Goal: Task Accomplishment & Management: Use online tool/utility

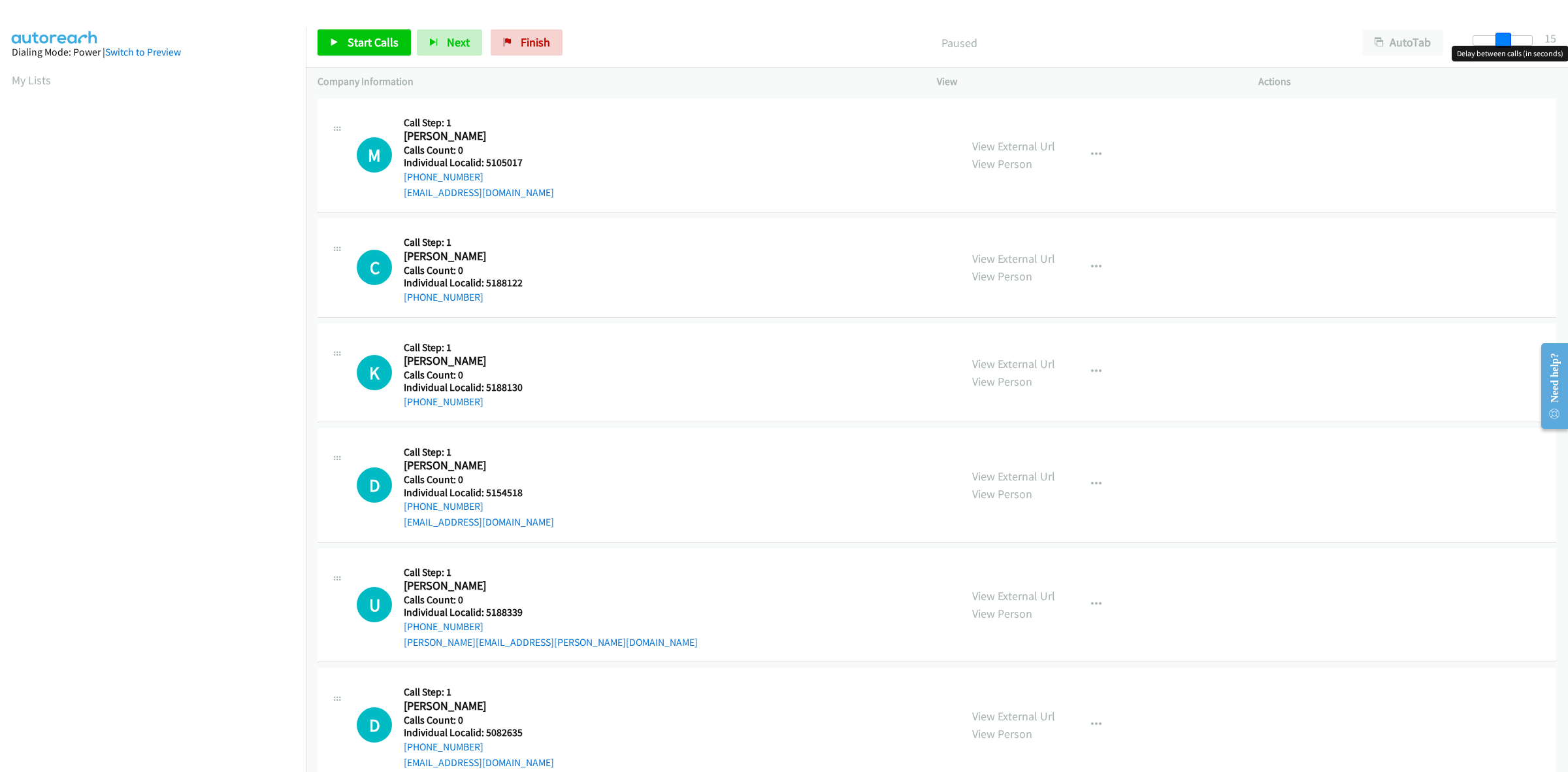
drag, startPoint x: 1481, startPoint y: 40, endPoint x: 1510, endPoint y: 40, distance: 29.0
click at [1510, 40] on span at bounding box center [1503, 41] width 16 height 16
click at [368, 53] on link "Start Calls" at bounding box center [364, 42] width 93 height 26
drag, startPoint x: 523, startPoint y: 160, endPoint x: 485, endPoint y: 158, distance: 38.1
click at [485, 158] on h5 "Individual Localid: 5105017" at bounding box center [479, 162] width 150 height 13
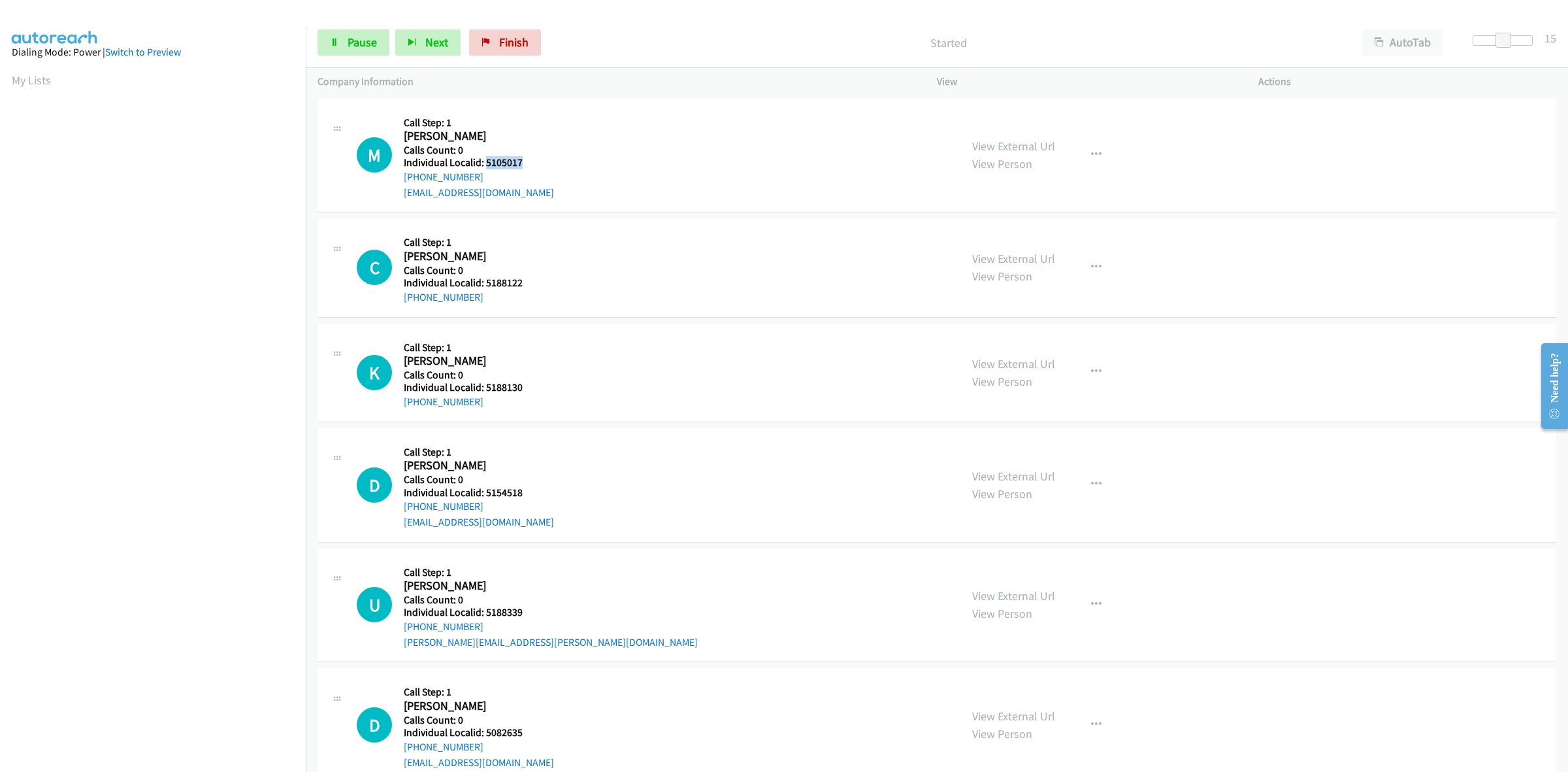
copy h5 "5105017"
drag, startPoint x: 529, startPoint y: 285, endPoint x: 487, endPoint y: 283, distance: 42.0
click at [487, 283] on h5 "Individual Localid: 5188122" at bounding box center [473, 283] width 140 height 13
copy h5 "5188122"
drag, startPoint x: 520, startPoint y: 390, endPoint x: 483, endPoint y: 390, distance: 37.0
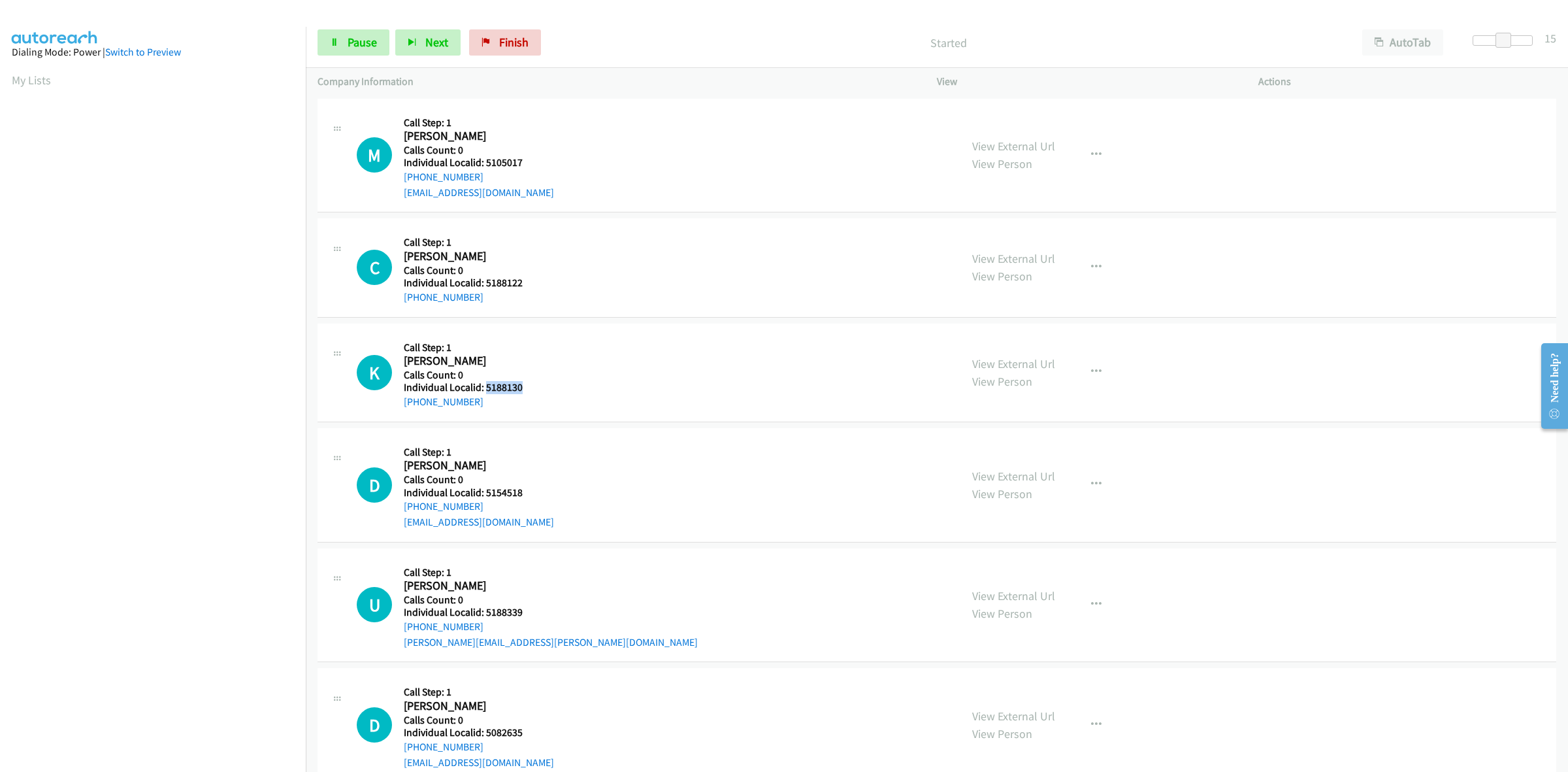
click at [483, 390] on h5 "Individual Localid: 5188130" at bounding box center [473, 387] width 140 height 13
copy h5 "5188130"
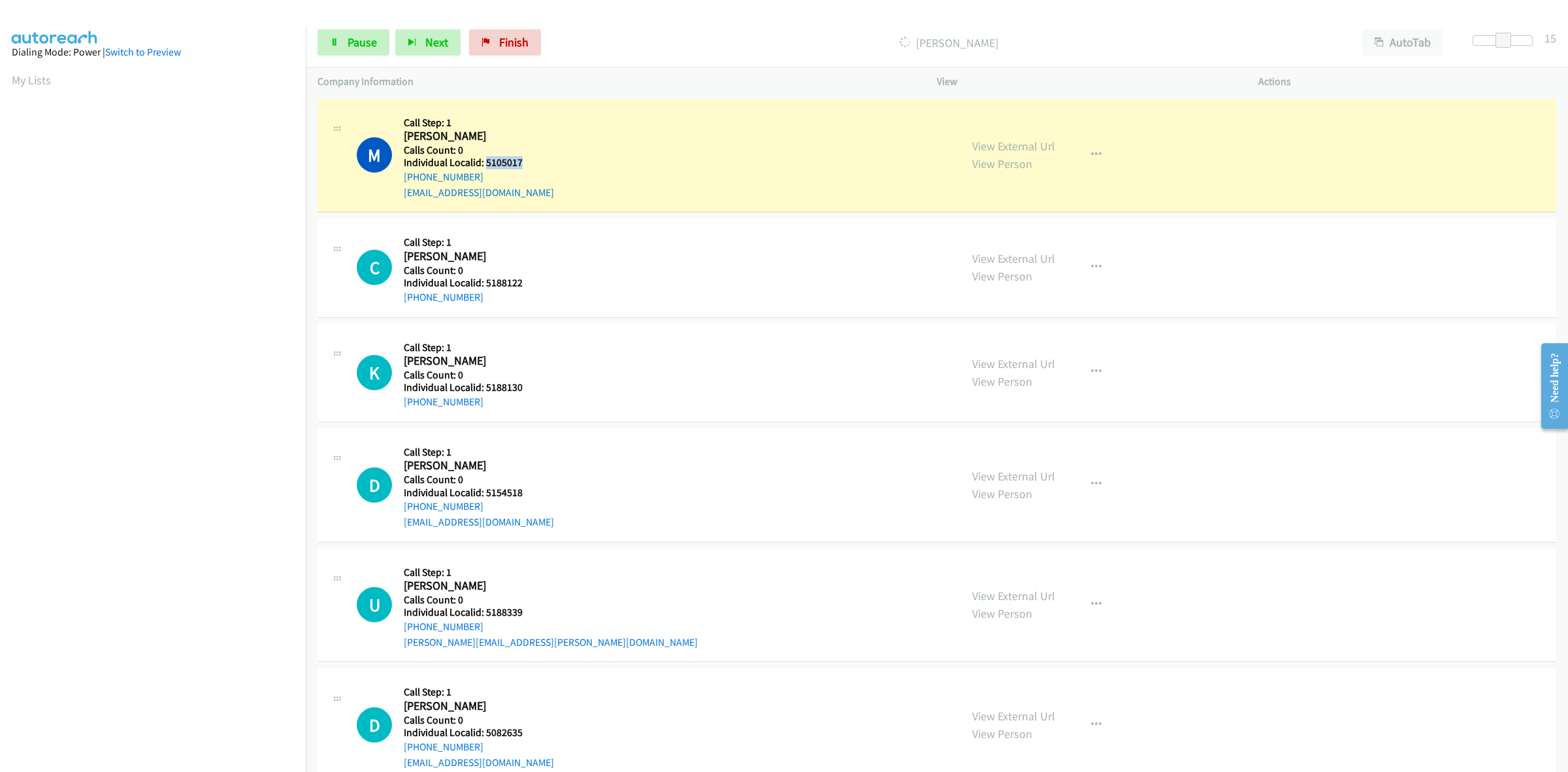
drag, startPoint x: 527, startPoint y: 161, endPoint x: 487, endPoint y: 160, distance: 40.0
click at [487, 160] on h5 "Individual Localid: 5105017" at bounding box center [479, 162] width 150 height 13
copy h5 "5105017"
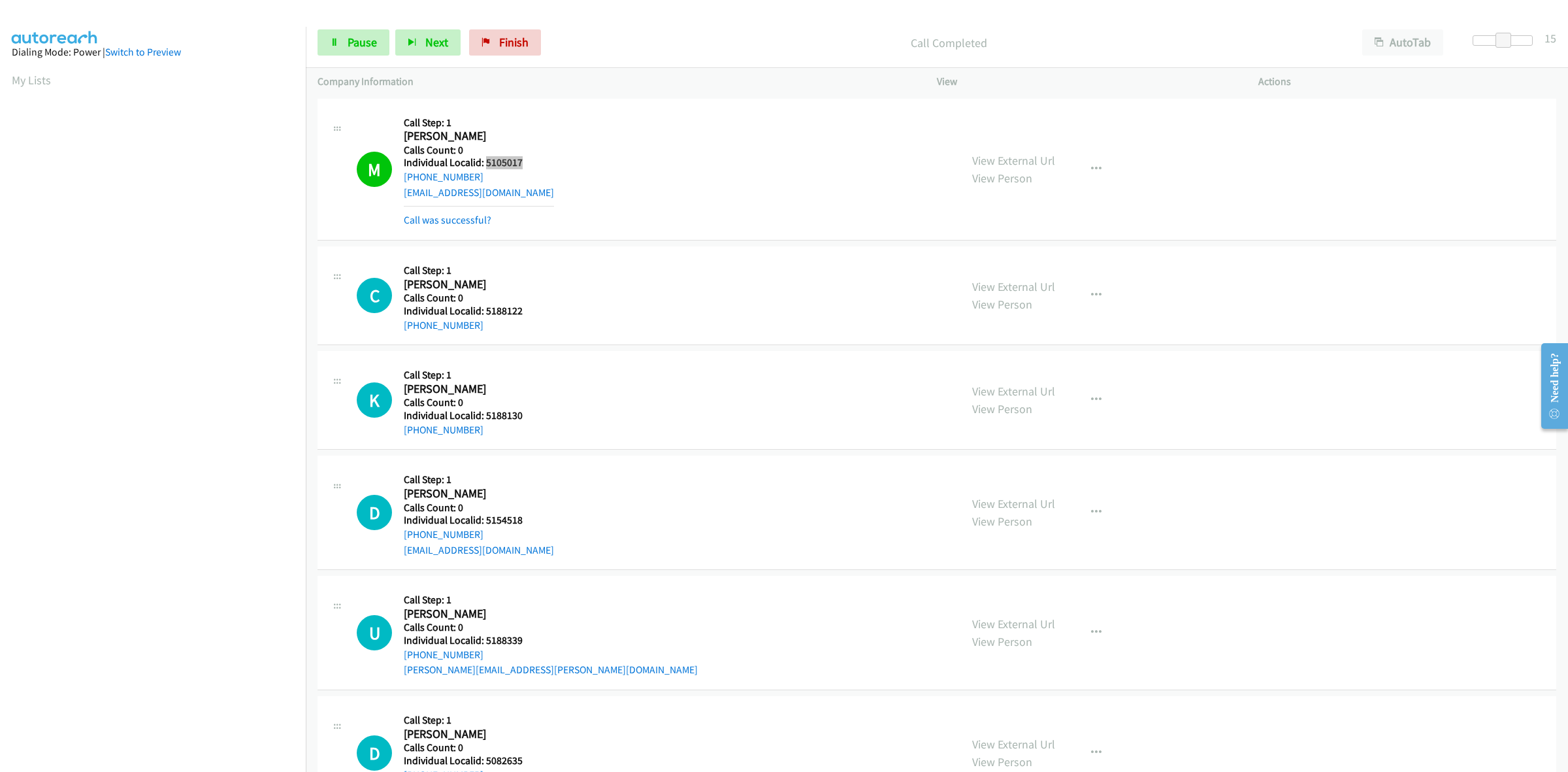
scroll to position [20, 0]
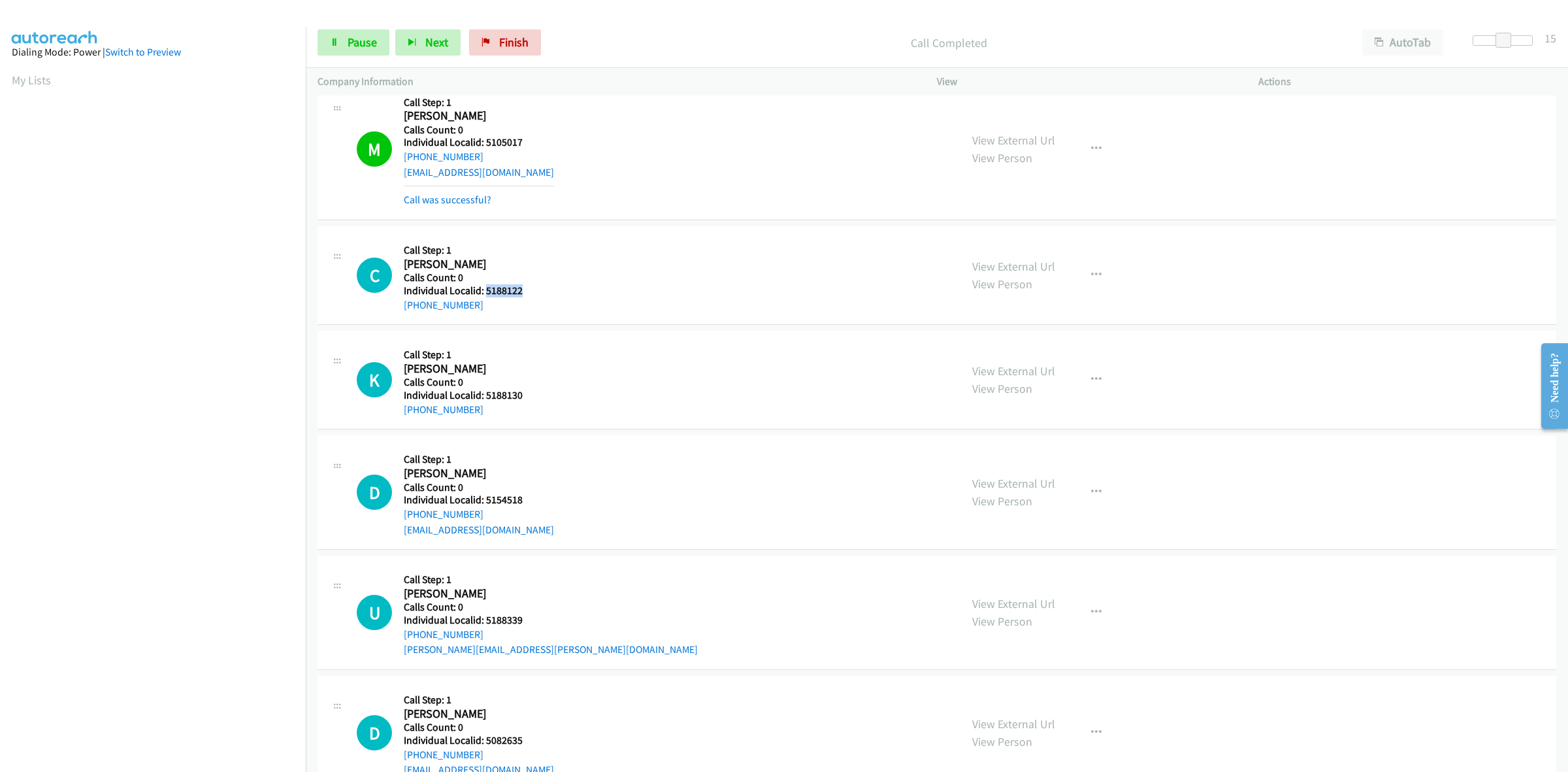
drag, startPoint x: 513, startPoint y: 288, endPoint x: 485, endPoint y: 287, distance: 28.0
click at [485, 287] on h5 "Individual Localid: 5188122" at bounding box center [473, 290] width 140 height 13
copy h5 "5188122"
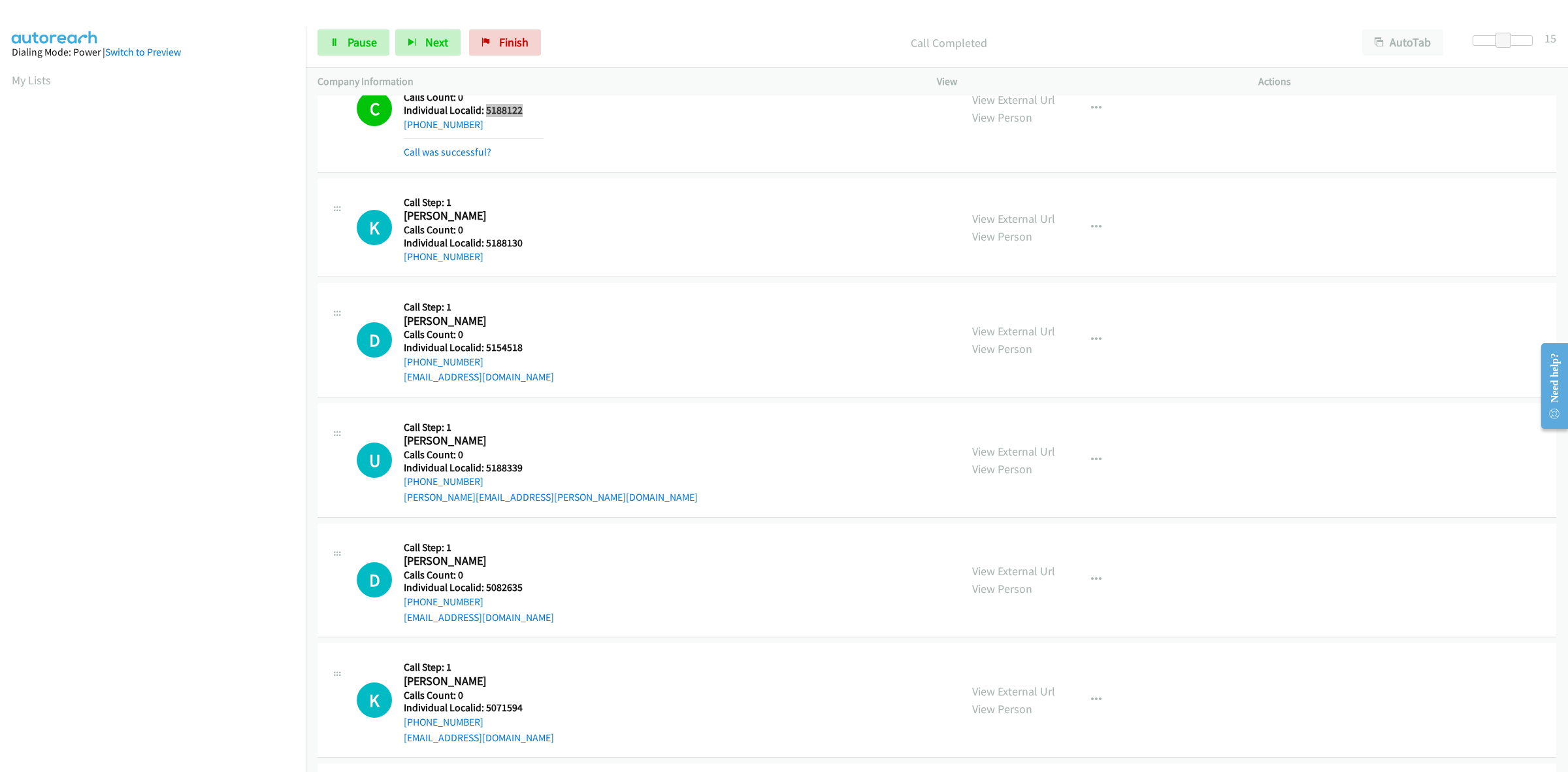
scroll to position [204, 0]
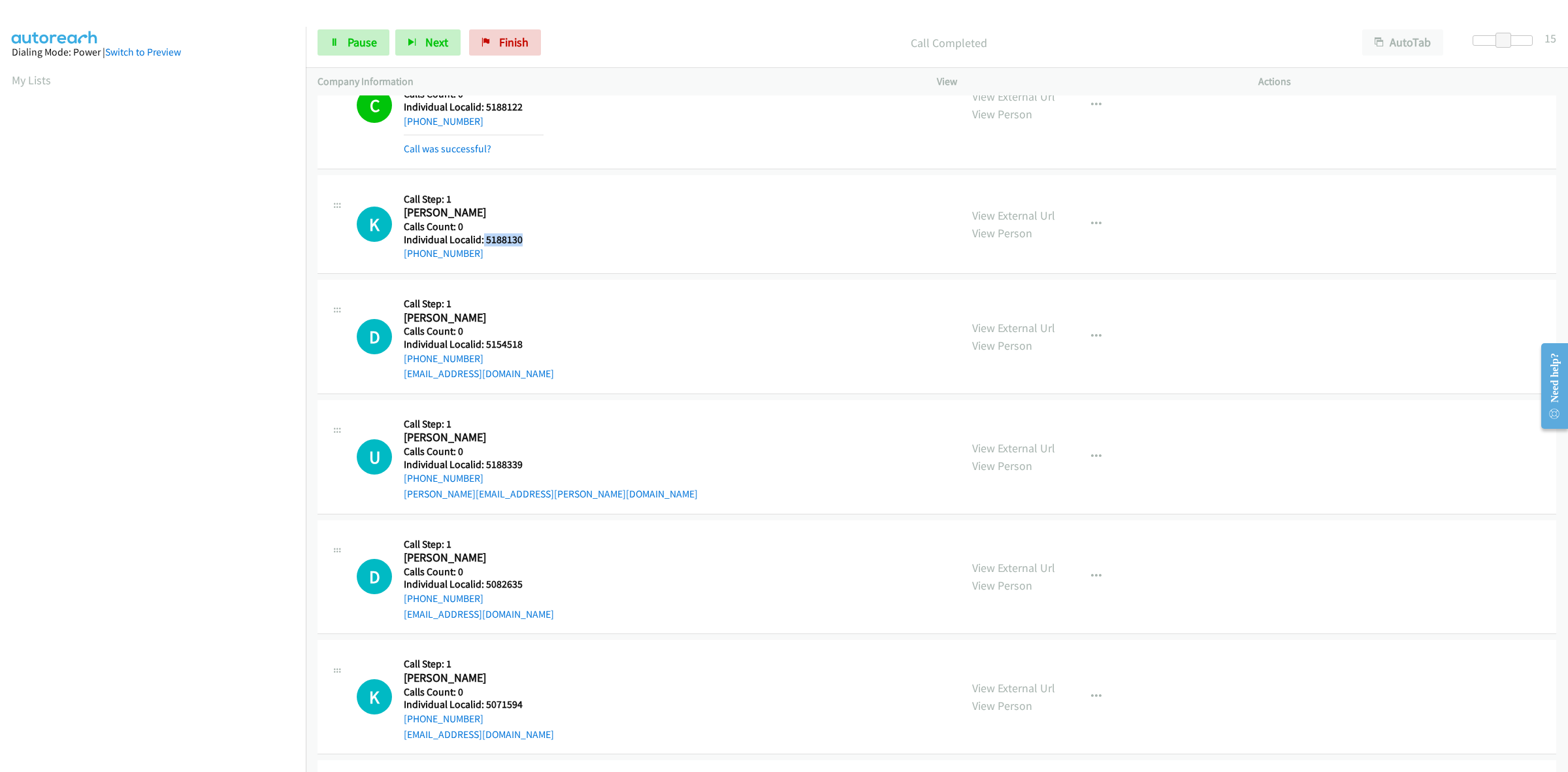
drag, startPoint x: 527, startPoint y: 236, endPoint x: 482, endPoint y: 242, distance: 45.4
click at [482, 242] on h5 "Individual Localid: 5188130" at bounding box center [473, 240] width 140 height 13
copy h5 "5188130"
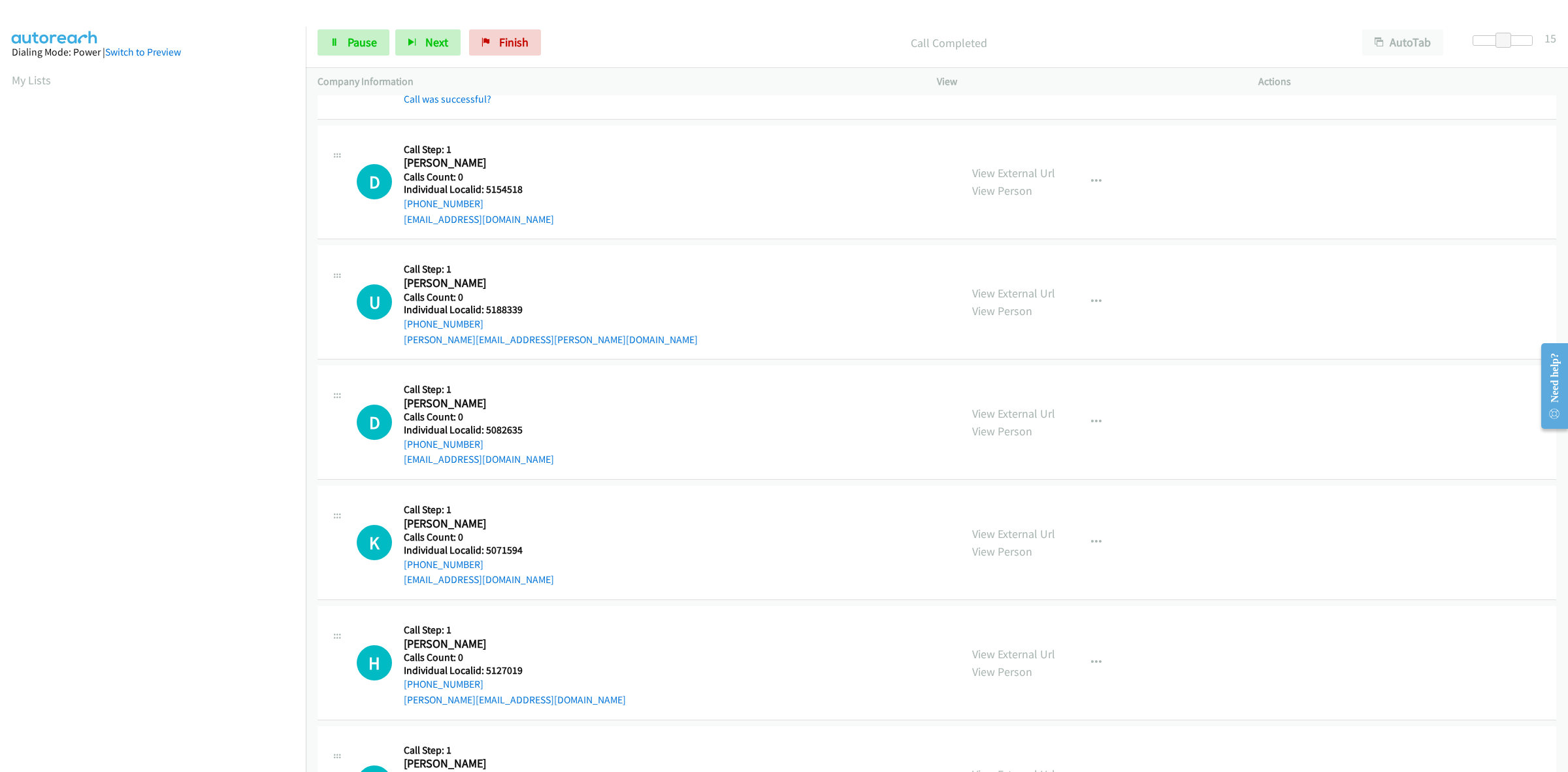
scroll to position [387, 0]
drag, startPoint x: 517, startPoint y: 187, endPoint x: 485, endPoint y: 190, distance: 32.1
click at [485, 190] on h5 "Individual Localid: 5154518" at bounding box center [479, 188] width 150 height 13
copy h5 "5154518"
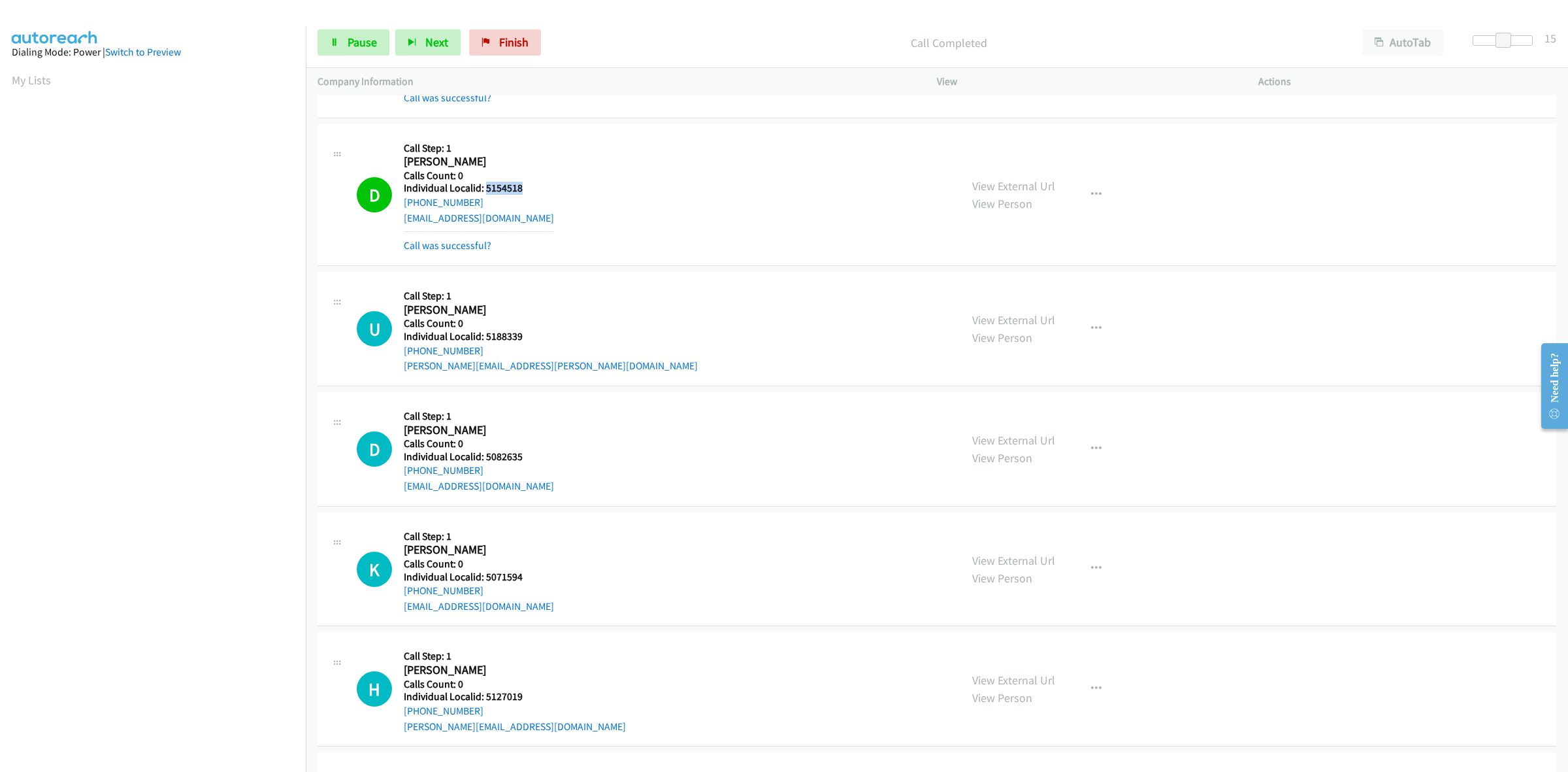
copy h5 "5154518"
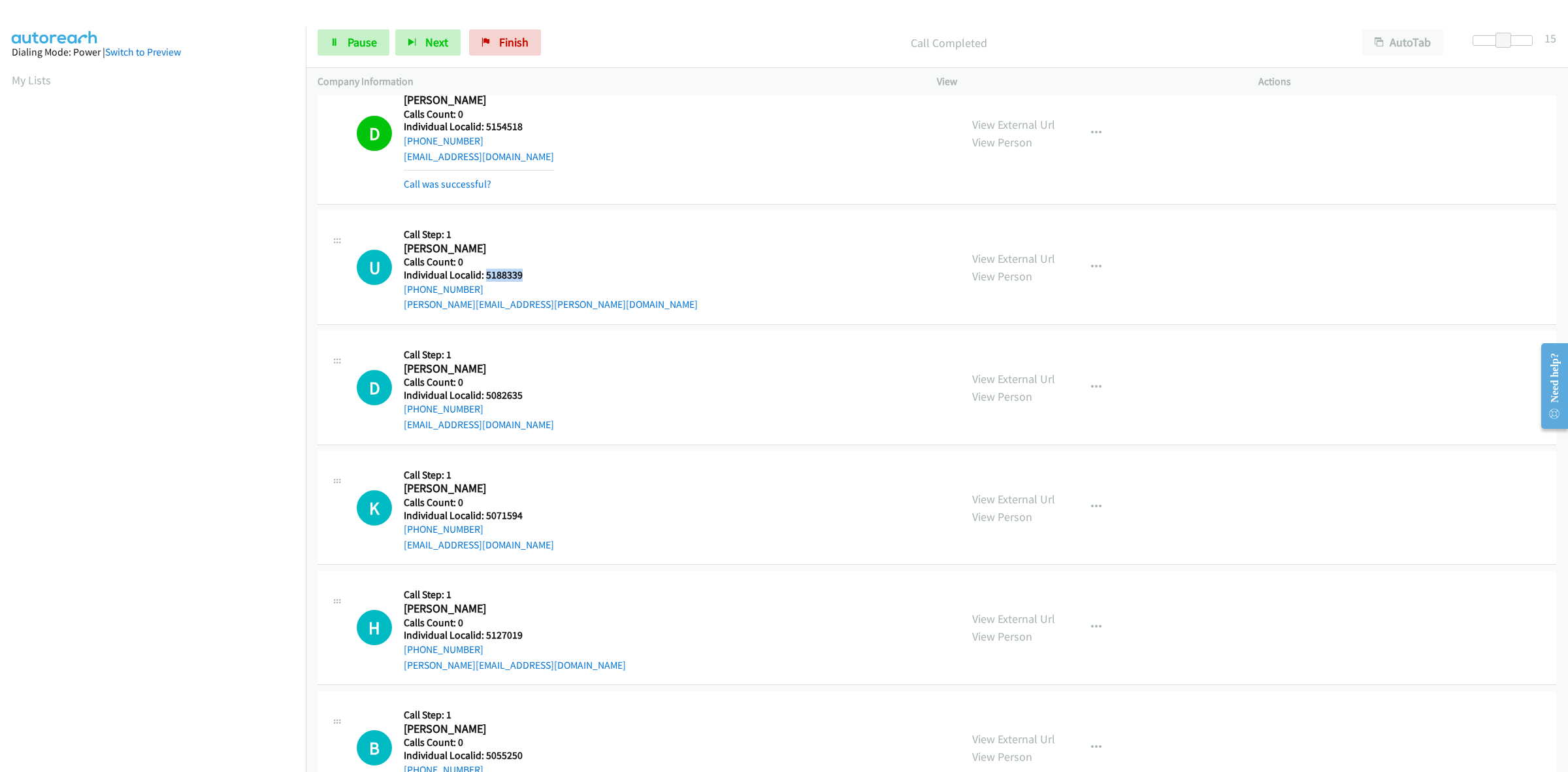
drag, startPoint x: 529, startPoint y: 274, endPoint x: 484, endPoint y: 275, distance: 45.0
click at [484, 275] on h5 "Individual Localid: 5188339" at bounding box center [551, 275] width 294 height 13
copy h5 "5188339"
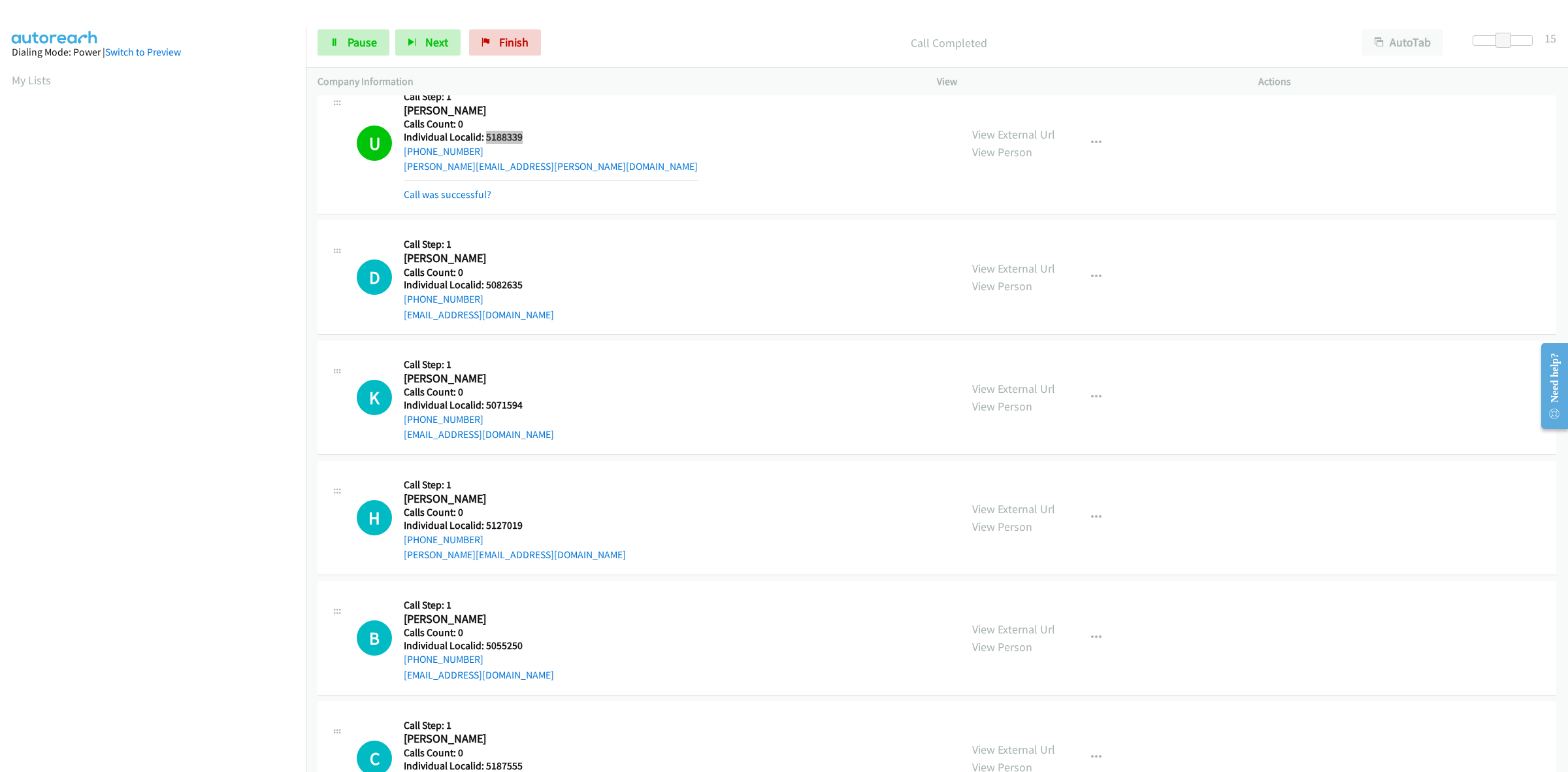
scroll to position [613, 0]
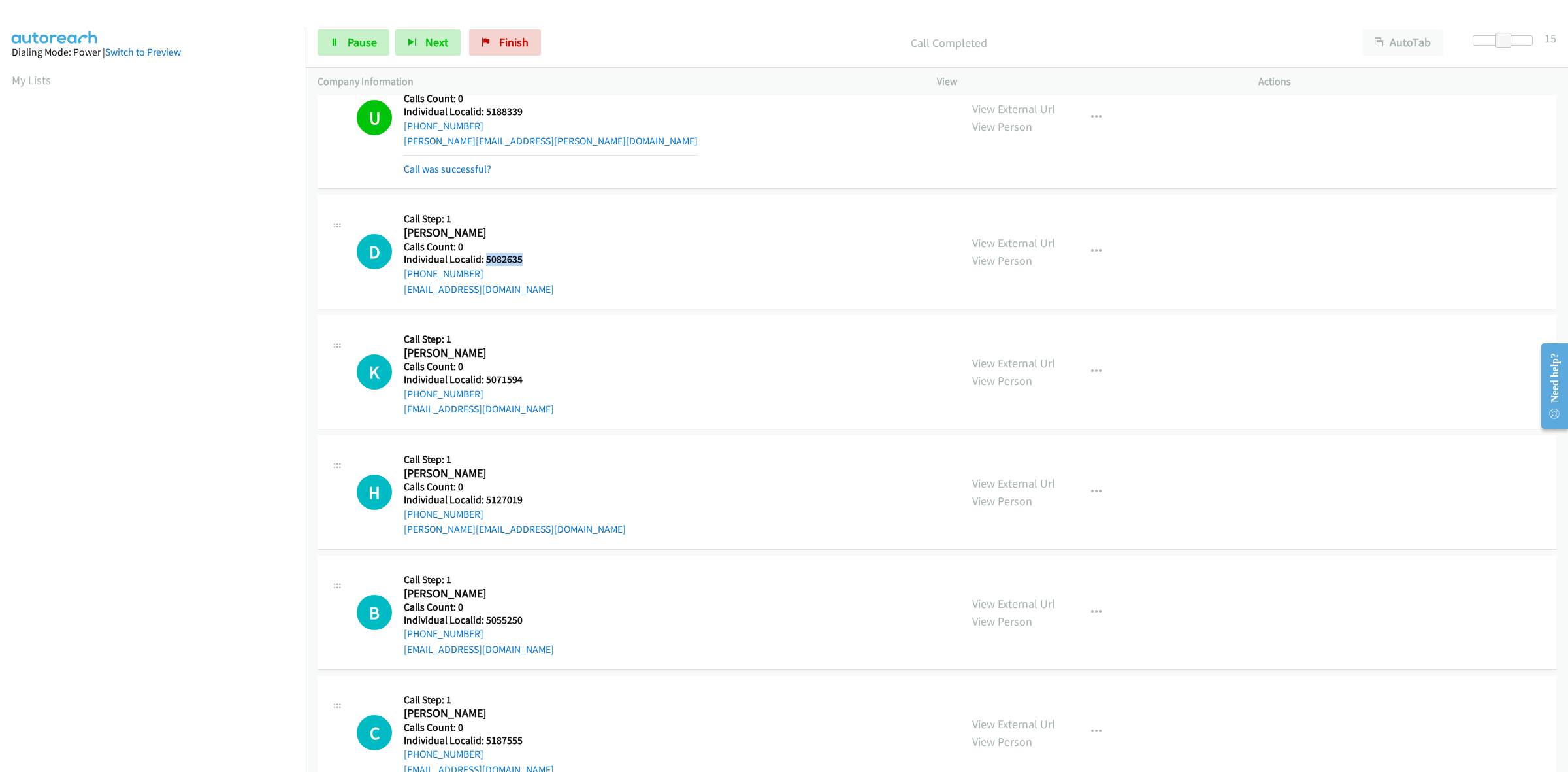
drag, startPoint x: 521, startPoint y: 259, endPoint x: 487, endPoint y: 259, distance: 34.0
click at [487, 259] on h5 "Individual Localid: 5082635" at bounding box center [479, 259] width 150 height 13
copy h5 "5082635"
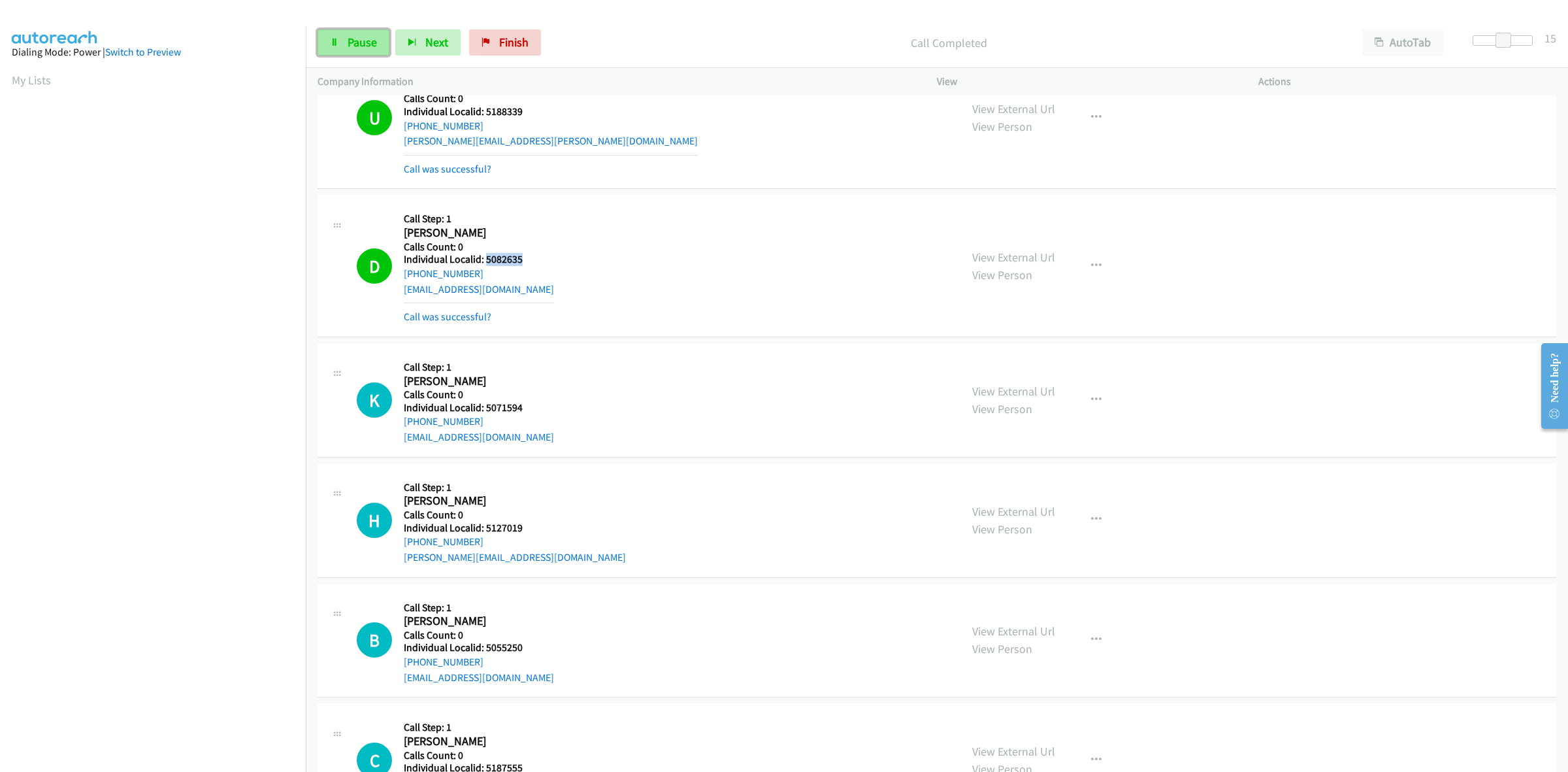
click at [368, 45] on span "Pause" at bounding box center [362, 42] width 29 height 15
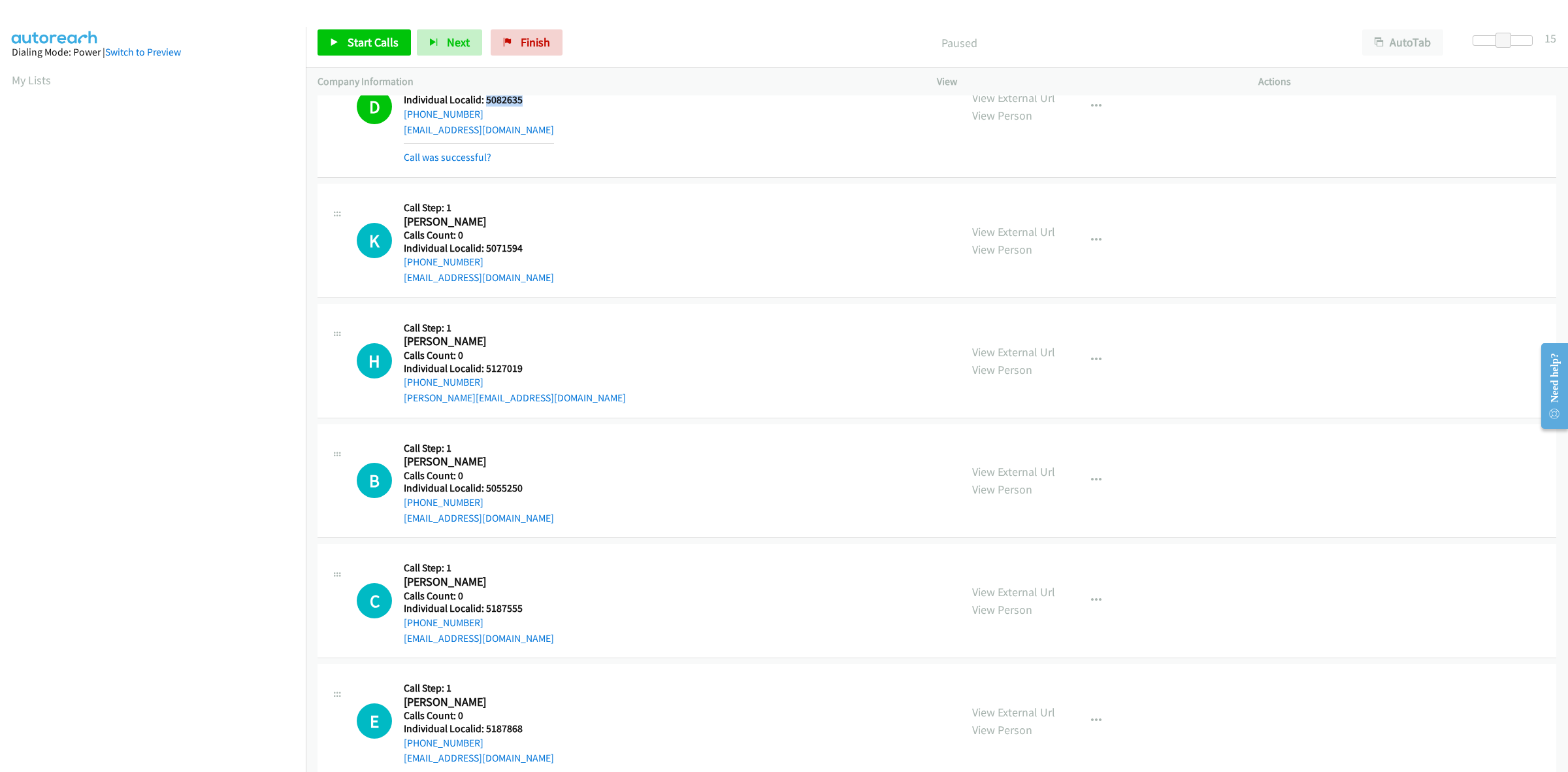
scroll to position [796, 0]
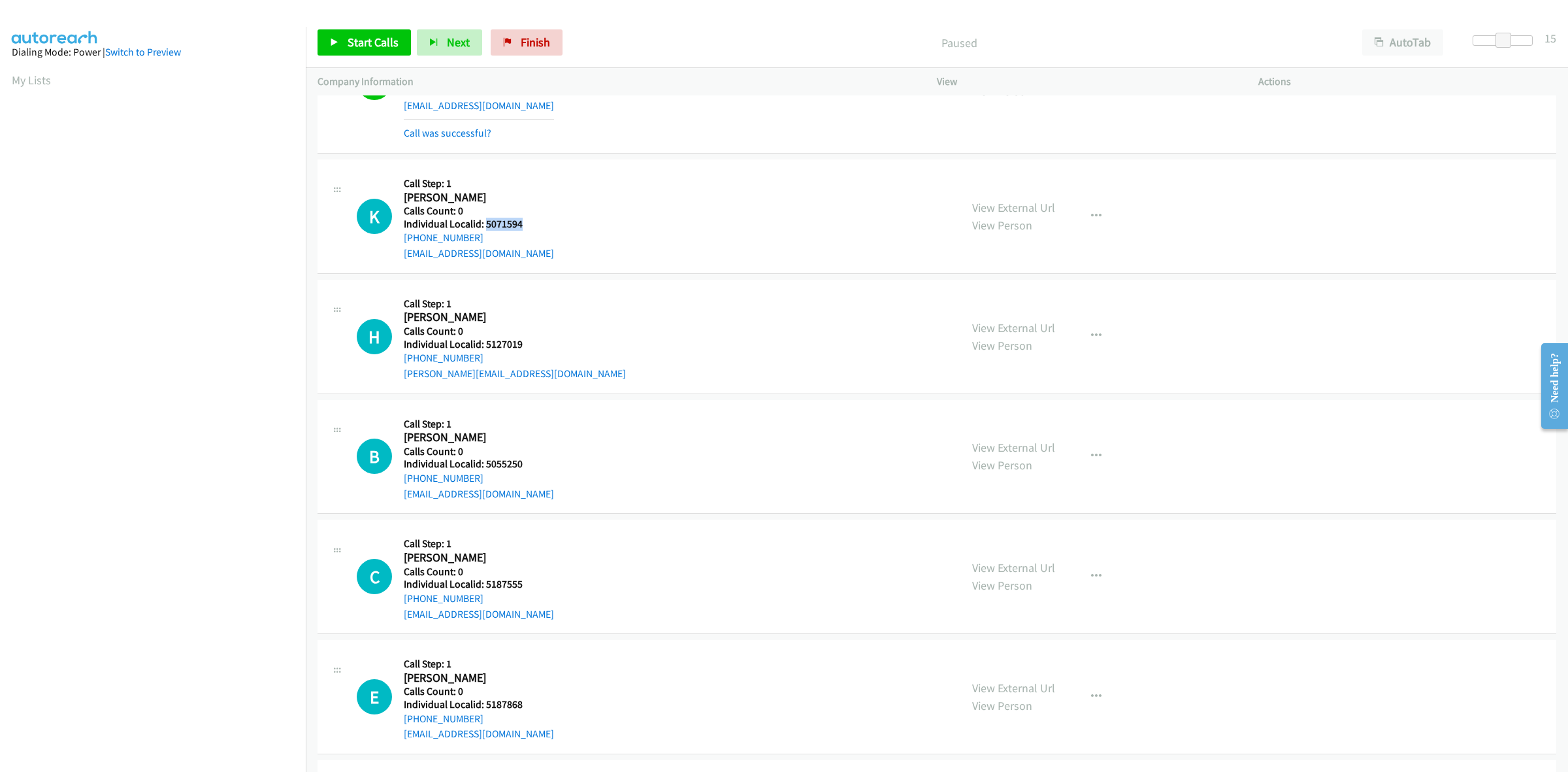
drag, startPoint x: 526, startPoint y: 223, endPoint x: 485, endPoint y: 225, distance: 41.0
click at [485, 225] on h5 "Individual Localid: 5071594" at bounding box center [479, 223] width 150 height 13
drag, startPoint x: 485, startPoint y: 242, endPoint x: 399, endPoint y: 240, distance: 86.0
click at [399, 240] on div "K Callback Scheduled Call Step: 1 Keegan Mills America/New_York Calls Count: 0 …" at bounding box center [652, 215] width 592 height 90
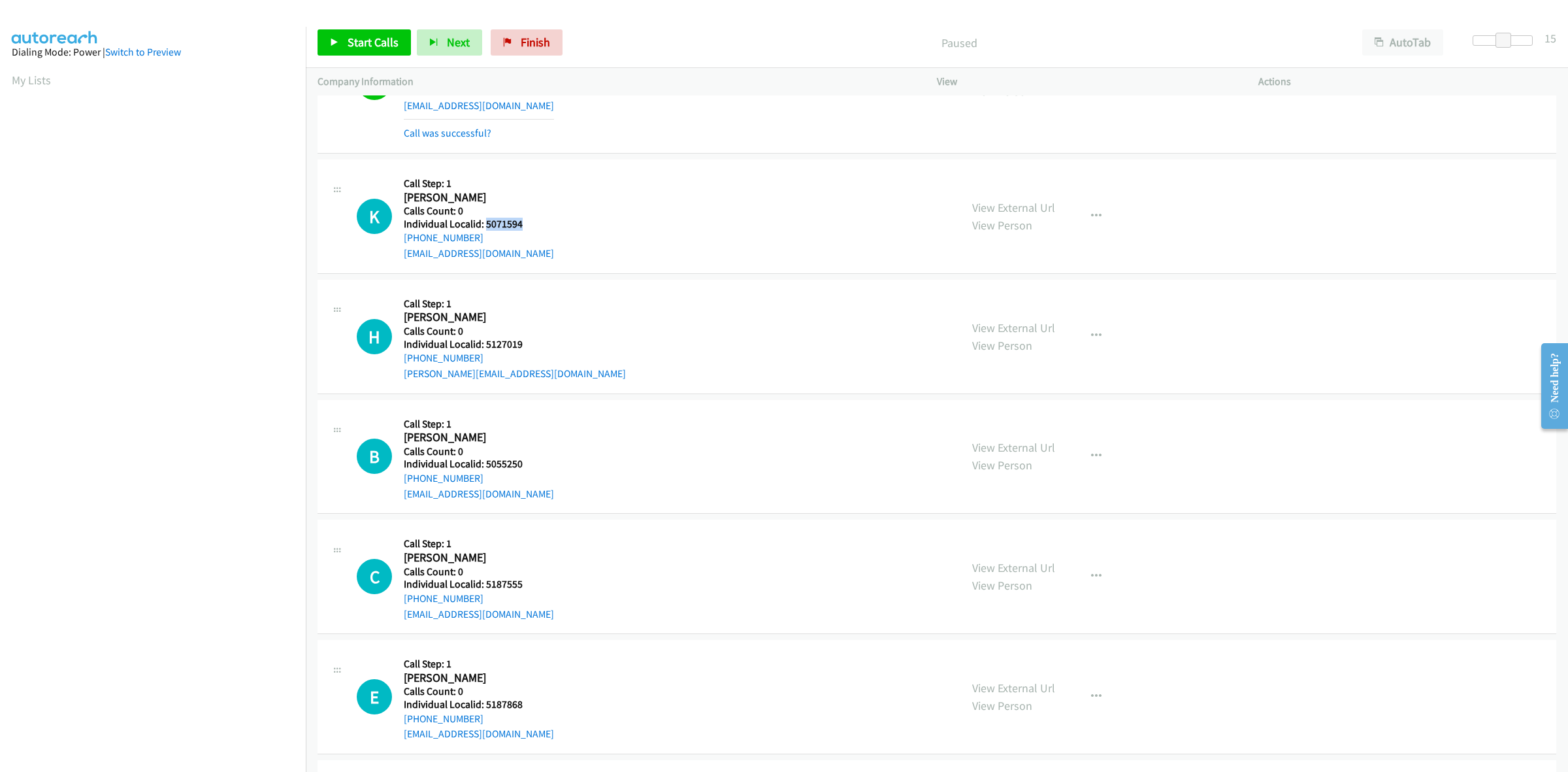
drag, startPoint x: 529, startPoint y: 223, endPoint x: 485, endPoint y: 223, distance: 44.0
click at [485, 223] on h5 "Individual Localid: 5071594" at bounding box center [479, 223] width 150 height 13
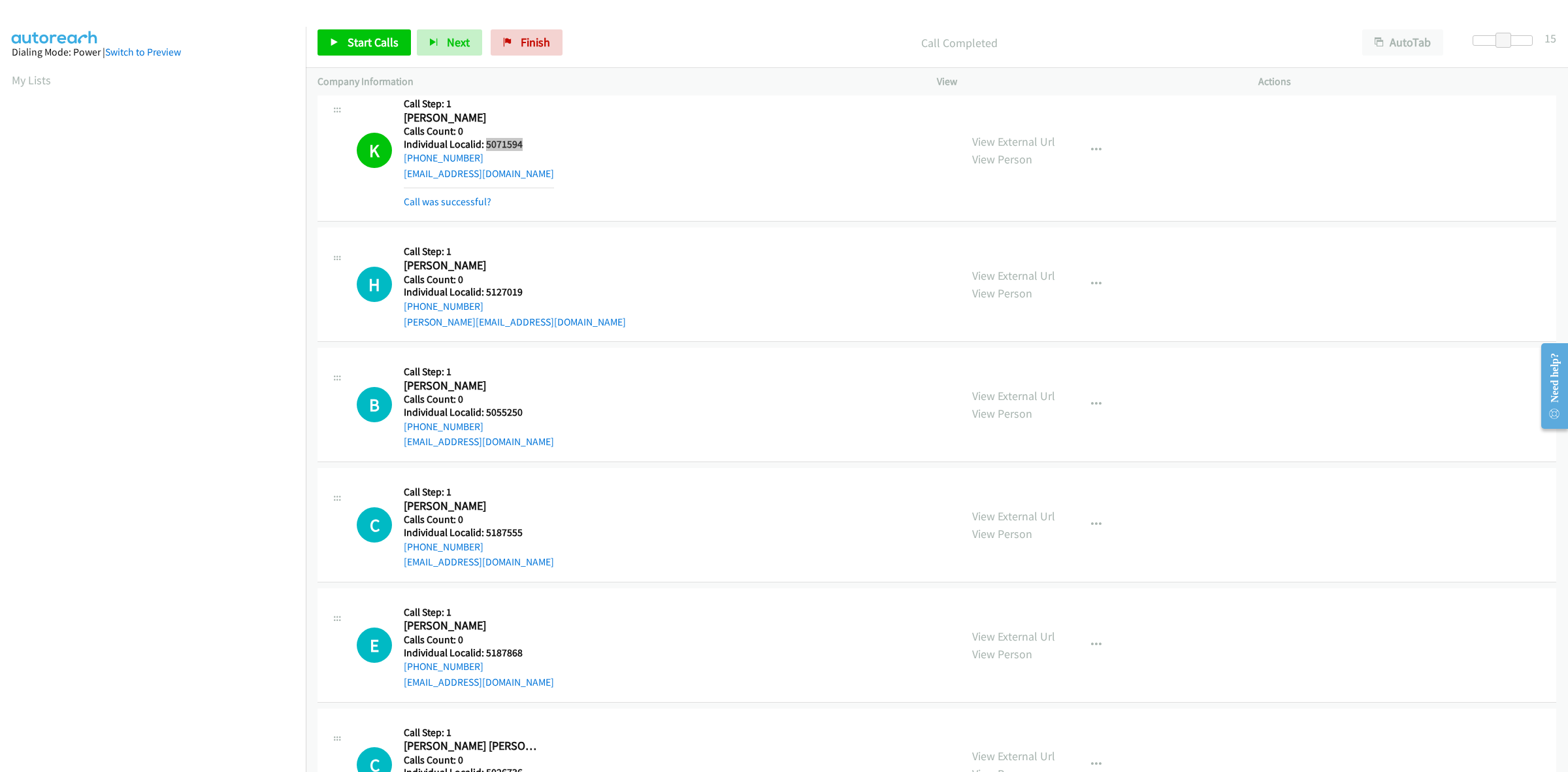
scroll to position [878, 0]
drag, startPoint x: 506, startPoint y: 288, endPoint x: 484, endPoint y: 291, distance: 22.2
click at [484, 291] on h5 "Individual Localid: 5127019" at bounding box center [515, 290] width 222 height 13
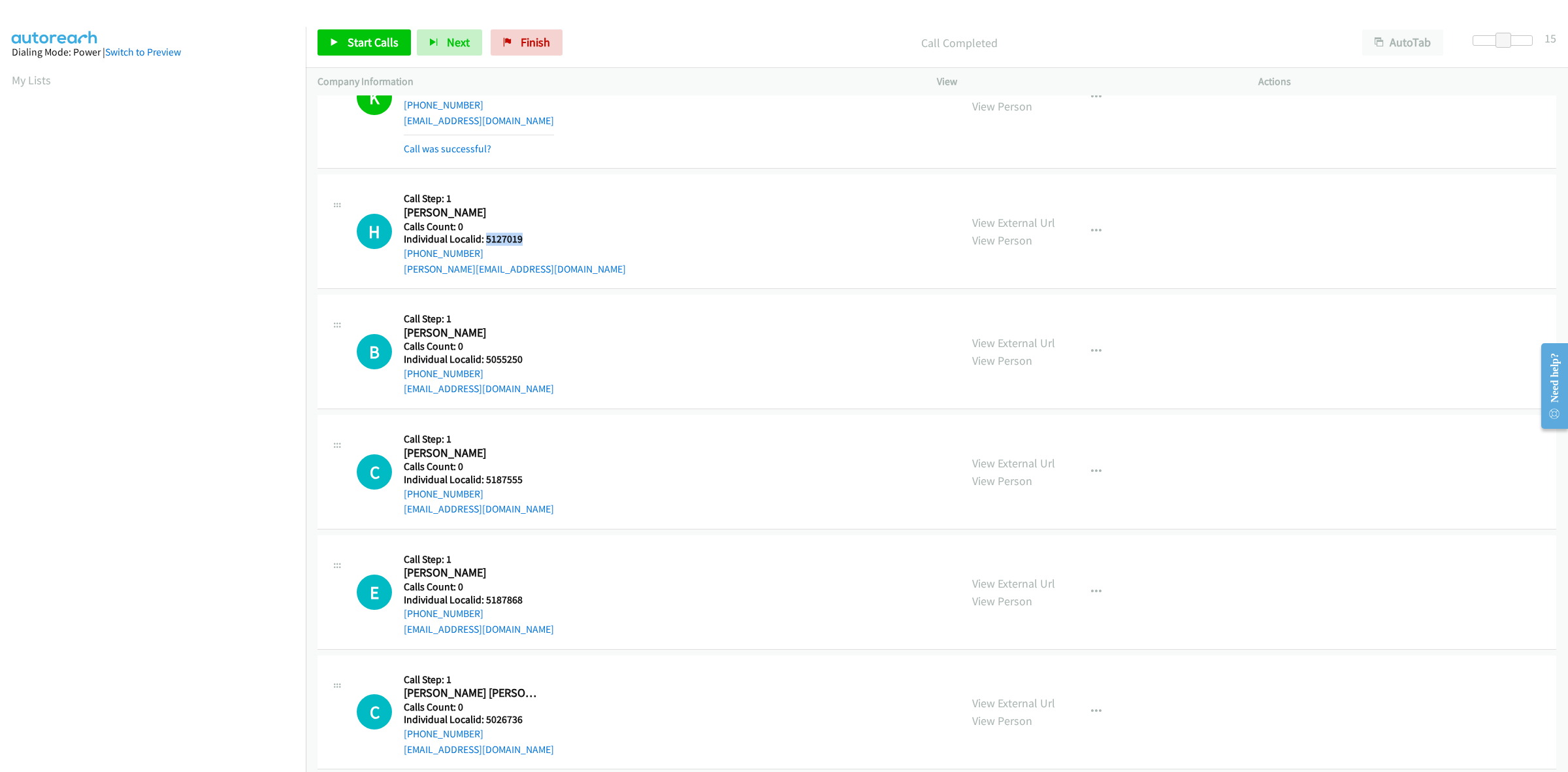
scroll to position [939, 0]
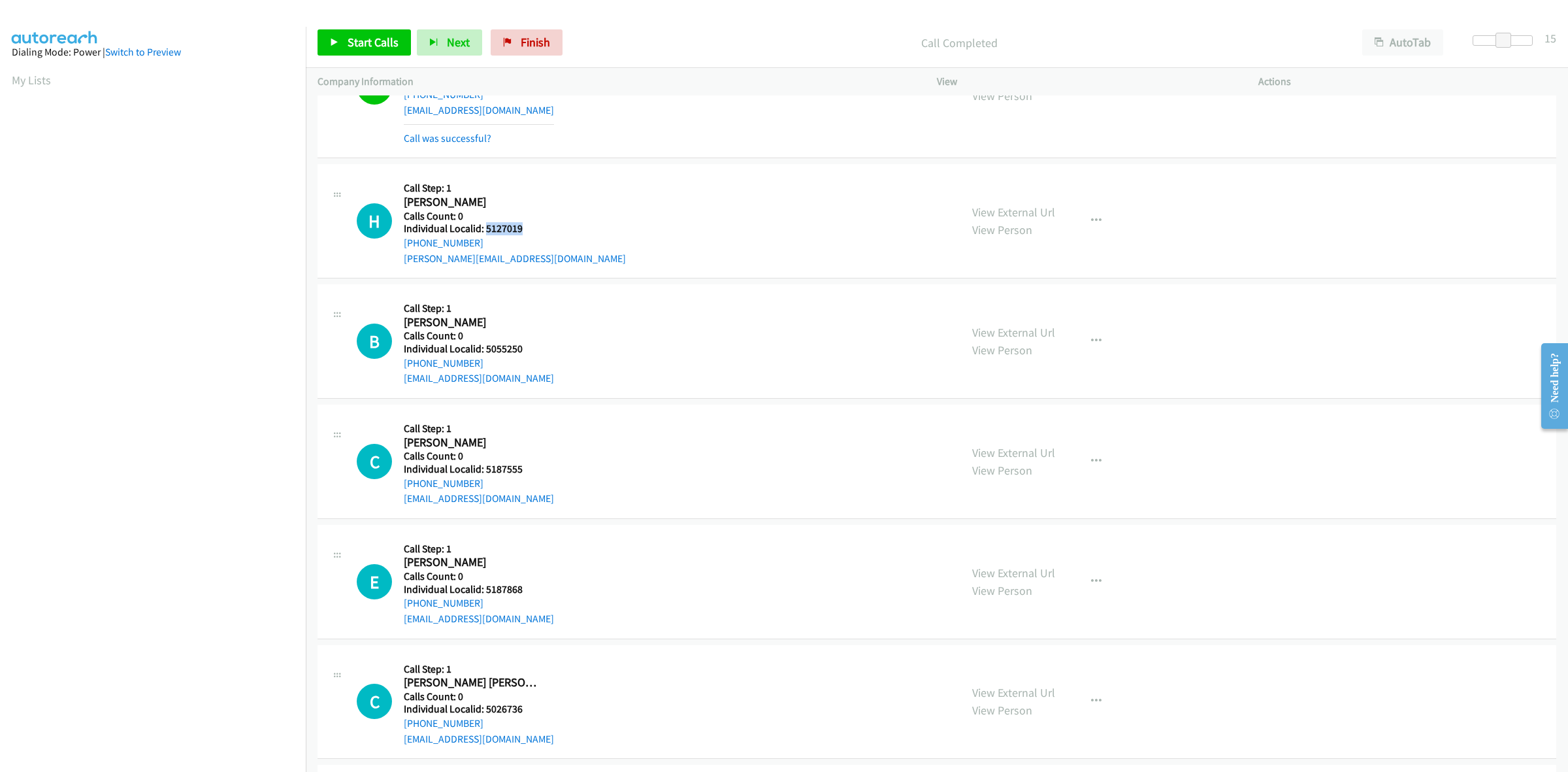
drag, startPoint x: 474, startPoint y: 245, endPoint x: 402, endPoint y: 244, distance: 72.0
click at [402, 244] on div "H Callback Scheduled Call Step: 1 Heath Carpenter America/Chicago Calls Count: …" at bounding box center [652, 220] width 592 height 90
drag, startPoint x: 527, startPoint y: 230, endPoint x: 485, endPoint y: 231, distance: 42.0
click at [485, 231] on h5 "Individual Localid: 5127019" at bounding box center [515, 229] width 222 height 13
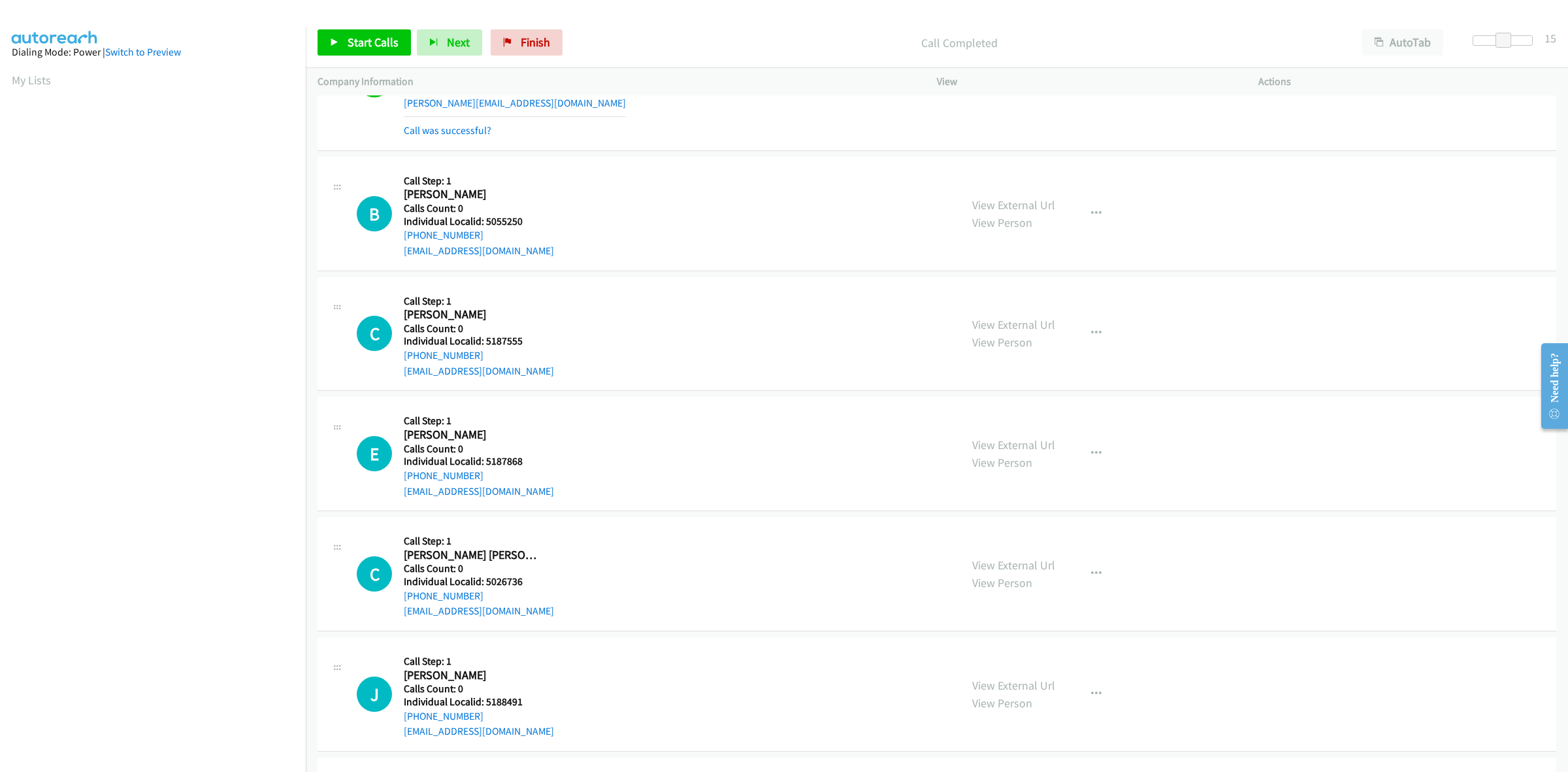
scroll to position [1103, 0]
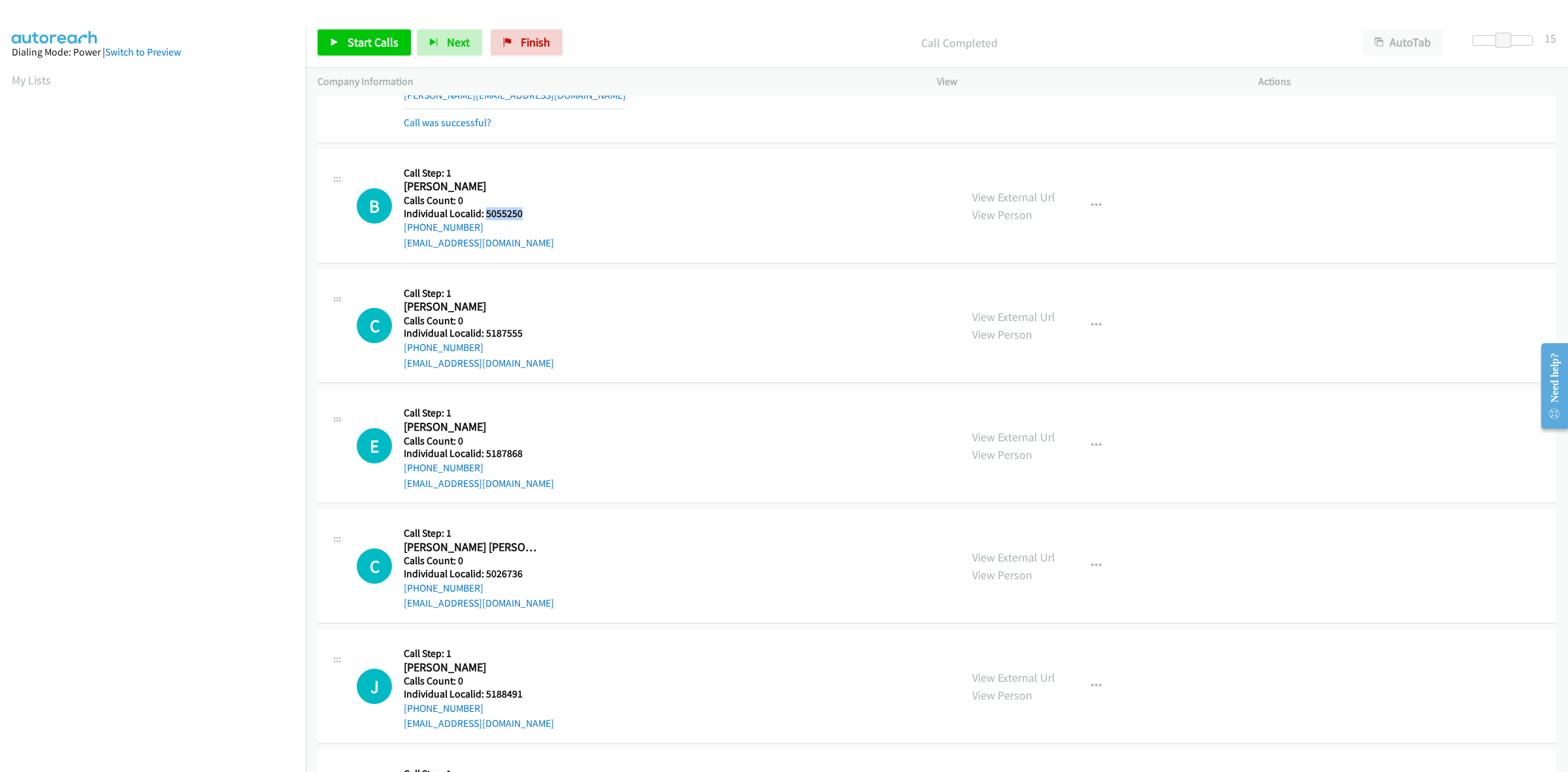
drag, startPoint x: 520, startPoint y: 213, endPoint x: 485, endPoint y: 210, distance: 35.1
click at [485, 210] on h5 "Individual Localid: 5055250" at bounding box center [479, 214] width 150 height 13
drag, startPoint x: 482, startPoint y: 226, endPoint x: 399, endPoint y: 229, distance: 83.1
click at [399, 229] on div "B Callback Scheduled Call Step: 1 Brantly Baker America/New_York Calls Count: 0…" at bounding box center [652, 206] width 592 height 90
drag, startPoint x: 526, startPoint y: 210, endPoint x: 484, endPoint y: 215, distance: 42.3
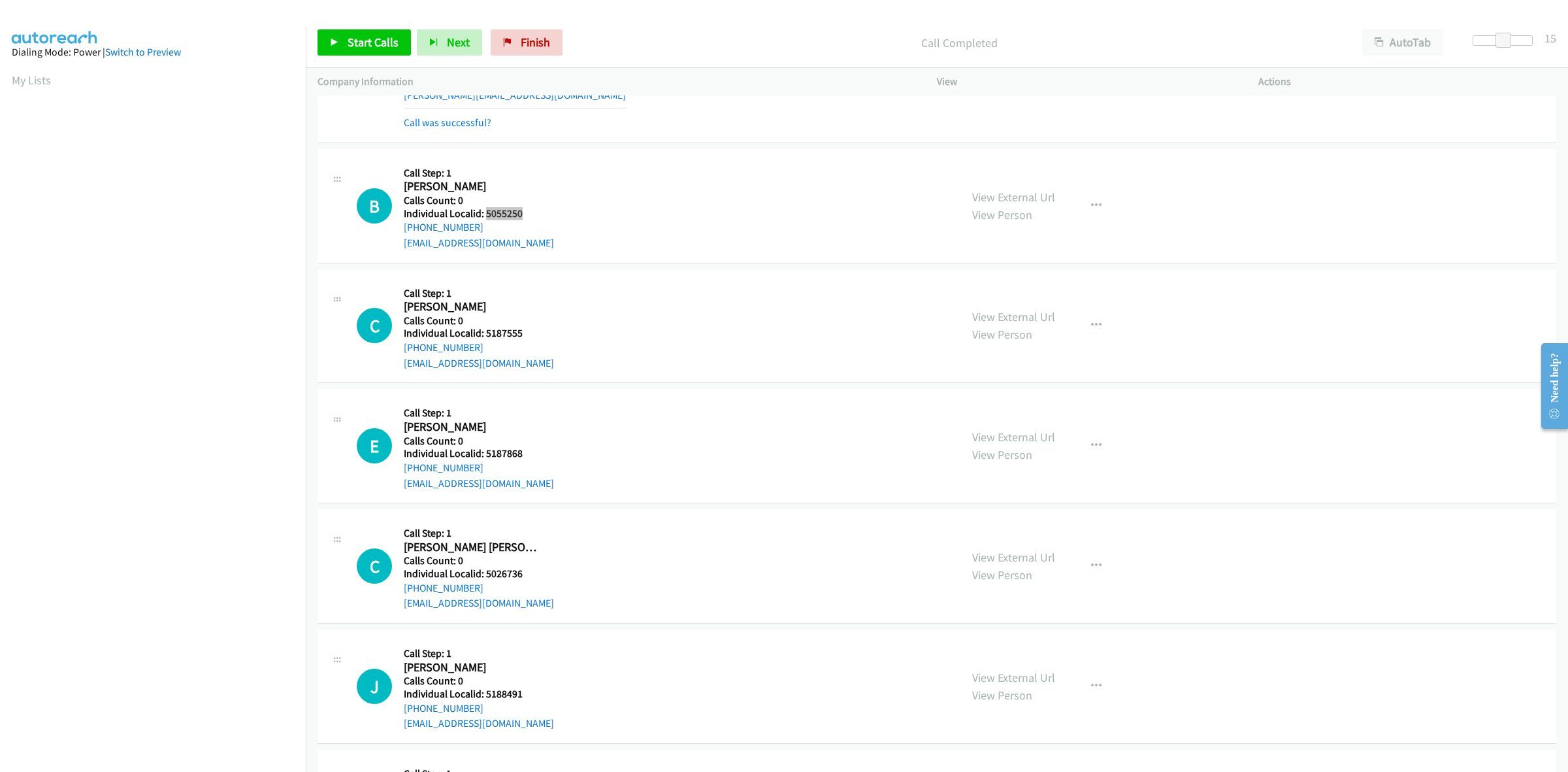
click at [484, 215] on h5 "Individual Localid: 5055250" at bounding box center [479, 214] width 150 height 13
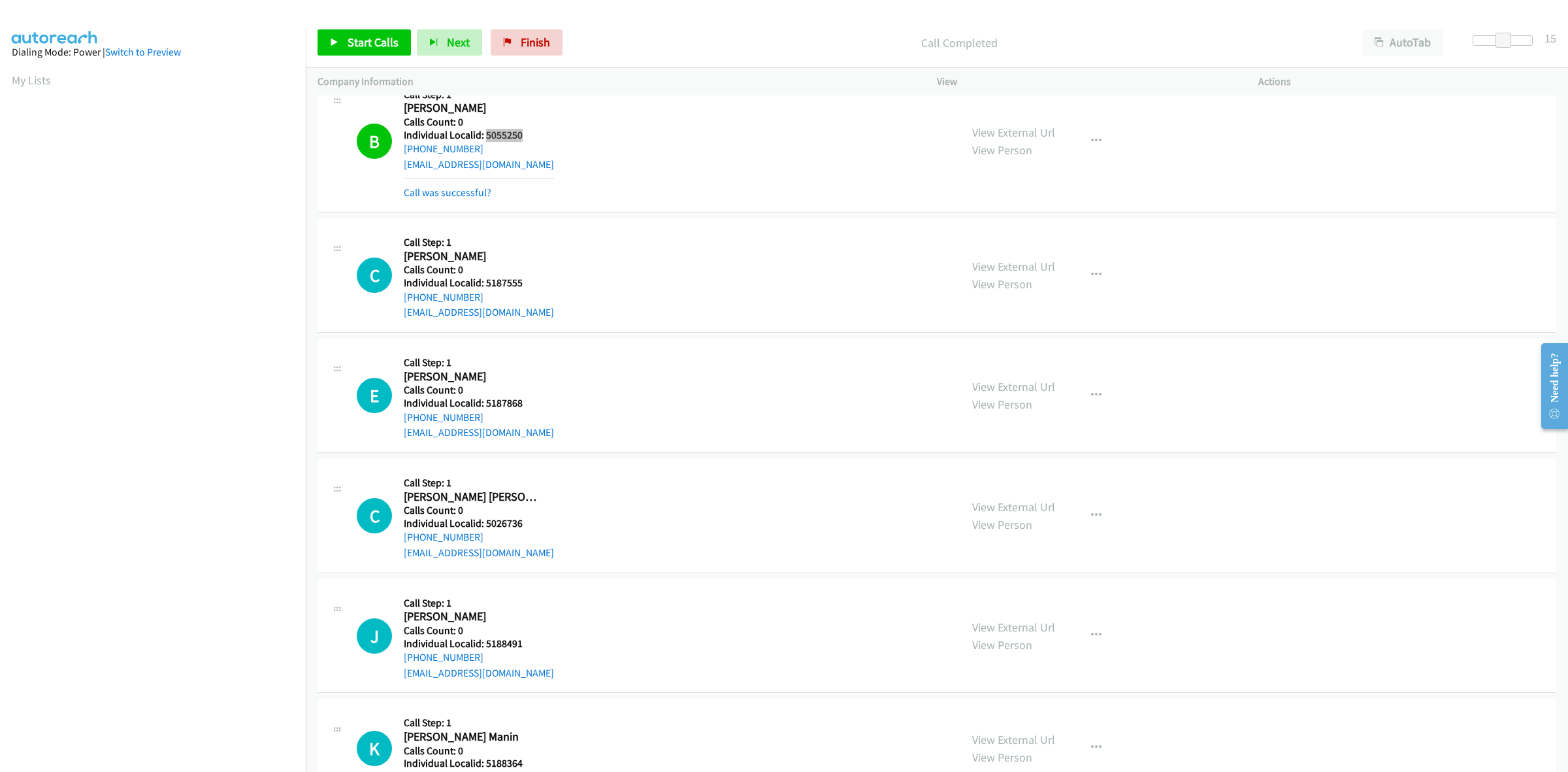
scroll to position [1184, 0]
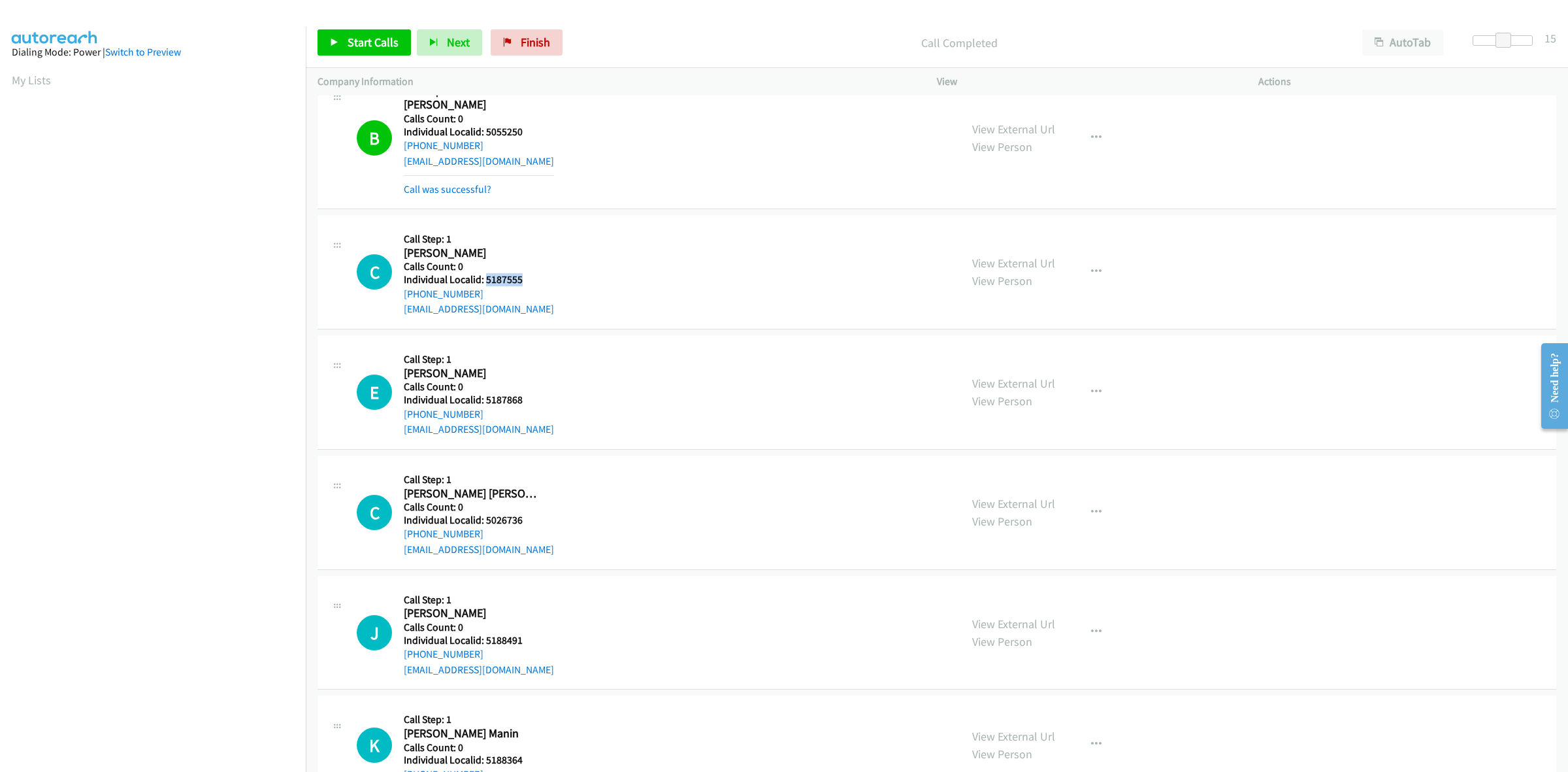
drag, startPoint x: 527, startPoint y: 284, endPoint x: 485, endPoint y: 280, distance: 42.2
click at [485, 280] on h5 "Individual Localid: 5187555" at bounding box center [479, 280] width 150 height 13
drag, startPoint x: 475, startPoint y: 295, endPoint x: 400, endPoint y: 295, distance: 75.0
click at [400, 295] on div "C Callback Scheduled Call Step: 1 Colton Wise America/New_York Calls Count: 0 I…" at bounding box center [652, 272] width 592 height 90
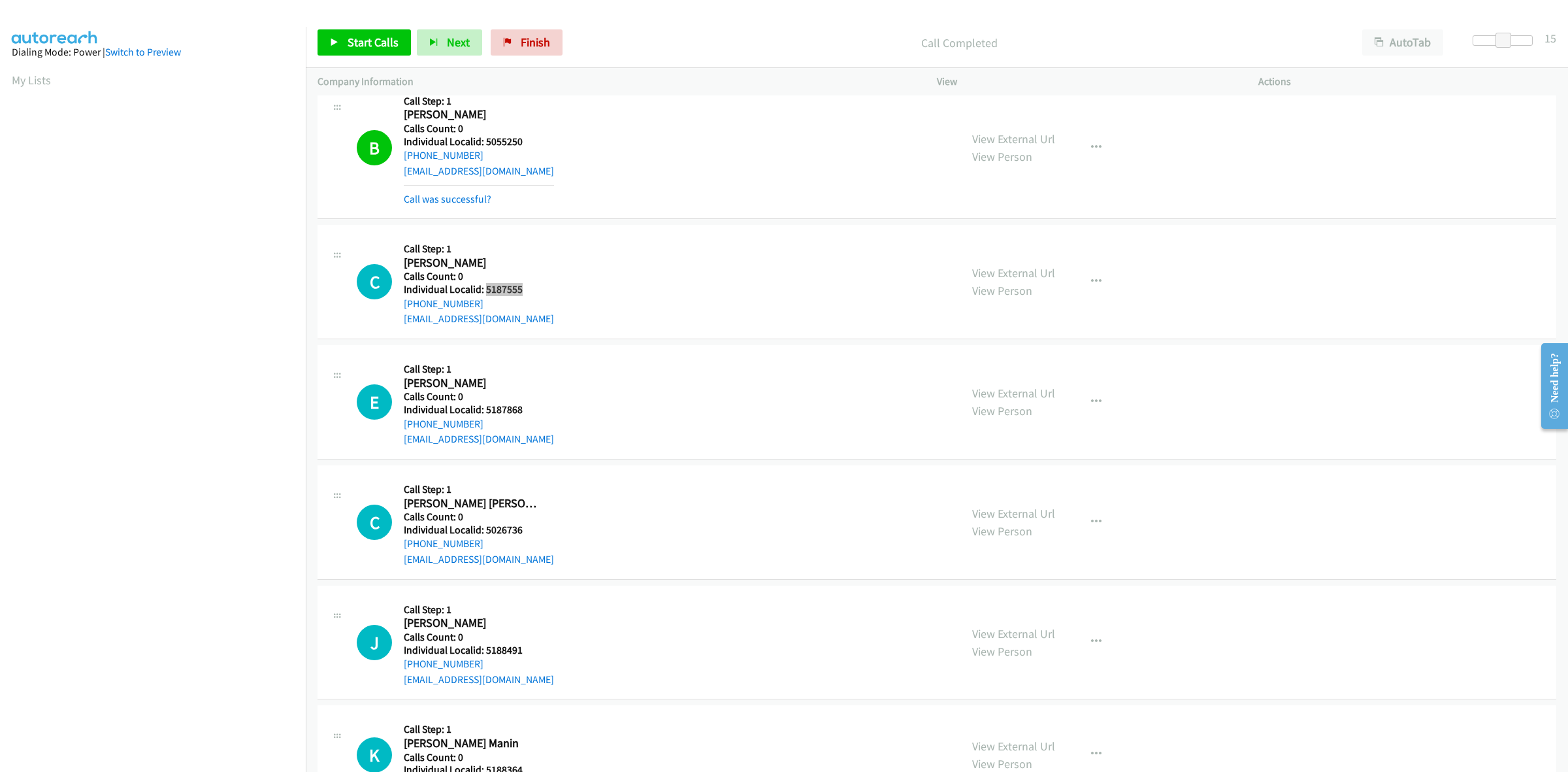
scroll to position [1226, 0]
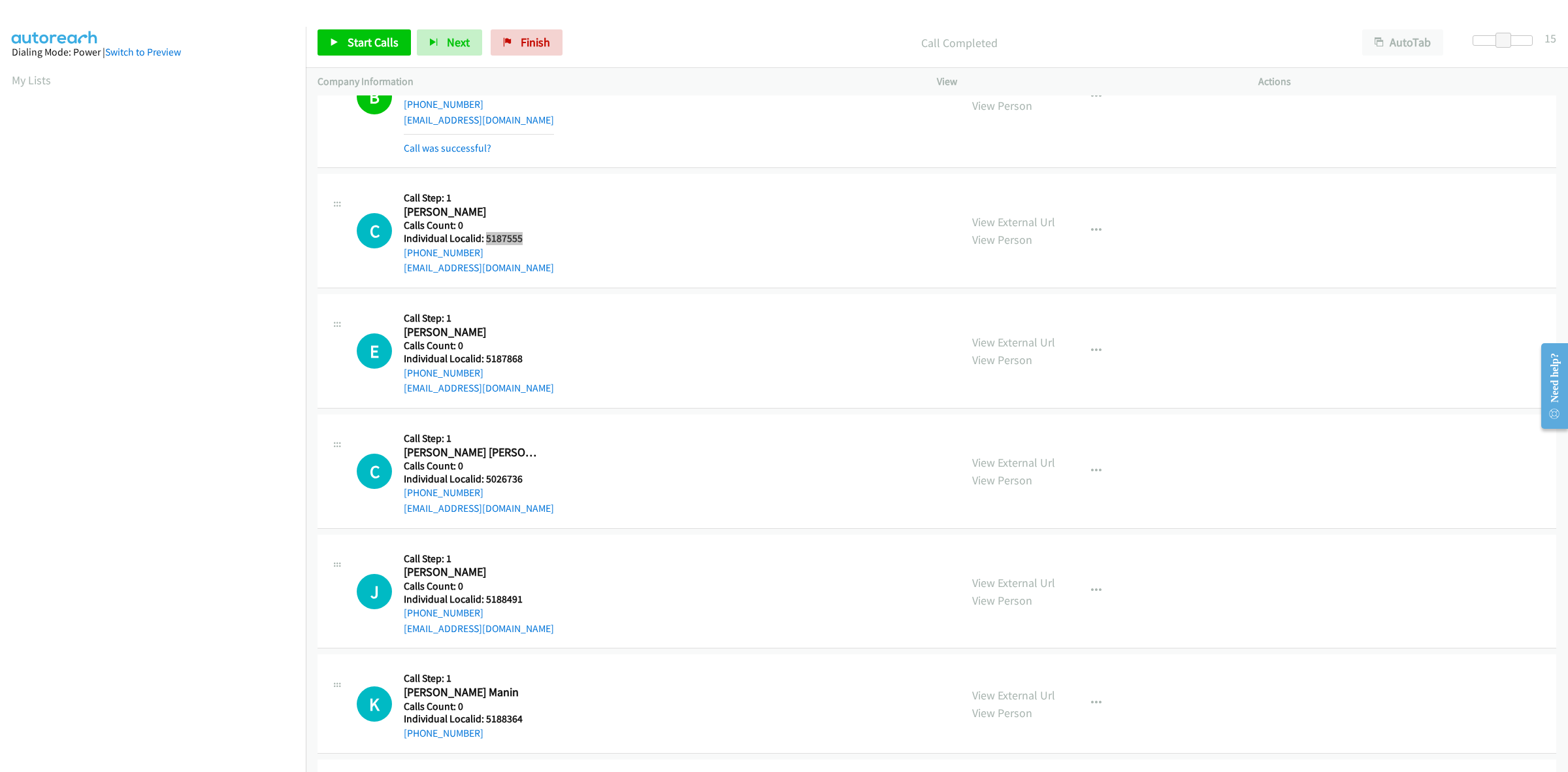
drag, startPoint x: 521, startPoint y: 240, endPoint x: 484, endPoint y: 240, distance: 37.0
click at [484, 240] on h5 "Individual Localid: 5187555" at bounding box center [479, 239] width 150 height 13
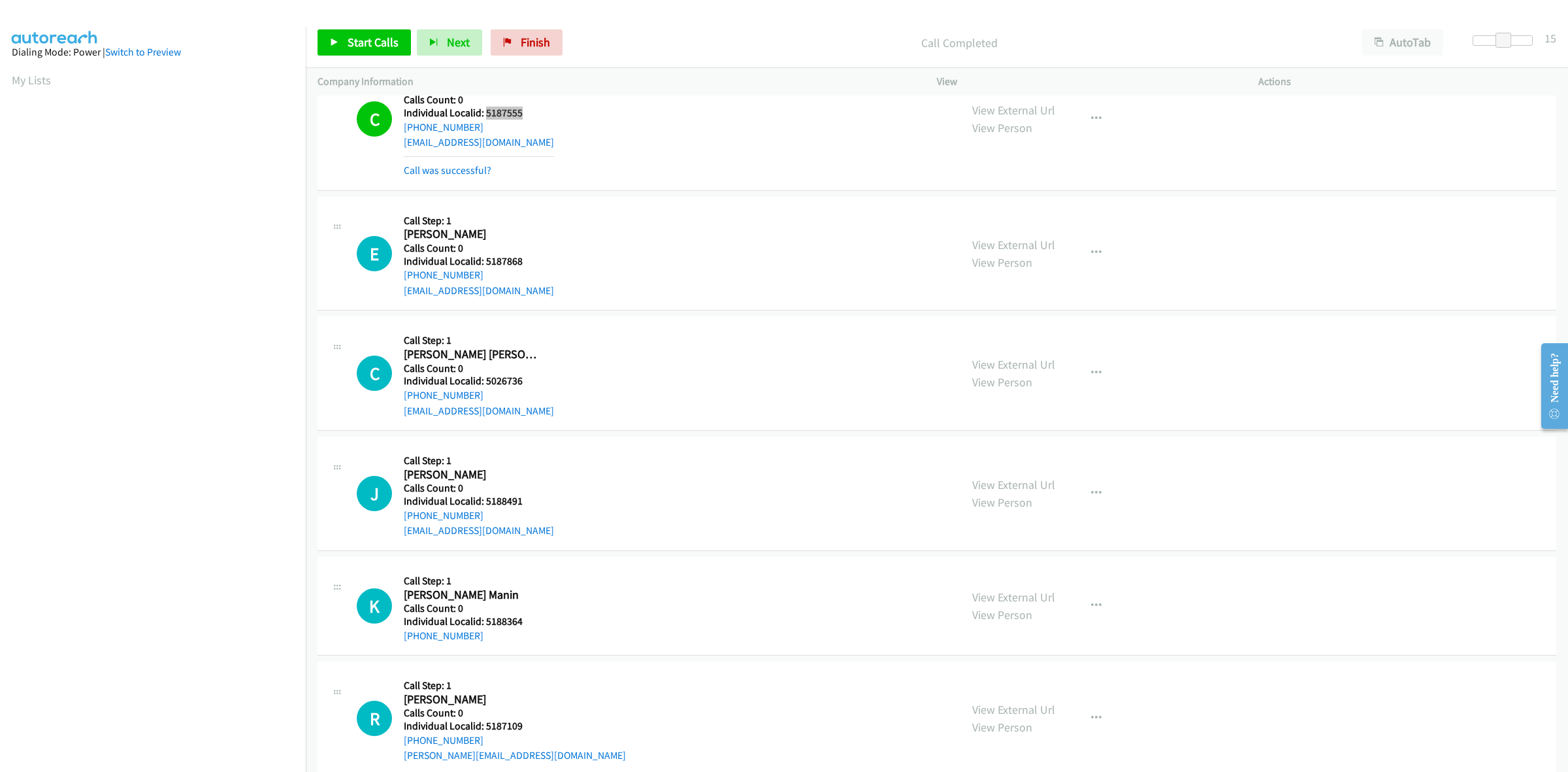
scroll to position [1369, 0]
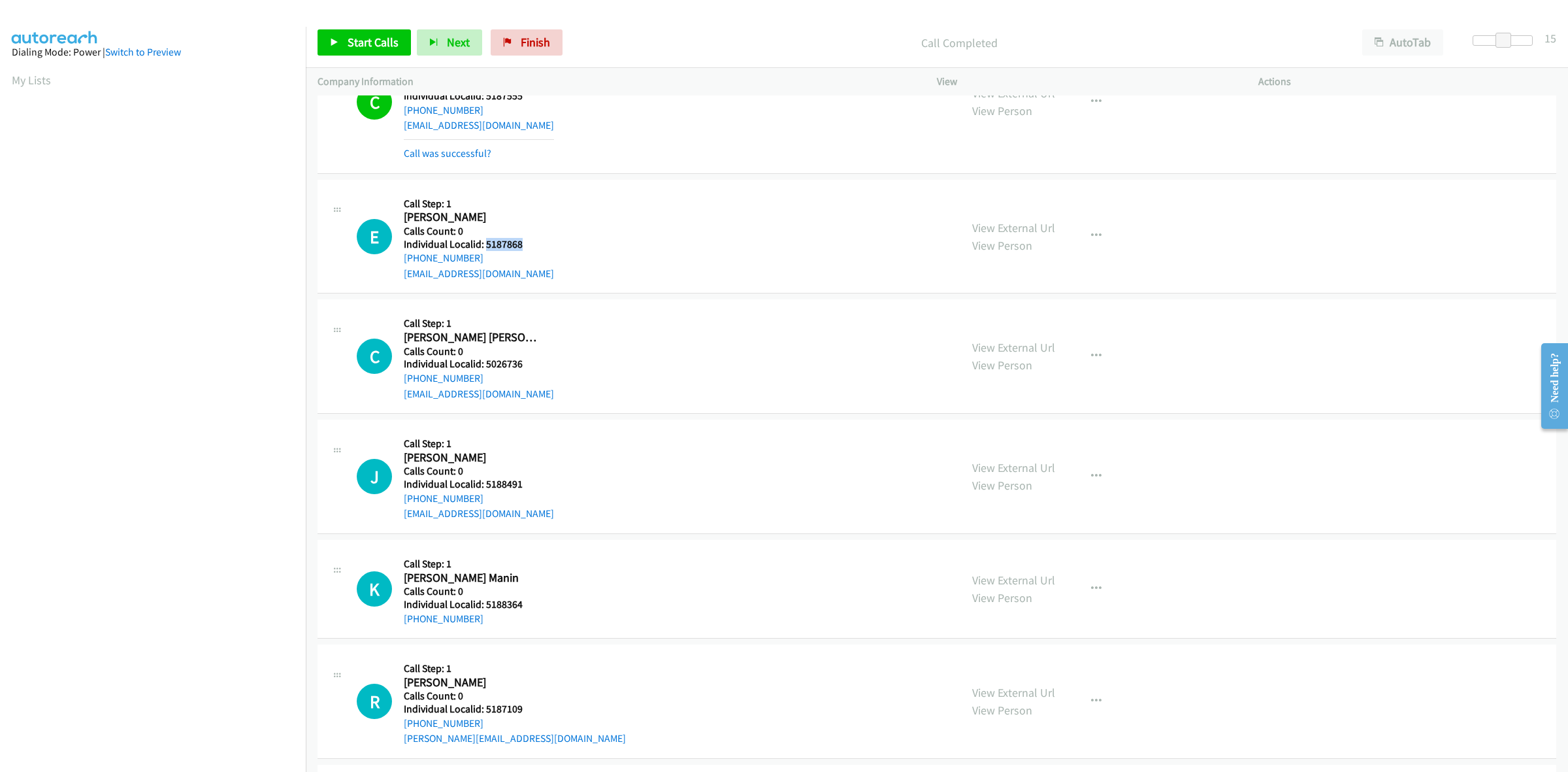
drag, startPoint x: 523, startPoint y: 245, endPoint x: 487, endPoint y: 245, distance: 36.0
click at [487, 245] on h5 "Individual Localid: 5187868" at bounding box center [479, 244] width 150 height 13
drag, startPoint x: 484, startPoint y: 259, endPoint x: 395, endPoint y: 264, distance: 89.1
click at [395, 264] on div "E Callback Scheduled Call Step: 1 Elliott Bjorum America/Chicago Calls Count: 0…" at bounding box center [652, 236] width 592 height 90
drag, startPoint x: 520, startPoint y: 248, endPoint x: 485, endPoint y: 247, distance: 35.0
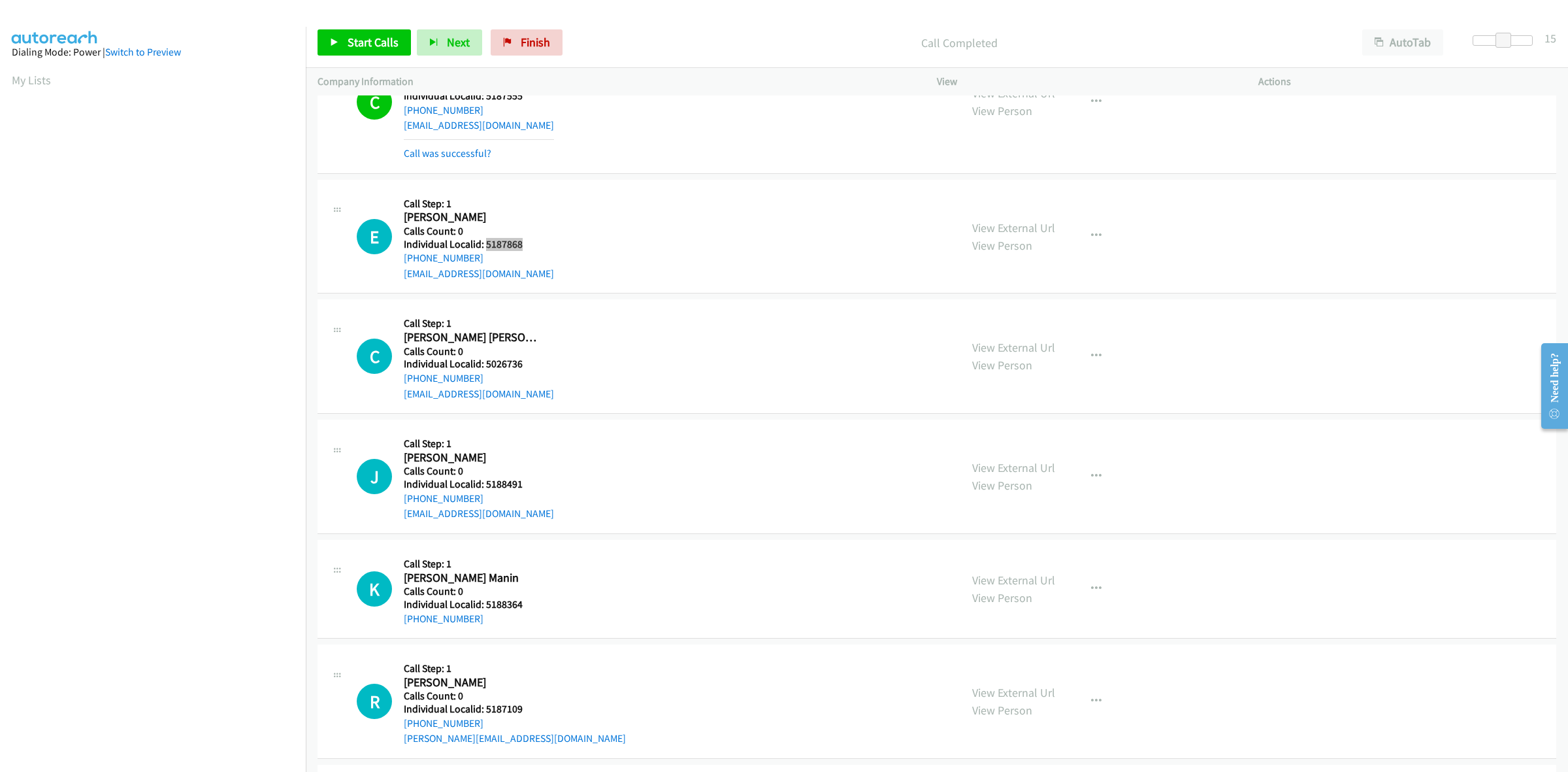
click at [485, 247] on h5 "Individual Localid: 5187868" at bounding box center [479, 244] width 150 height 13
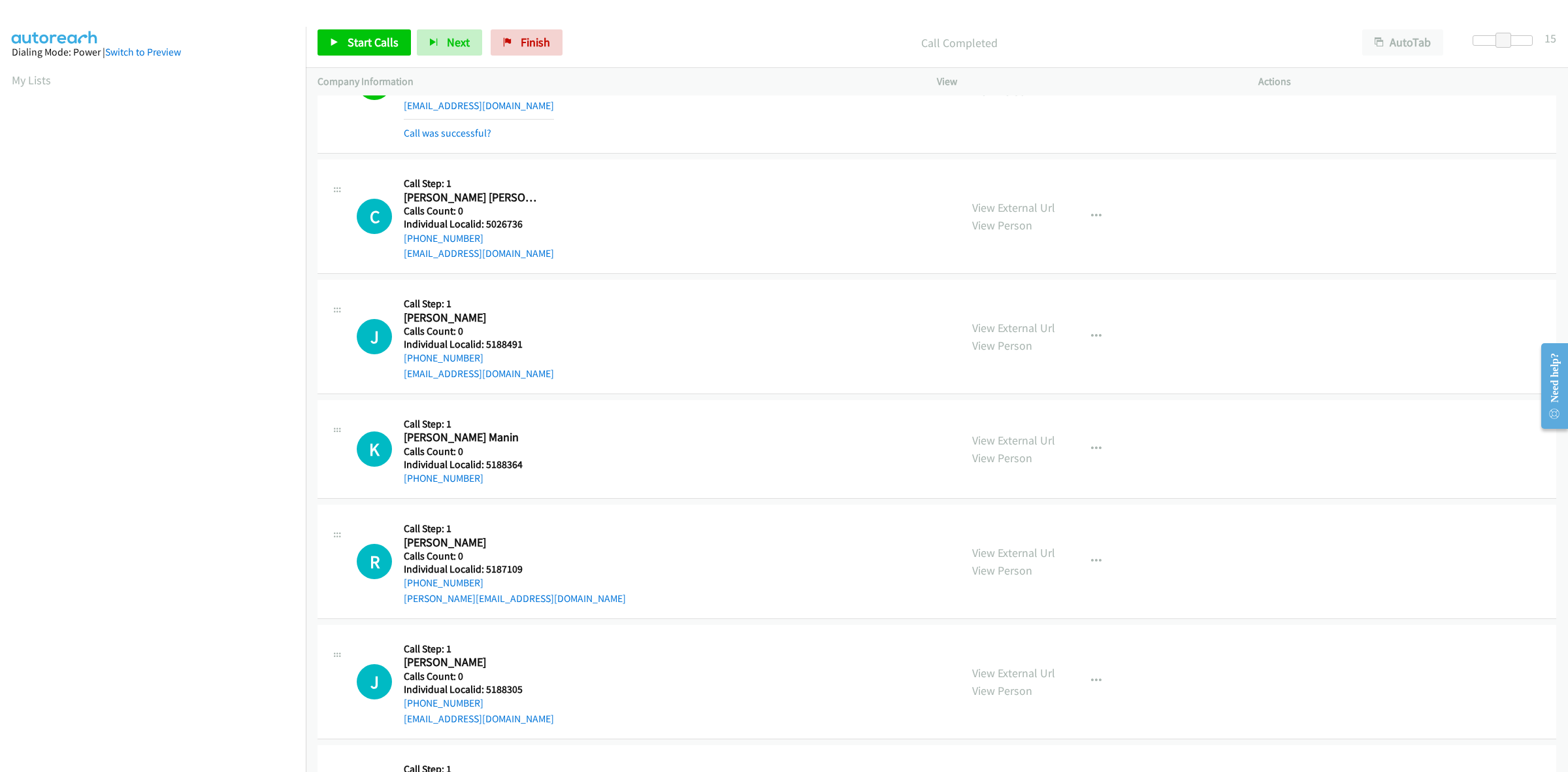
scroll to position [1593, 0]
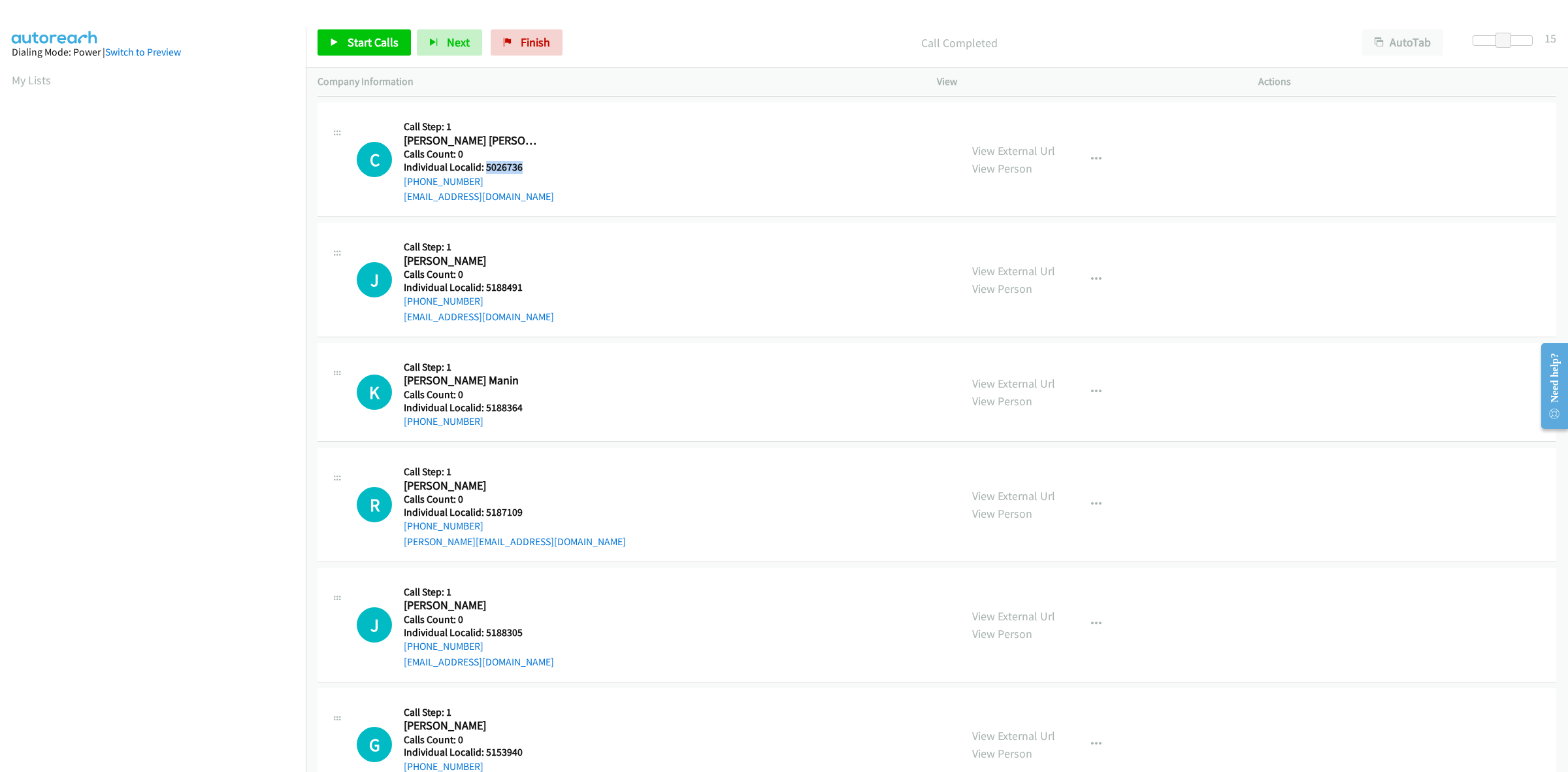
drag, startPoint x: 524, startPoint y: 167, endPoint x: 487, endPoint y: 168, distance: 37.0
click at [487, 168] on h5 "Individual Localid: 5026736" at bounding box center [479, 167] width 150 height 13
drag, startPoint x: 478, startPoint y: 177, endPoint x: 406, endPoint y: 183, distance: 72.2
click at [406, 183] on div "+1 970-319-3539" at bounding box center [479, 182] width 150 height 16
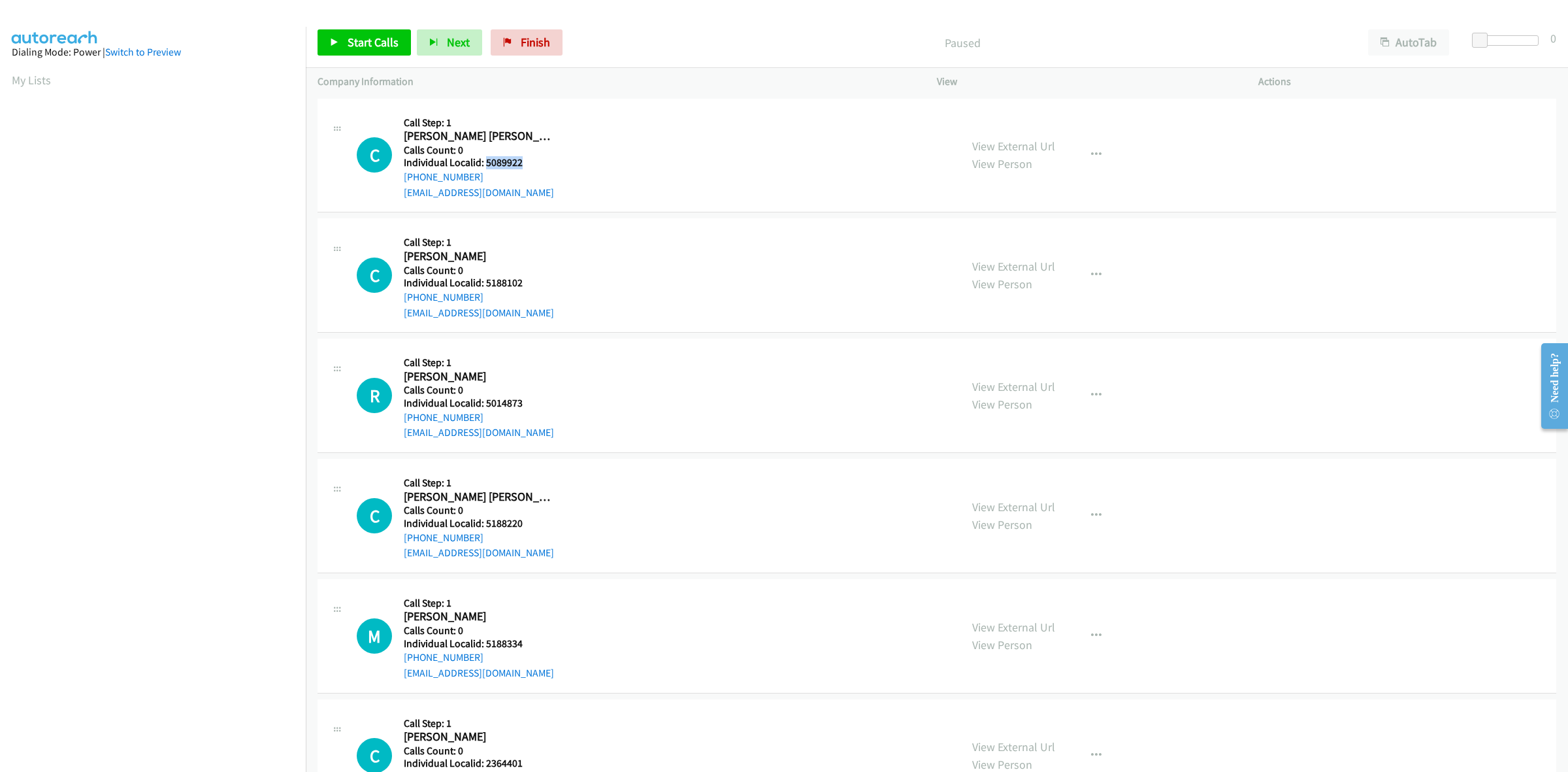
drag, startPoint x: 521, startPoint y: 161, endPoint x: 485, endPoint y: 158, distance: 36.1
click at [485, 158] on h5 "Individual Localid: 5089922" at bounding box center [479, 162] width 150 height 13
copy h5 "5089922"
drag, startPoint x: 478, startPoint y: 174, endPoint x: 400, endPoint y: 175, distance: 78.0
click at [400, 175] on div "C Callback Scheduled Call Step: 1 [PERSON_NAME] [PERSON_NAME] America/Los_Angel…" at bounding box center [652, 155] width 592 height 90
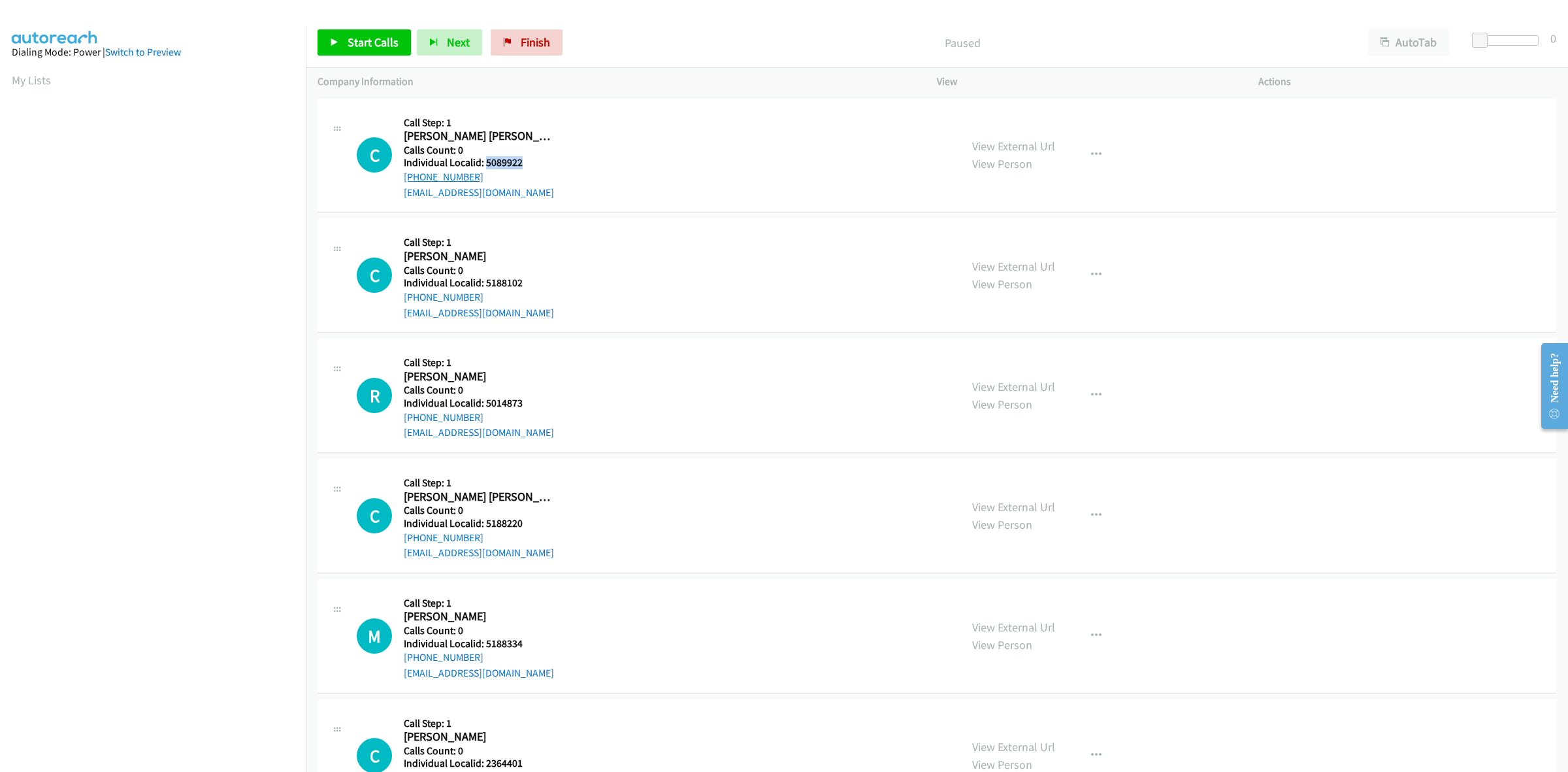
copy link "[PHONE_NUMBER]"
drag, startPoint x: 525, startPoint y: 168, endPoint x: 485, endPoint y: 167, distance: 40.0
click at [485, 167] on h5 "Individual Localid: 5089922" at bounding box center [479, 162] width 150 height 13
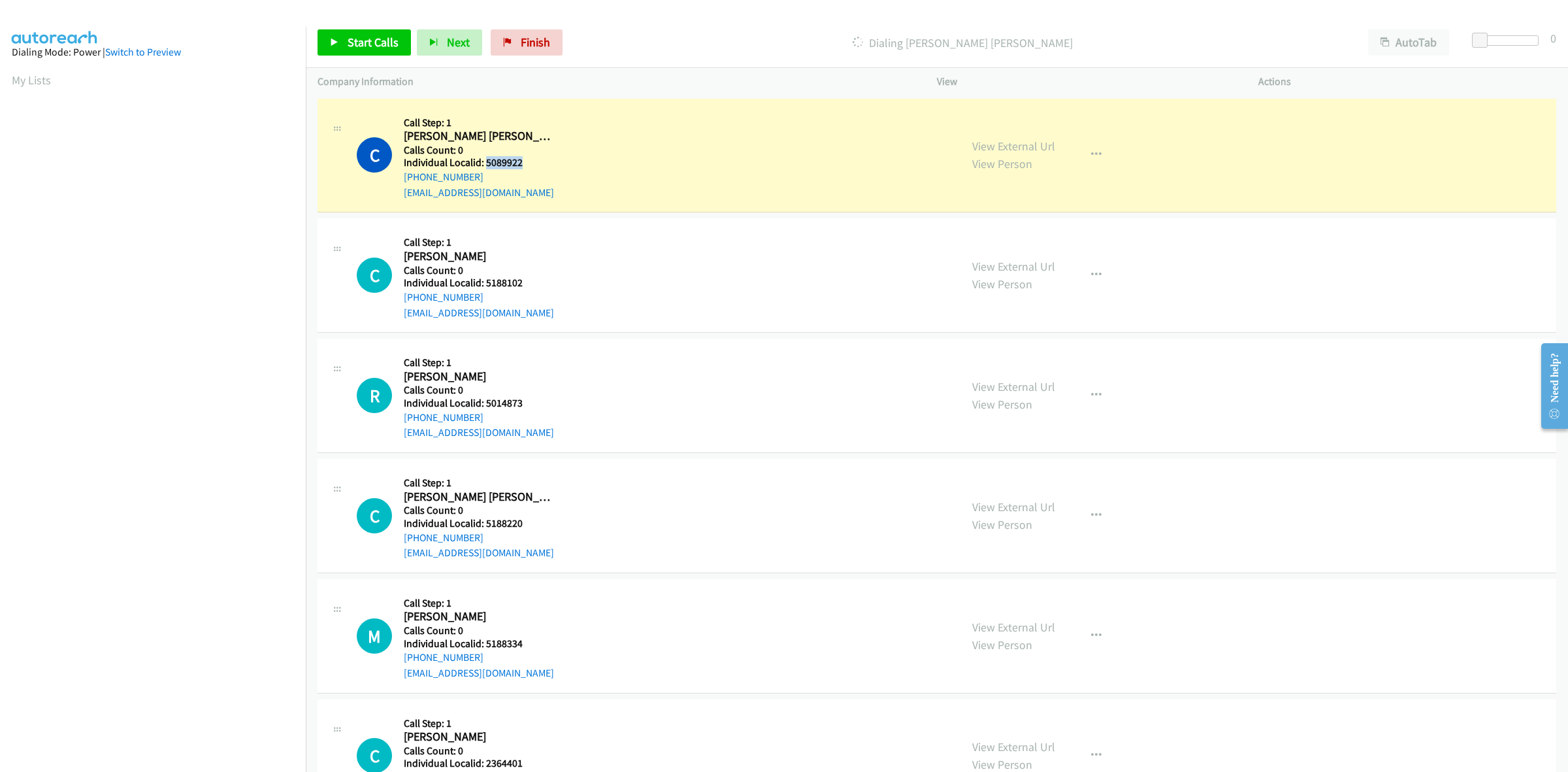
copy h5 "5089922"
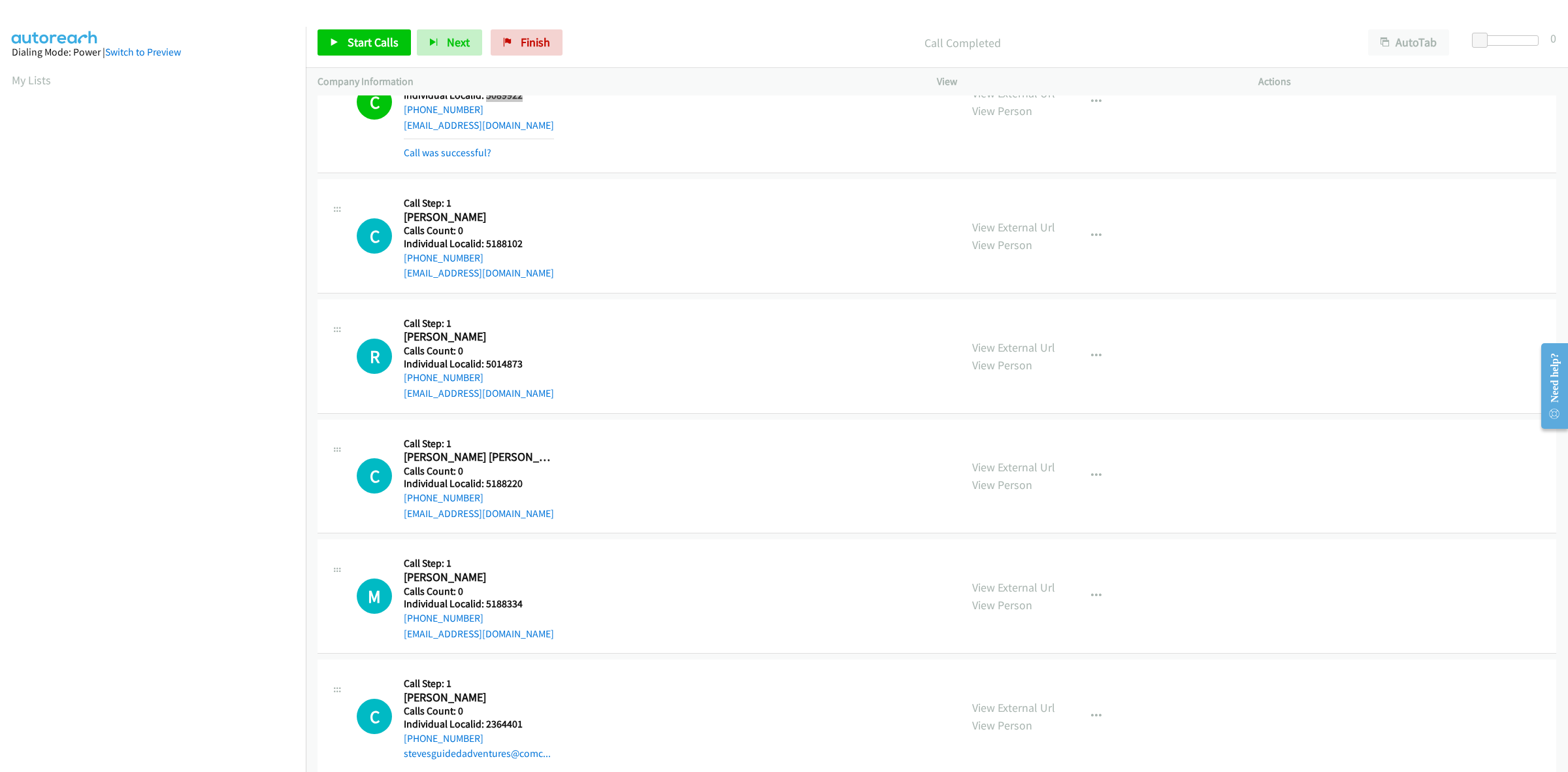
scroll to position [102, 0]
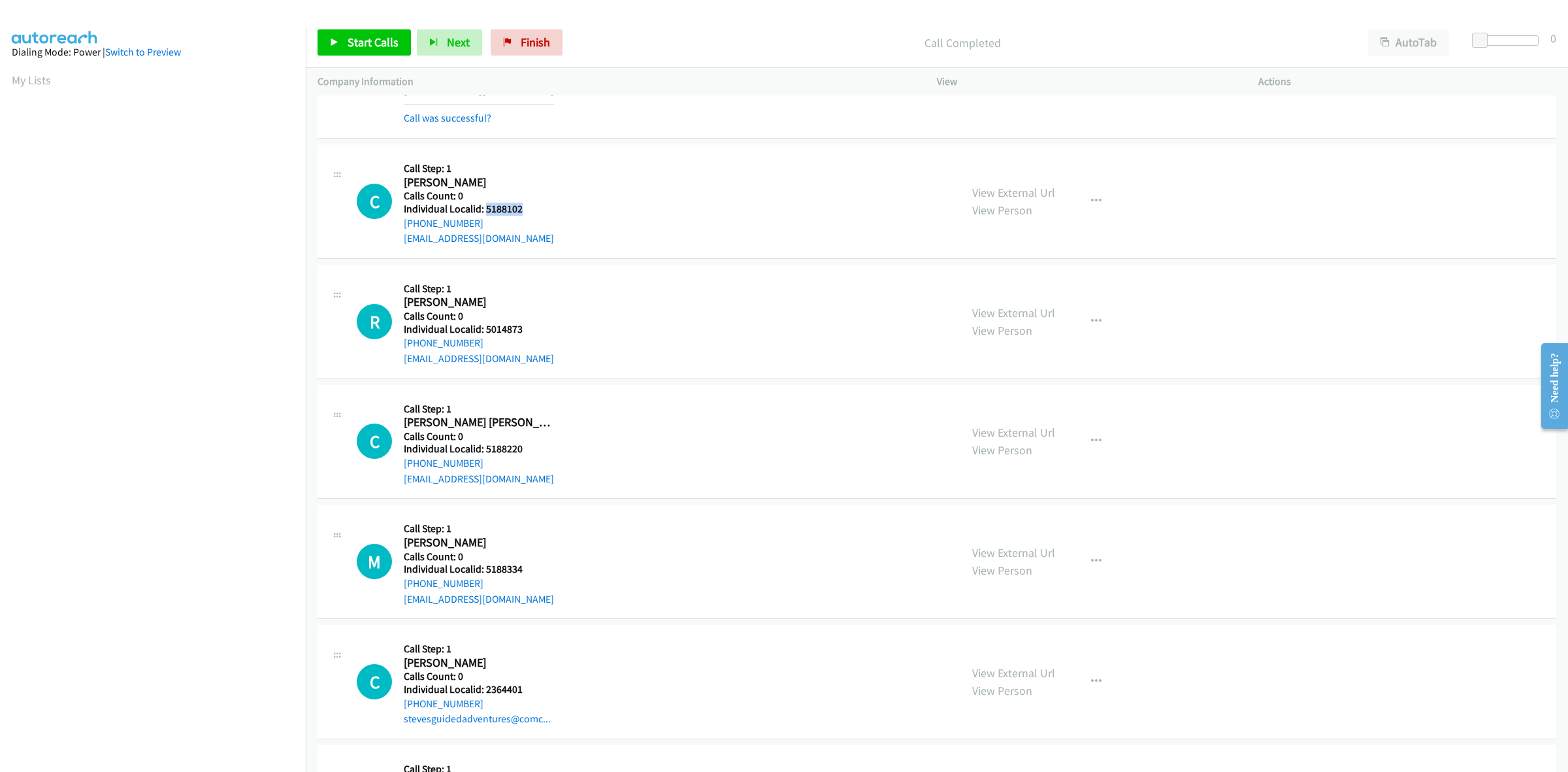
drag, startPoint x: 521, startPoint y: 211, endPoint x: 487, endPoint y: 207, distance: 34.2
click at [487, 207] on h5 "Individual Localid: 5188102" at bounding box center [479, 209] width 150 height 13
copy h5 "5188102"
drag, startPoint x: 481, startPoint y: 219, endPoint x: 397, endPoint y: 226, distance: 84.3
click at [397, 226] on div "C Callback Scheduled Call Step: 1 Cruz Obolewicz America/Phoenix Calls Count: 0…" at bounding box center [652, 200] width 592 height 90
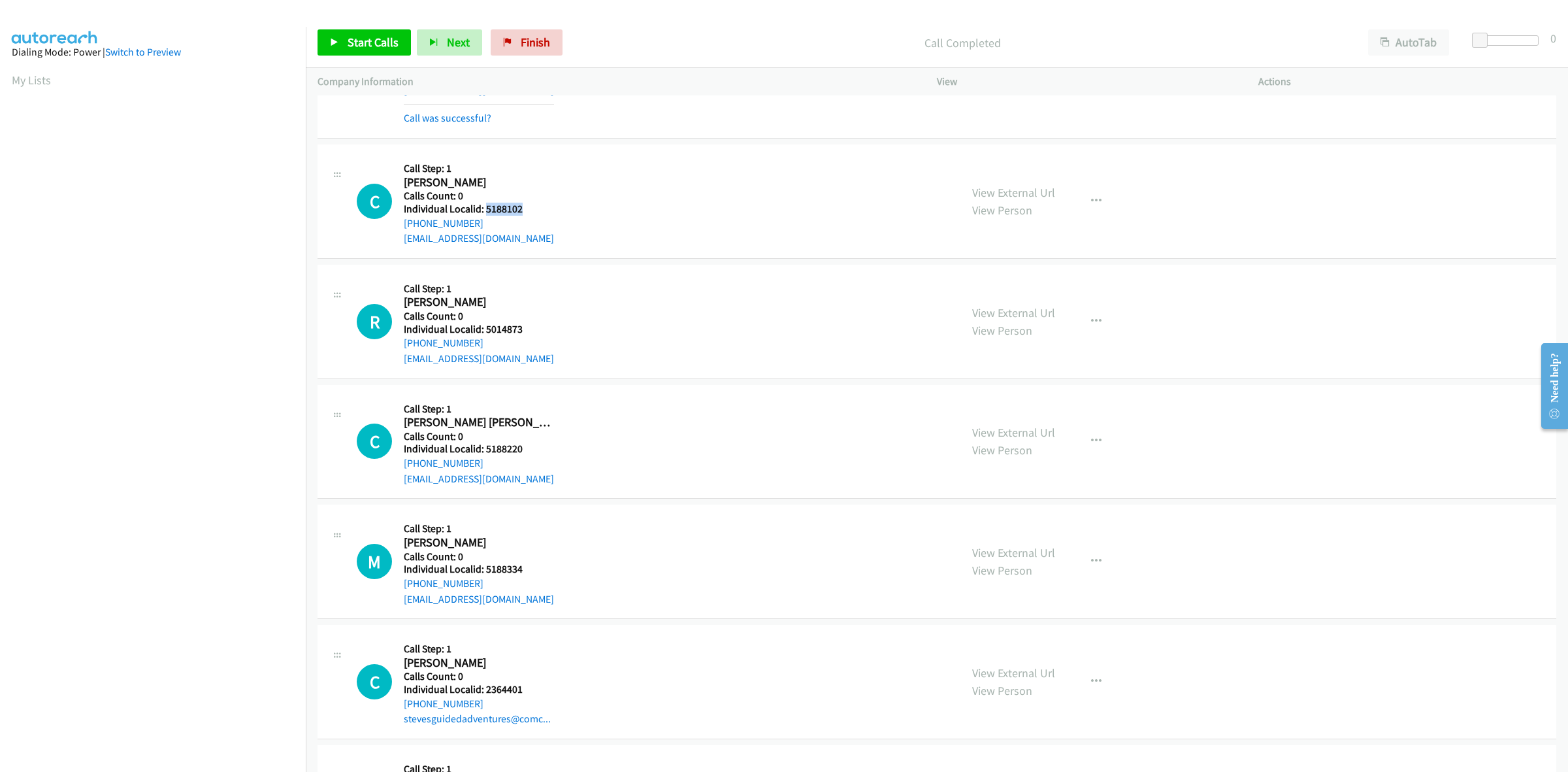
copy link "[PHONE_NUMBER]"
drag, startPoint x: 524, startPoint y: 210, endPoint x: 485, endPoint y: 210, distance: 39.0
click at [485, 210] on h5 "Individual Localid: 5188102" at bounding box center [479, 209] width 150 height 13
copy h5 "5188102"
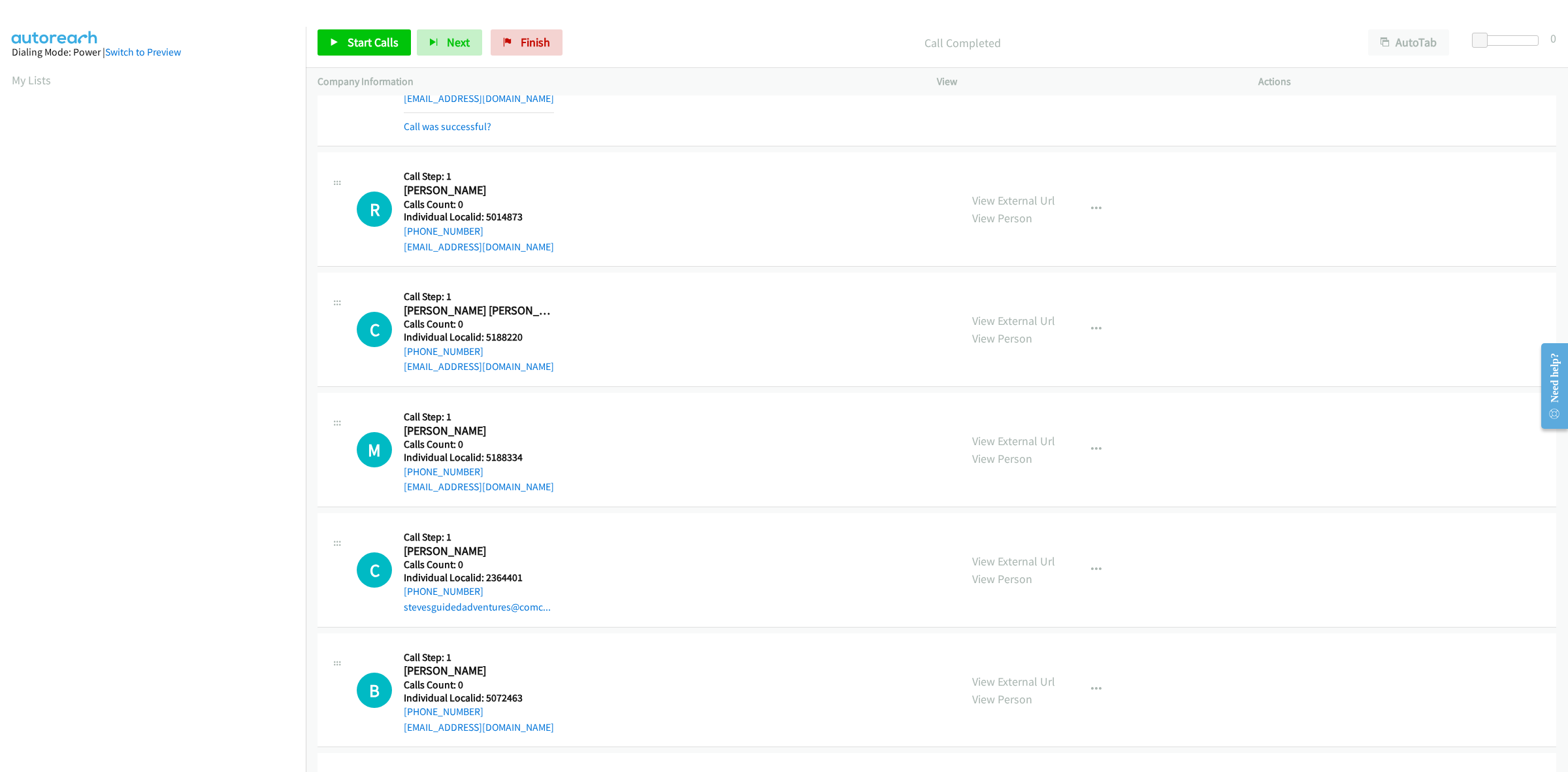
scroll to position [245, 0]
drag, startPoint x: 525, startPoint y: 211, endPoint x: 485, endPoint y: 215, distance: 40.2
click at [485, 215] on h5 "Individual Localid: 5014873" at bounding box center [479, 214] width 150 height 13
copy h5 "5014873"
drag, startPoint x: 478, startPoint y: 225, endPoint x: 414, endPoint y: 226, distance: 64.0
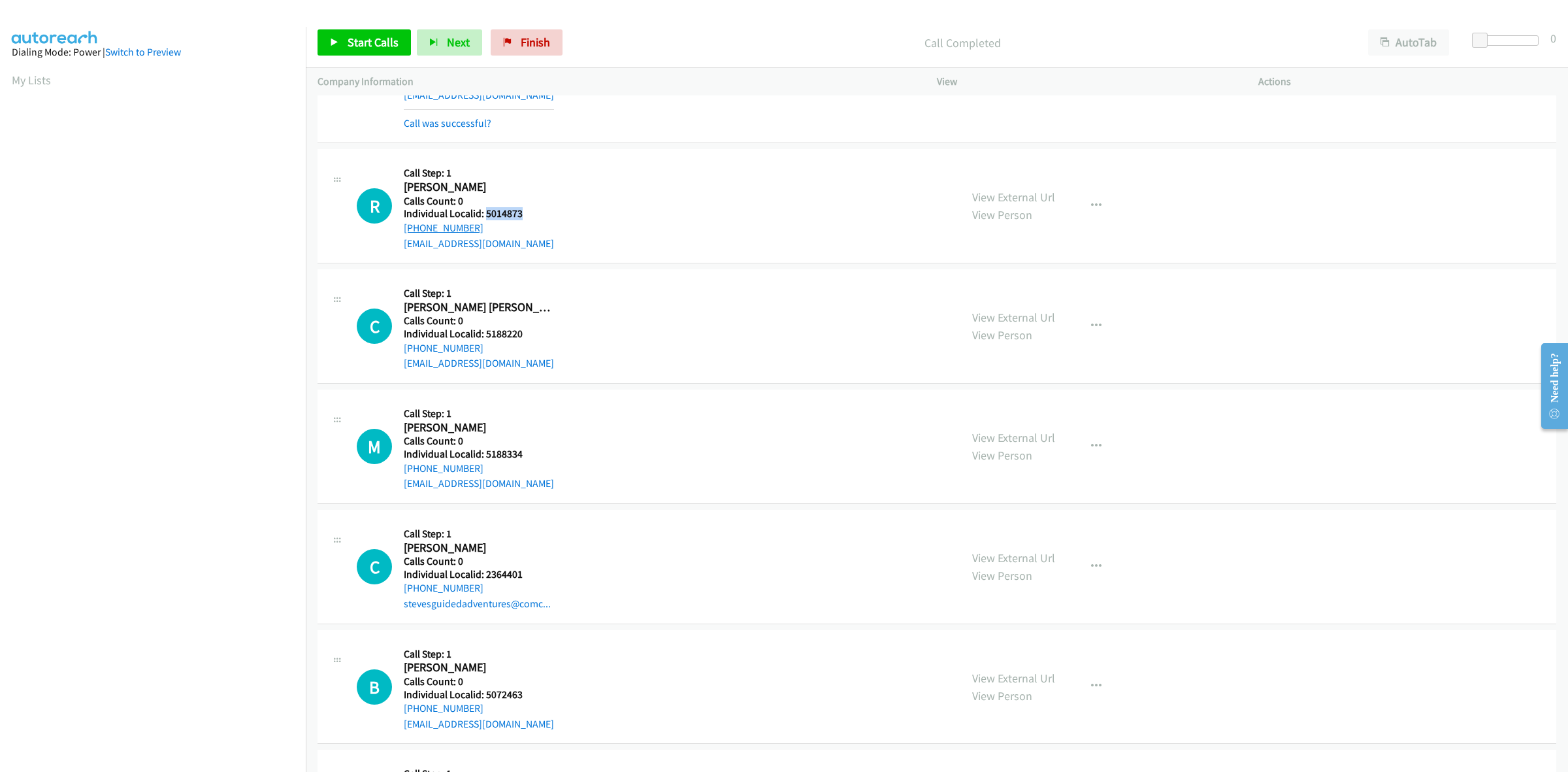
click at [397, 231] on div "R Callback Scheduled Call Step: 1 Reagan Heighton America/Los_Angeles Calls Cou…" at bounding box center [652, 206] width 592 height 90
copy link "[PHONE_NUMBER]"
drag, startPoint x: 502, startPoint y: 213, endPoint x: 485, endPoint y: 214, distance: 17.0
click at [485, 214] on h5 "Individual Localid: 5014873" at bounding box center [479, 214] width 150 height 13
copy h5 "5014873"
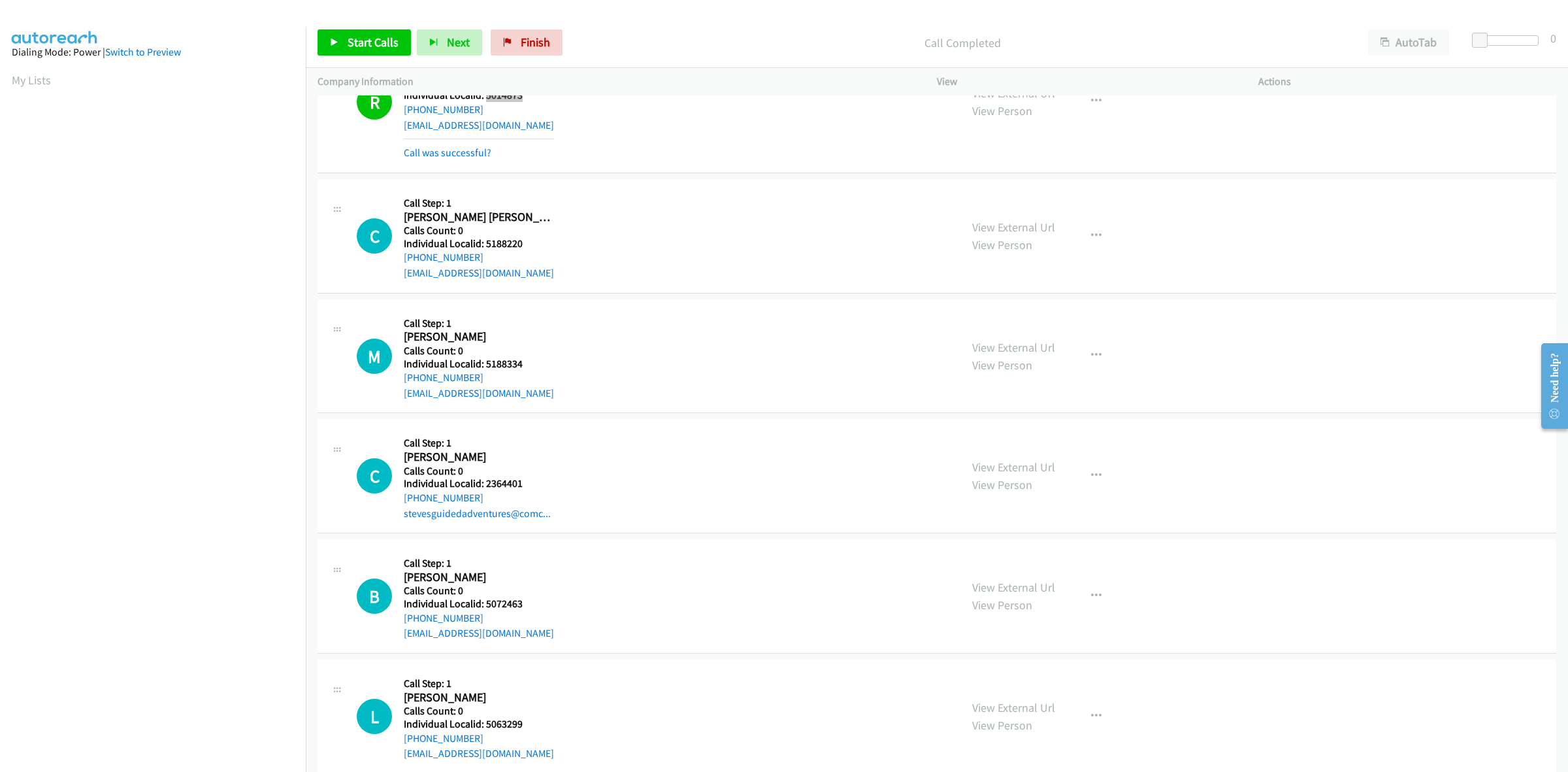
scroll to position [409, 0]
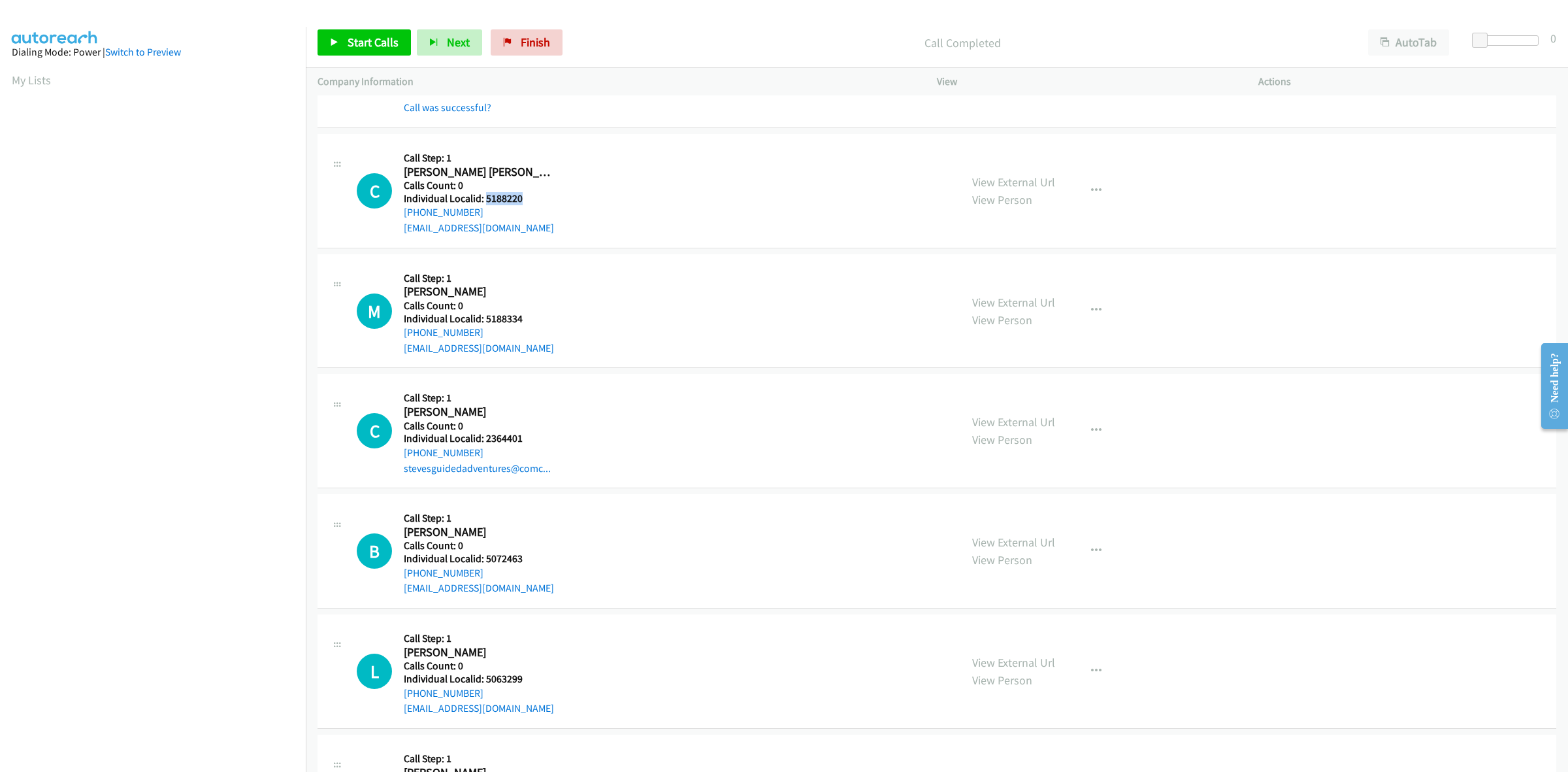
drag, startPoint x: 527, startPoint y: 199, endPoint x: 487, endPoint y: 197, distance: 40.0
click at [487, 197] on h5 "Individual Localid: 5188220" at bounding box center [479, 199] width 150 height 13
copy h5 "5188220"
drag, startPoint x: 478, startPoint y: 213, endPoint x: 397, endPoint y: 216, distance: 81.1
click at [397, 216] on div "C Callback Scheduled Call Step: 1 Cooper De Clark America/Chicago Calls Count: …" at bounding box center [652, 191] width 592 height 90
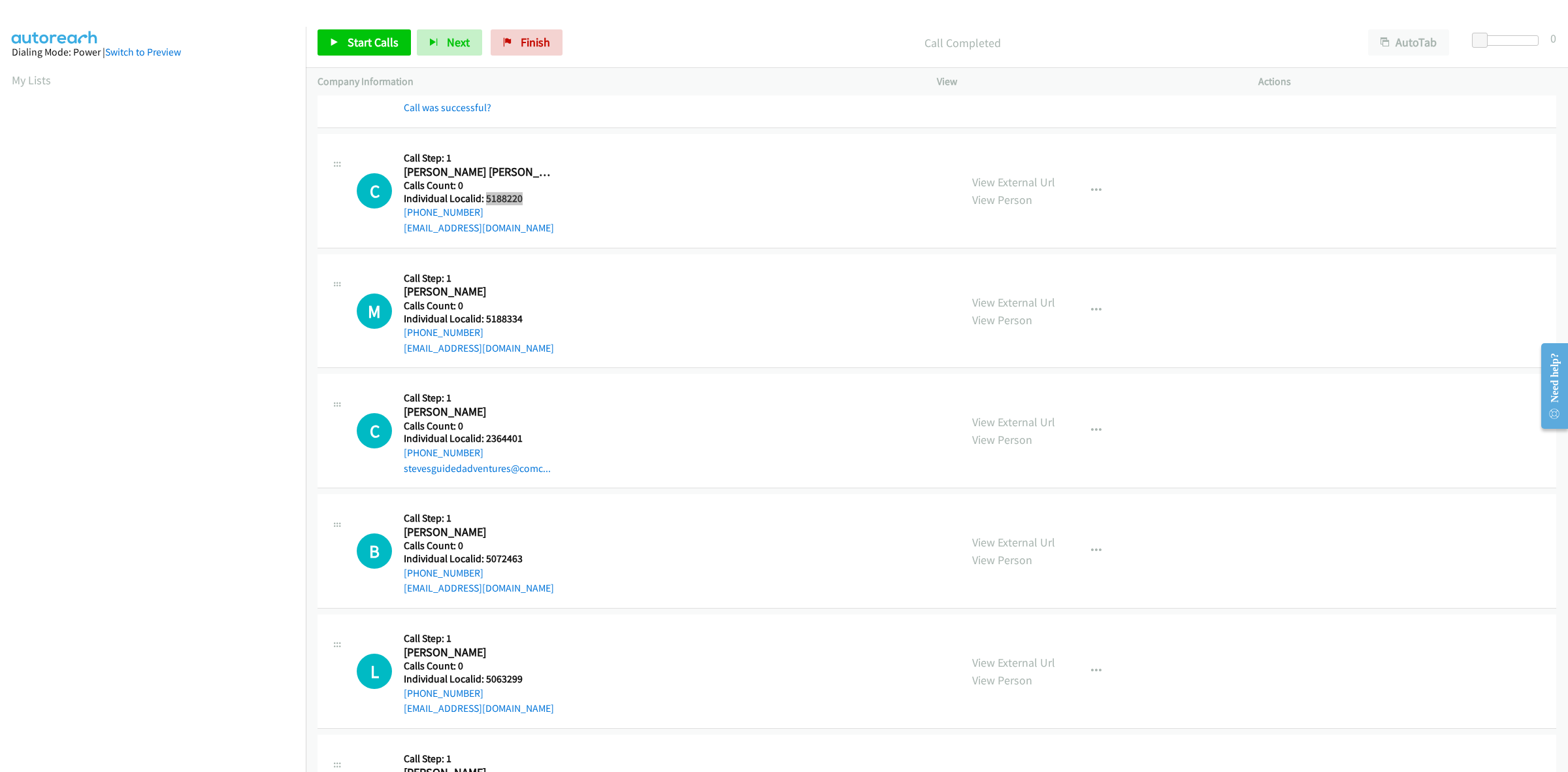
drag, startPoint x: 521, startPoint y: 199, endPoint x: 487, endPoint y: 193, distance: 34.5
click at [487, 193] on h5 "Individual Localid: 5188220" at bounding box center [479, 199] width 150 height 13
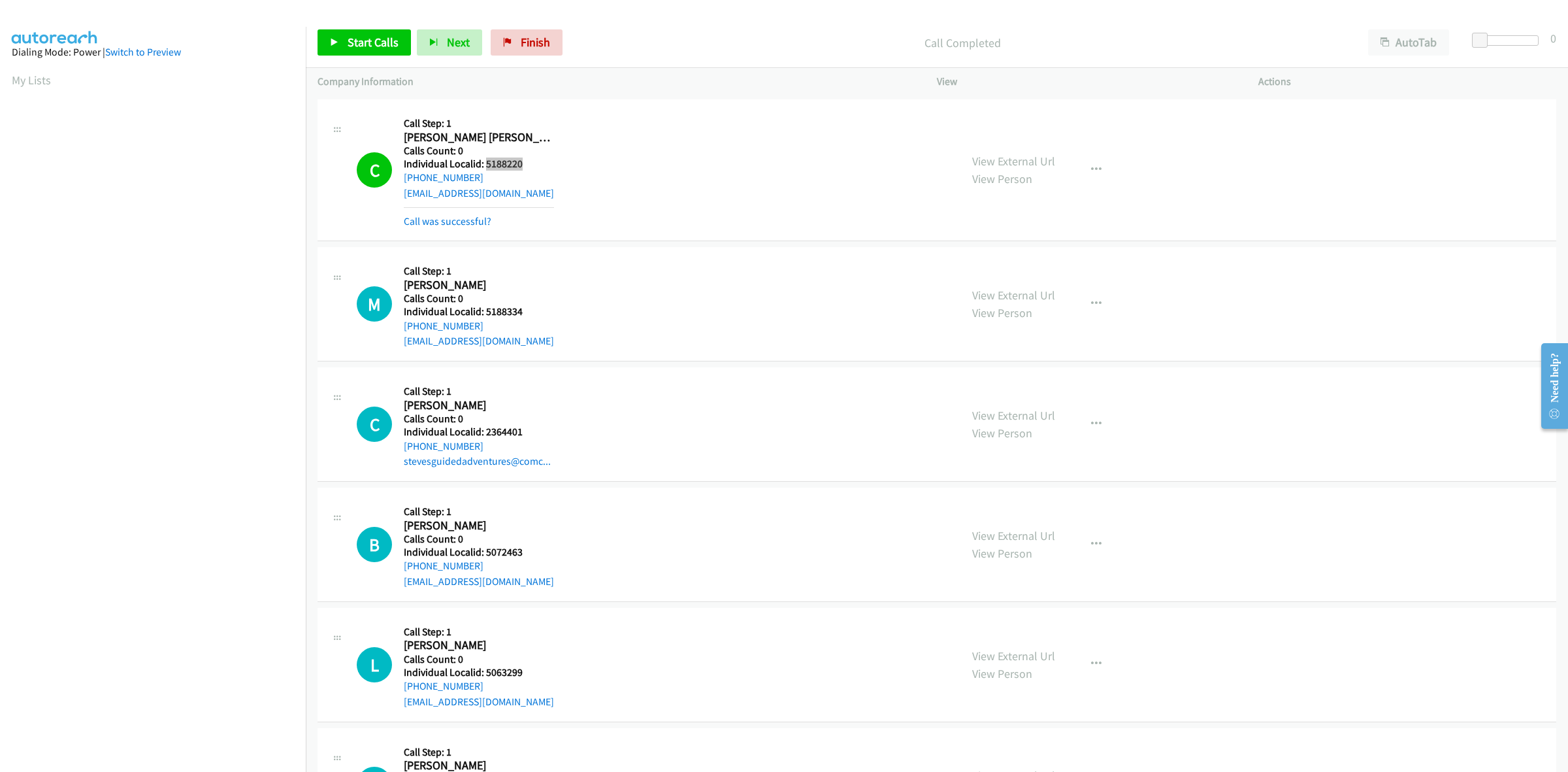
scroll to position [551, 0]
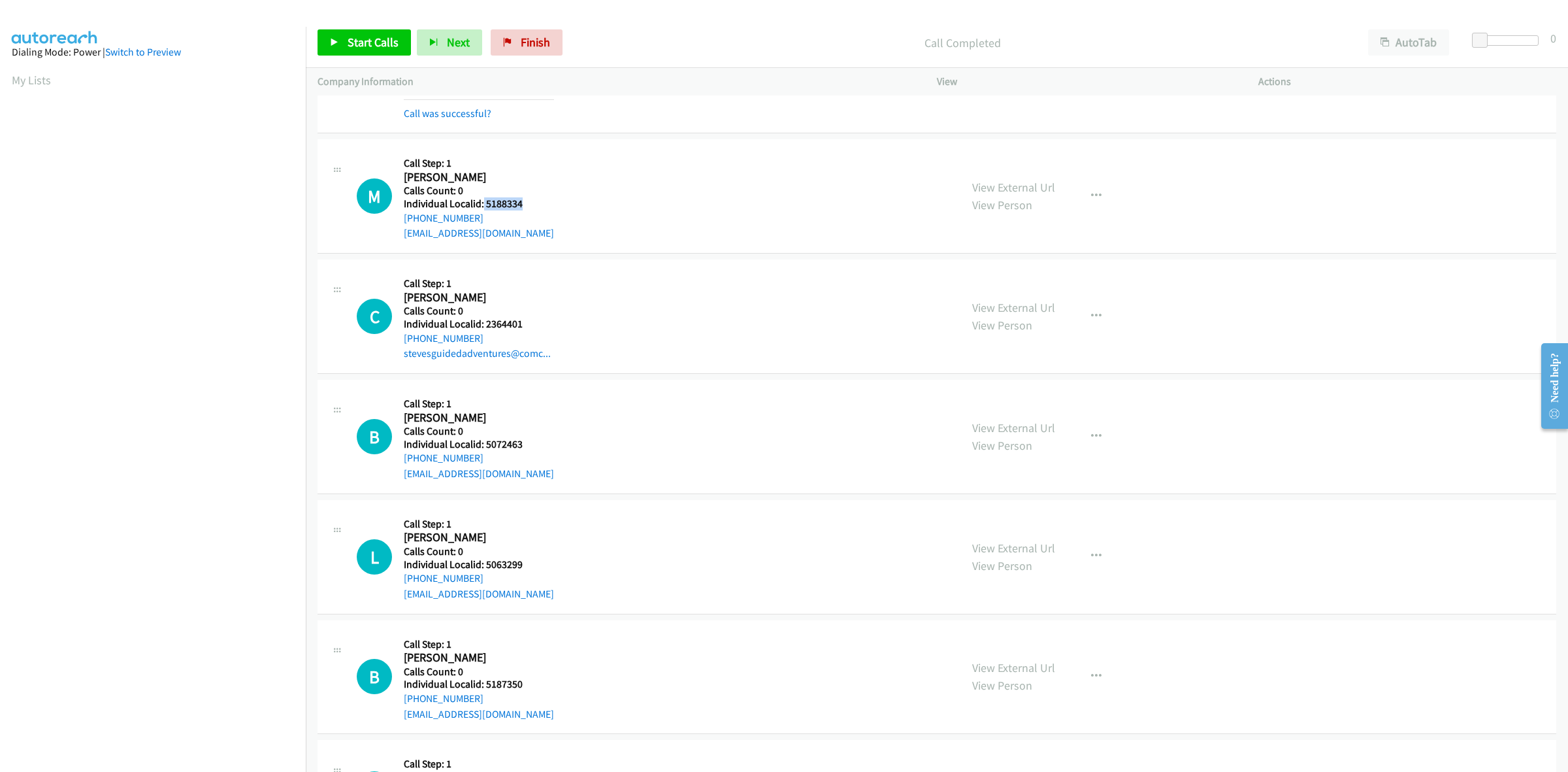
drag, startPoint x: 521, startPoint y: 203, endPoint x: 482, endPoint y: 207, distance: 39.2
click at [482, 207] on h5 "Individual Localid: 5188334" at bounding box center [479, 204] width 150 height 13
click at [1501, 43] on div at bounding box center [1508, 41] width 61 height 11
click at [1499, 43] on span at bounding box center [1493, 41] width 16 height 16
click at [369, 48] on span "Start Calls" at bounding box center [373, 42] width 51 height 15
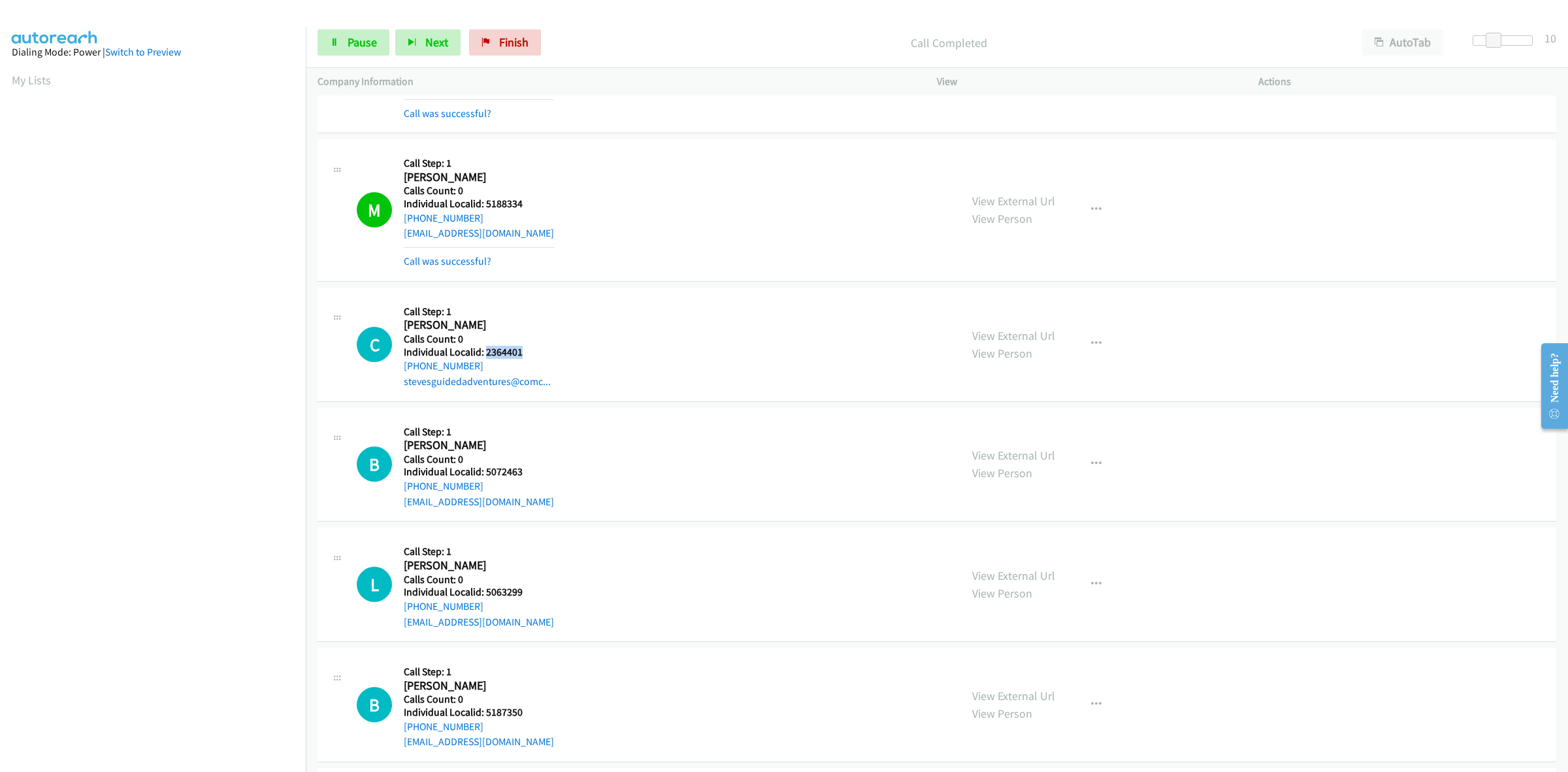
drag, startPoint x: 523, startPoint y: 353, endPoint x: 483, endPoint y: 353, distance: 40.0
click at [483, 353] on h5 "Individual Localid: 2364401" at bounding box center [479, 352] width 150 height 13
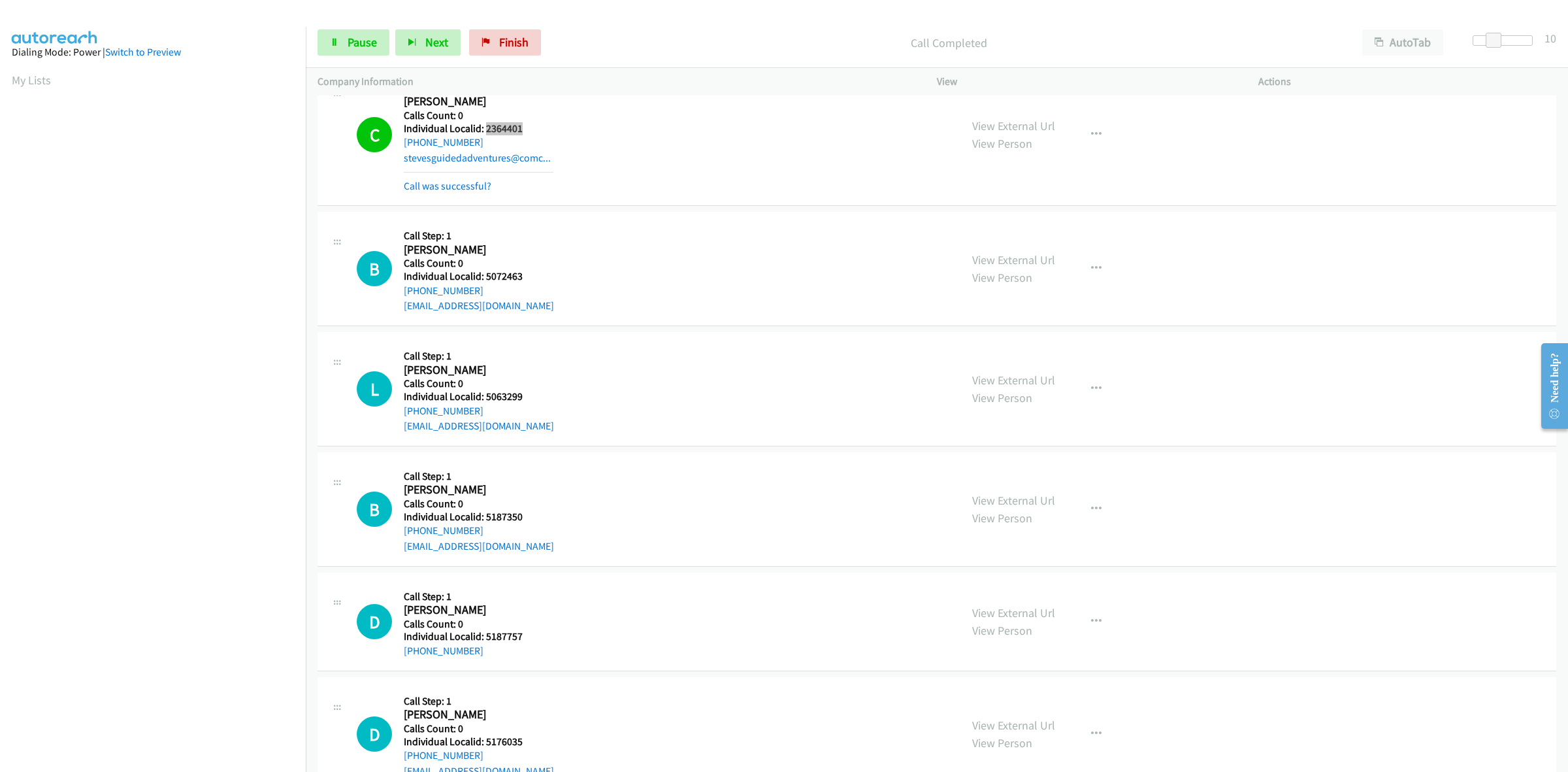
scroll to position [796, 0]
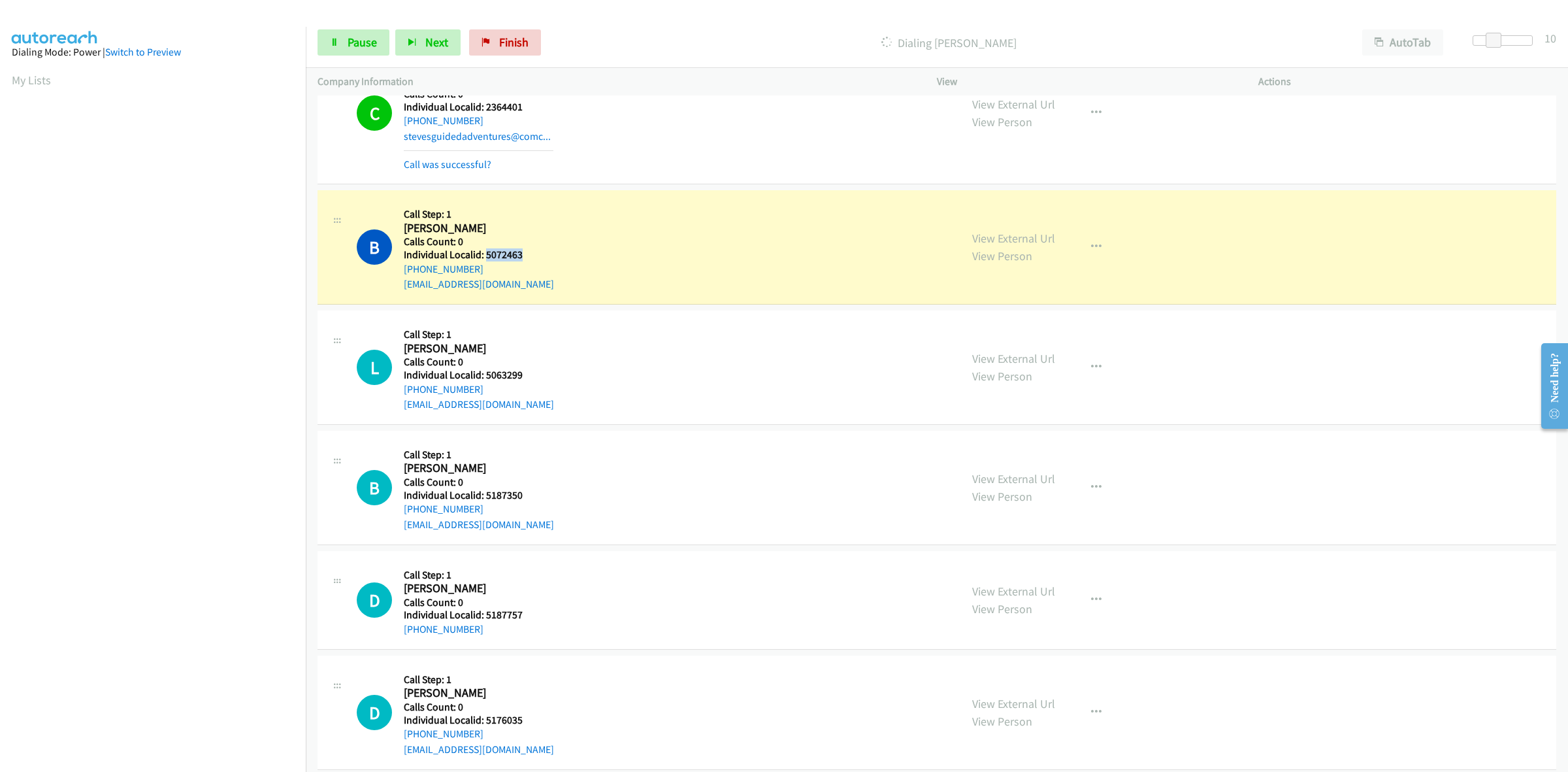
drag, startPoint x: 524, startPoint y: 258, endPoint x: 485, endPoint y: 258, distance: 39.0
click at [485, 258] on h5 "Individual Localid: 5072463" at bounding box center [479, 255] width 150 height 13
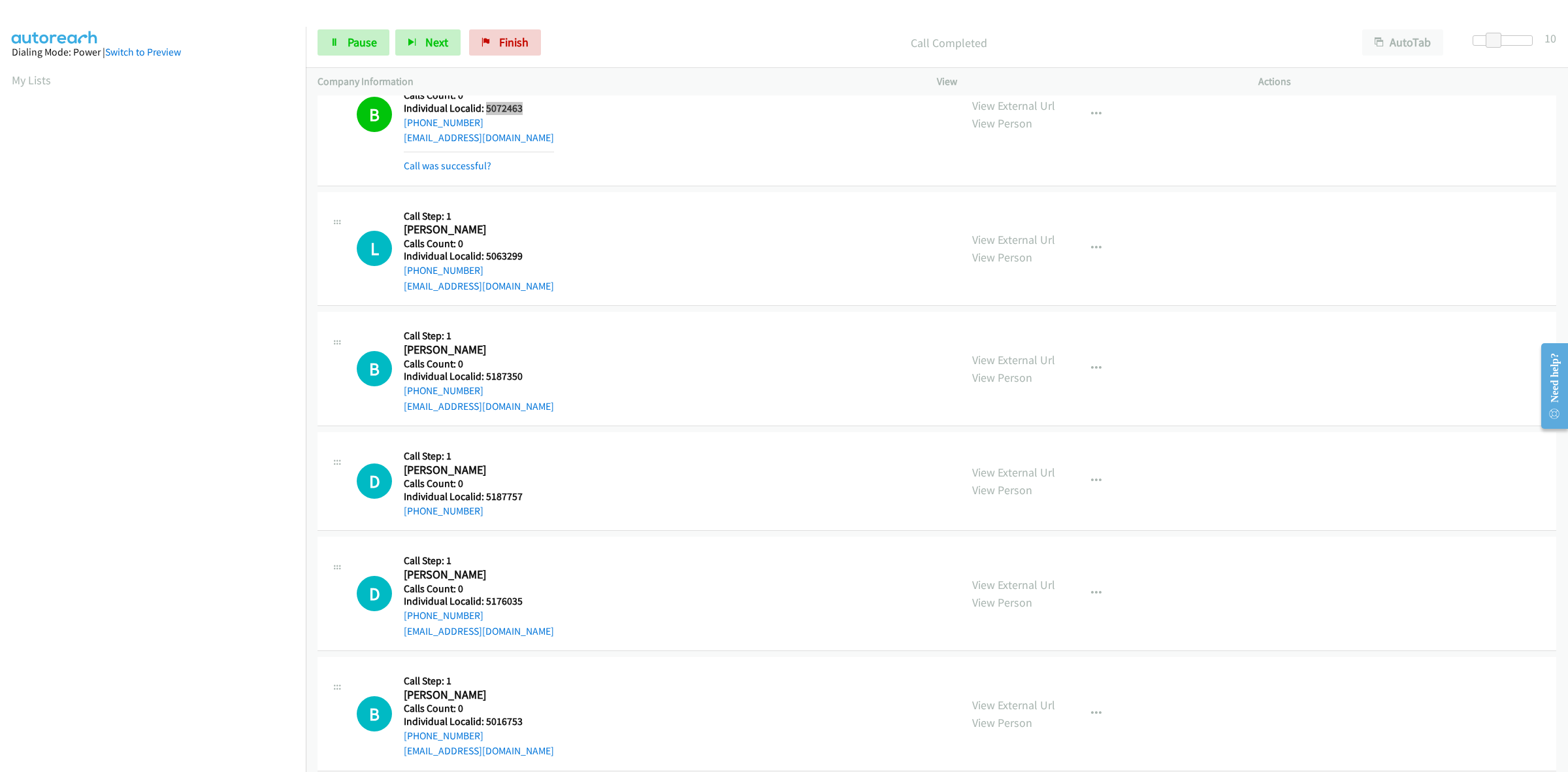
scroll to position [980, 0]
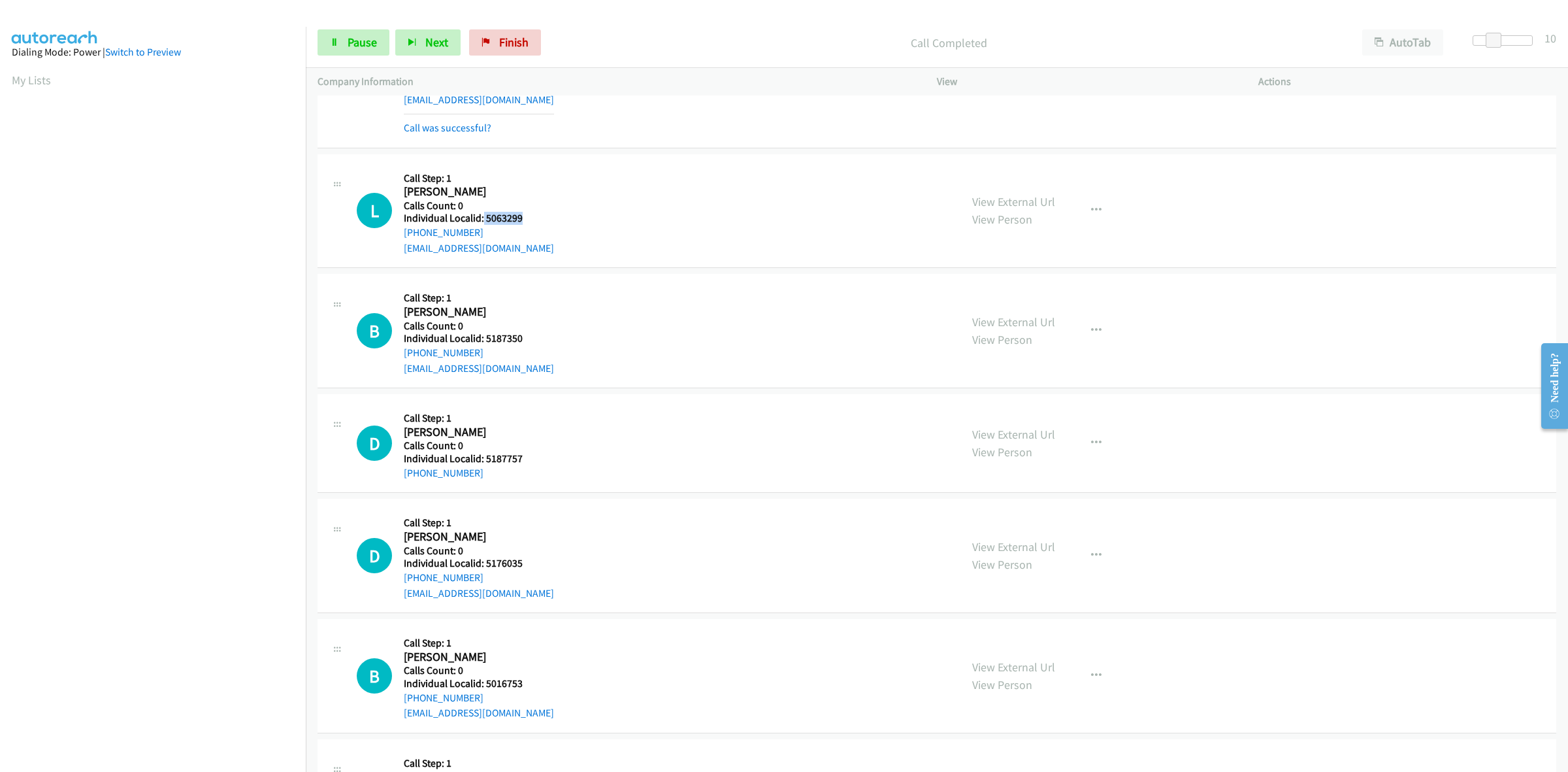
drag, startPoint x: 522, startPoint y: 220, endPoint x: 482, endPoint y: 217, distance: 40.1
click at [482, 217] on h5 "Individual Localid: 5063299" at bounding box center [479, 218] width 150 height 13
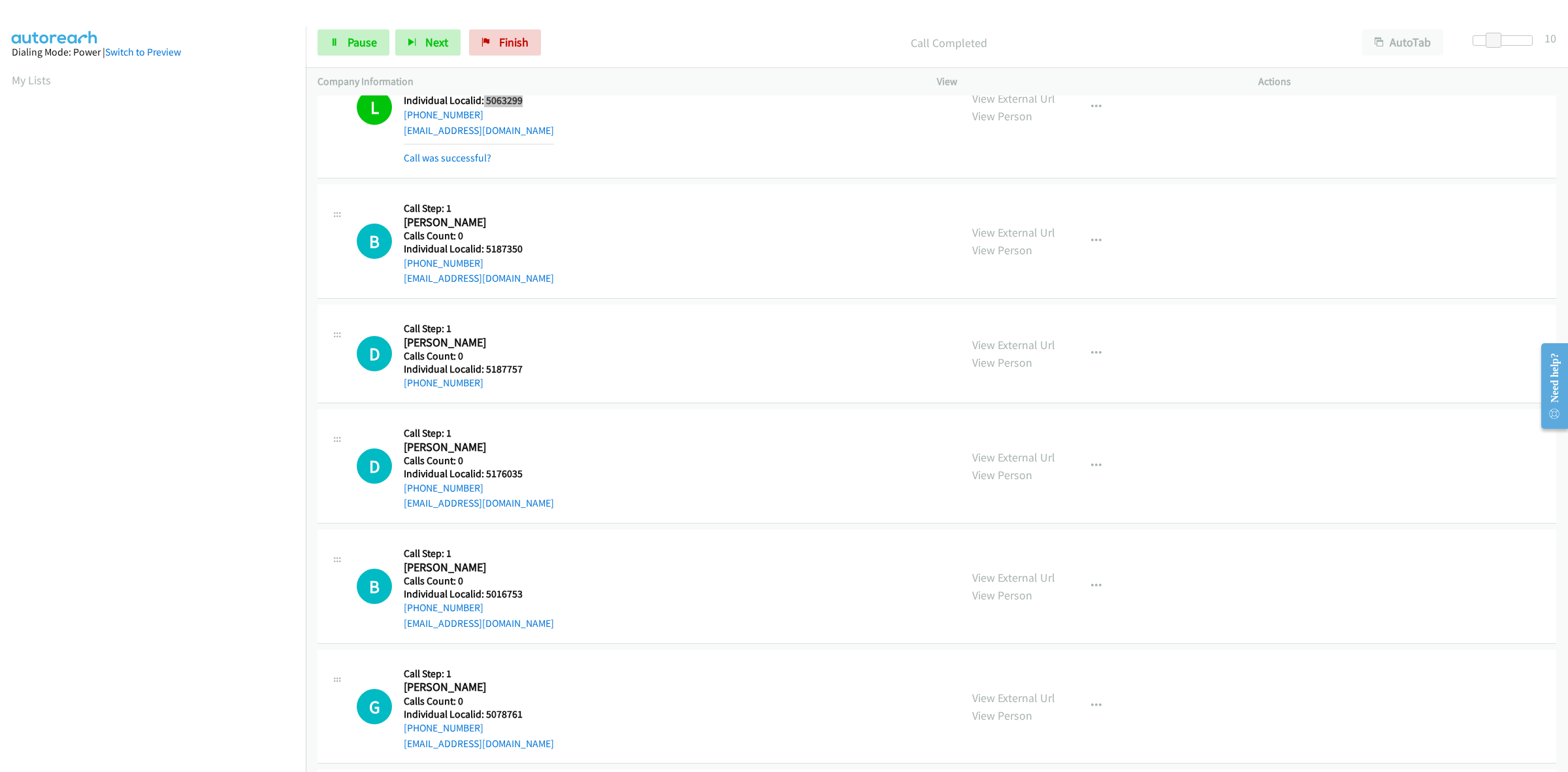
scroll to position [1123, 0]
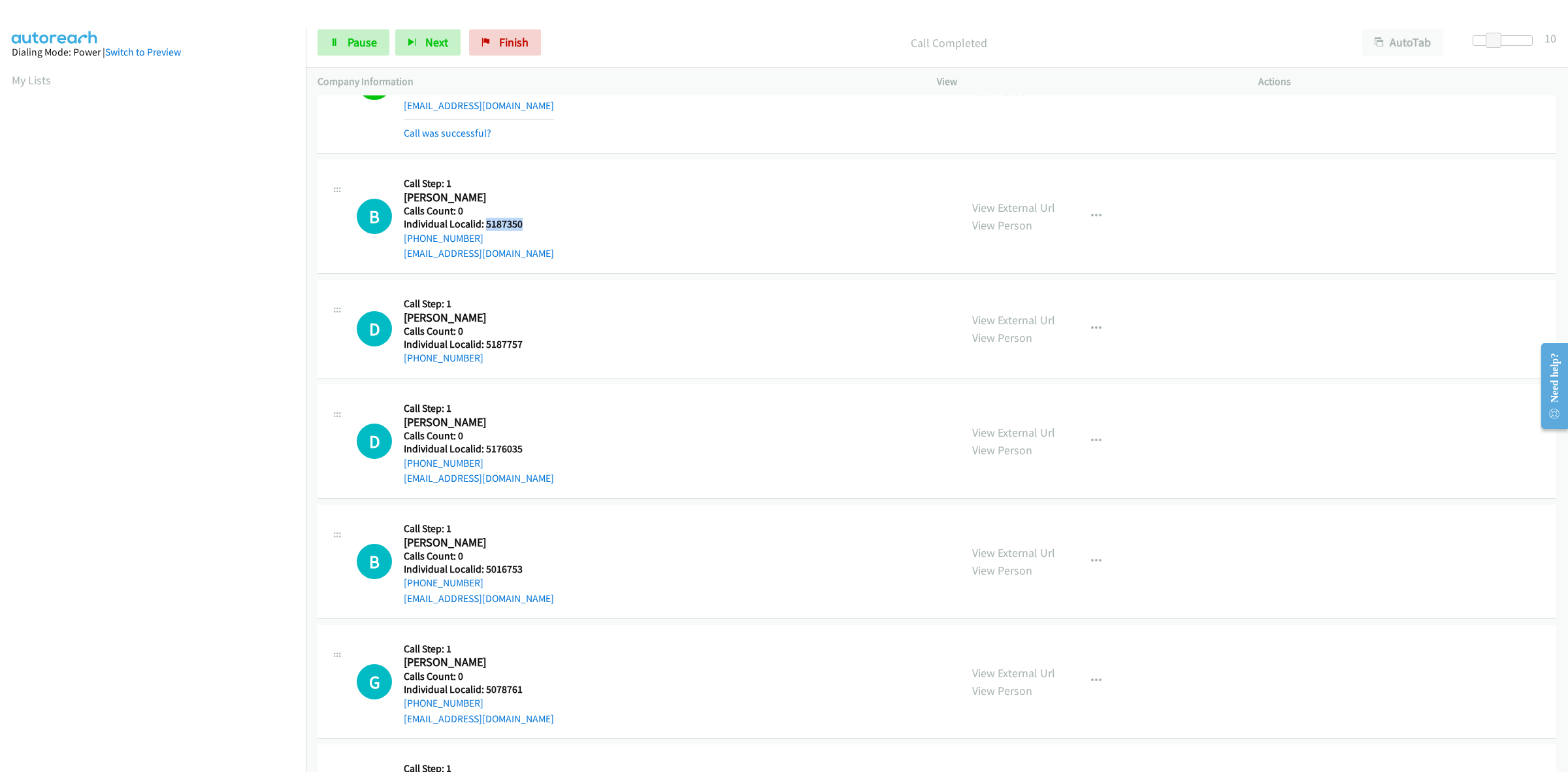
drag, startPoint x: 520, startPoint y: 223, endPoint x: 487, endPoint y: 223, distance: 33.0
click at [487, 223] on h5 "Individual Localid: 5187350" at bounding box center [479, 223] width 150 height 13
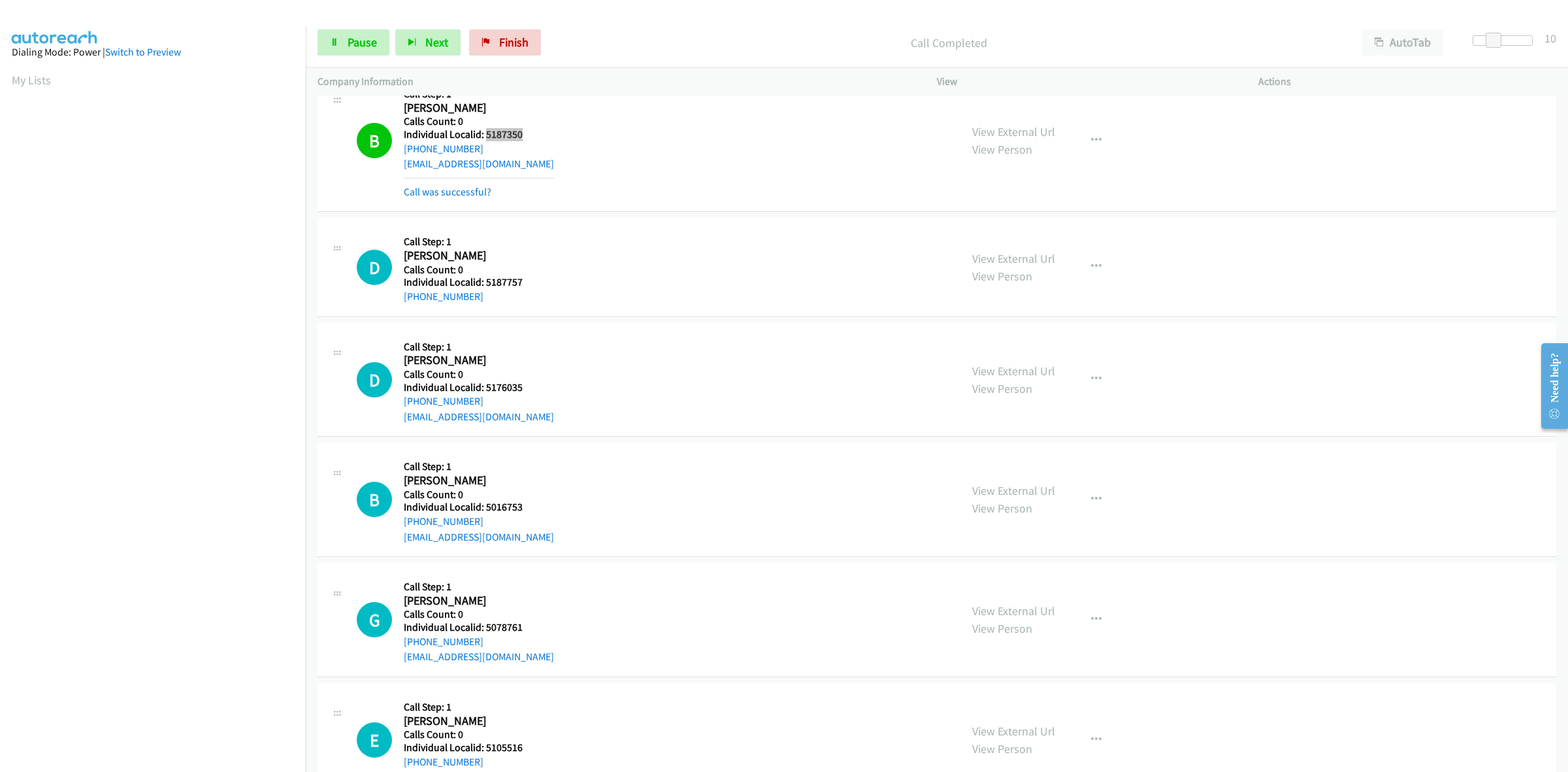
scroll to position [1246, 0]
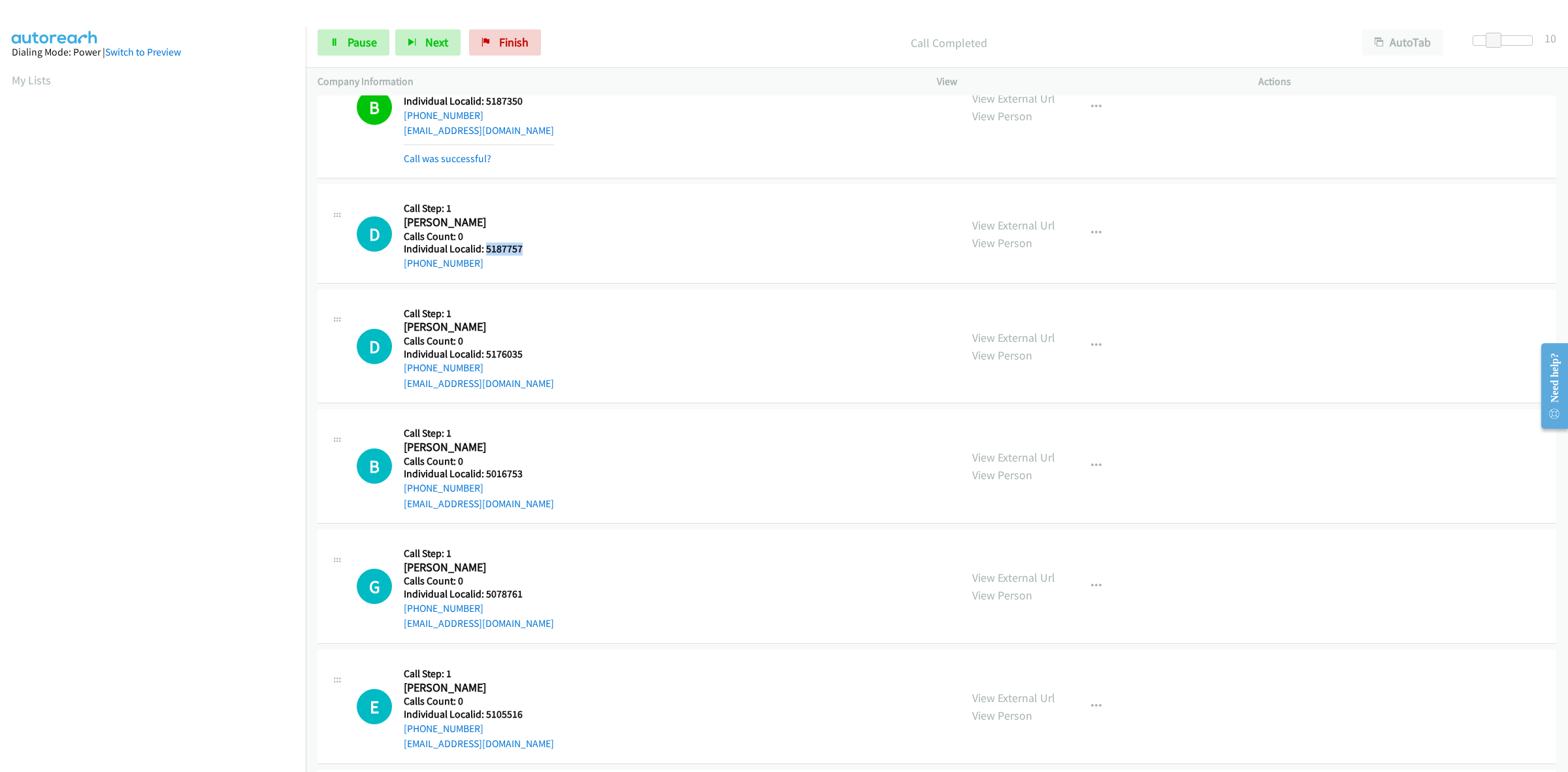
drag, startPoint x: 522, startPoint y: 246, endPoint x: 485, endPoint y: 249, distance: 37.1
click at [485, 249] on h5 "Individual Localid: 5187757" at bounding box center [479, 248] width 150 height 13
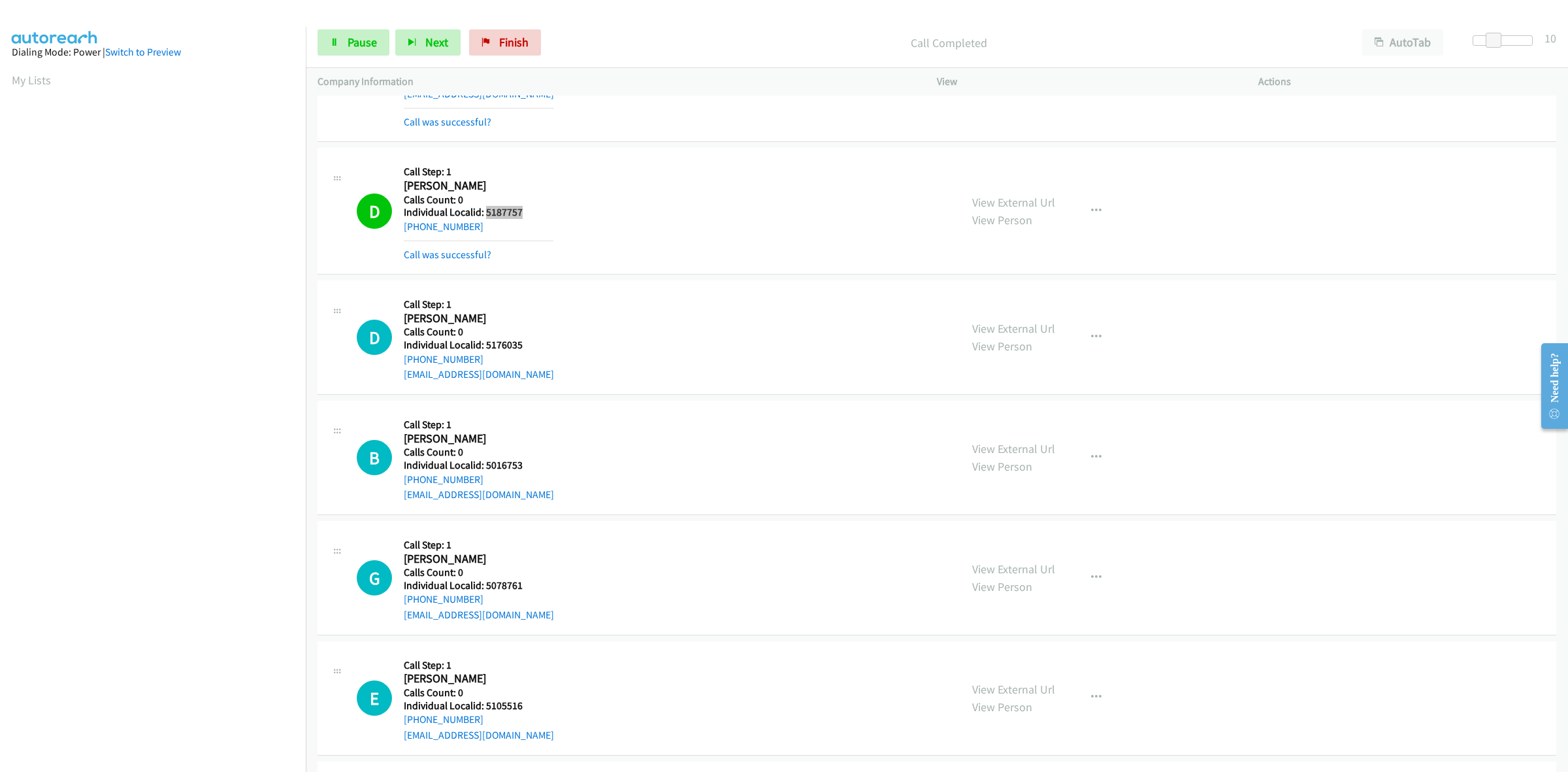
scroll to position [1348, 0]
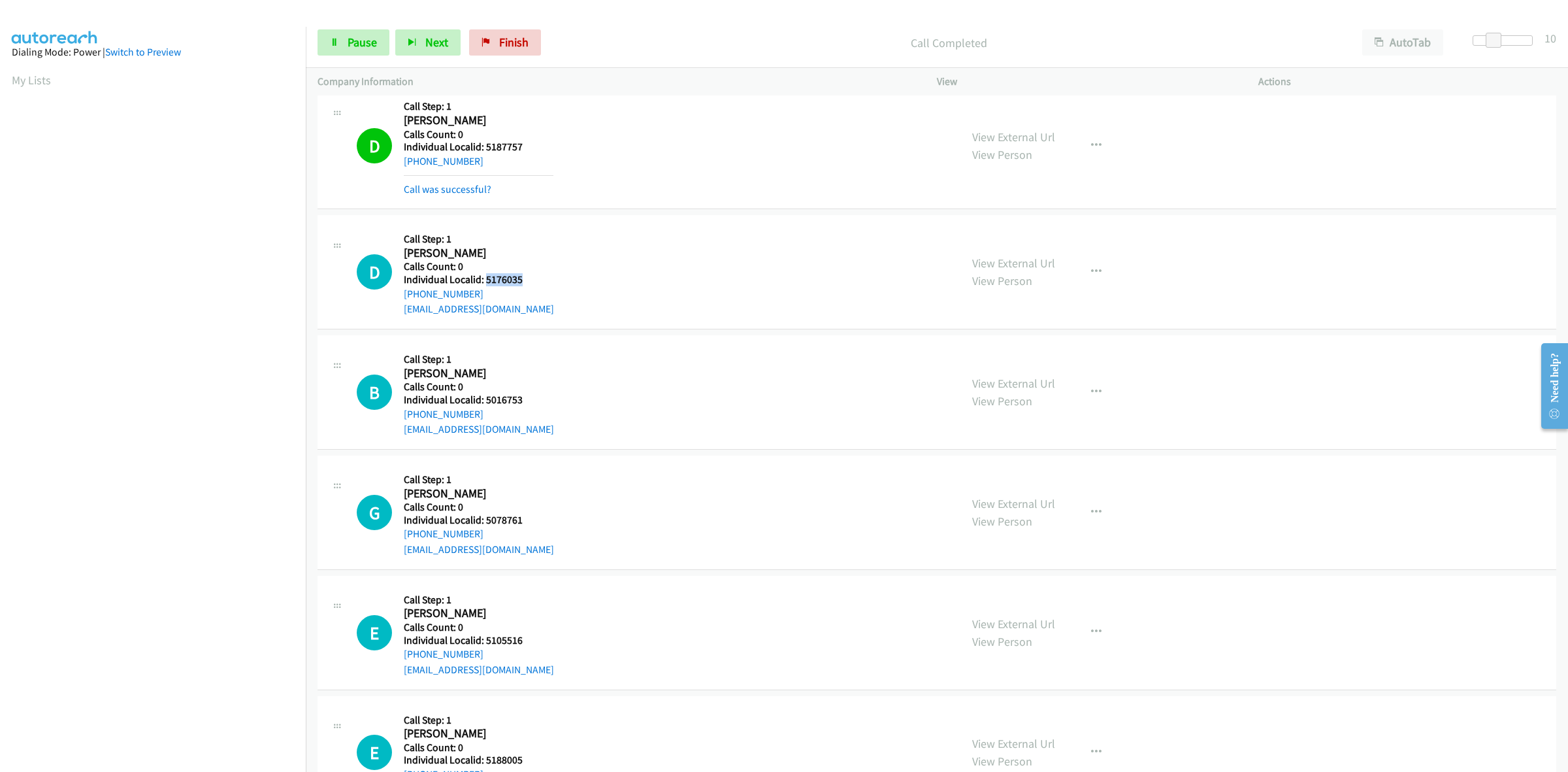
drag, startPoint x: 520, startPoint y: 281, endPoint x: 483, endPoint y: 279, distance: 37.1
click at [483, 279] on h5 "Individual Localid: 5176035" at bounding box center [479, 280] width 150 height 13
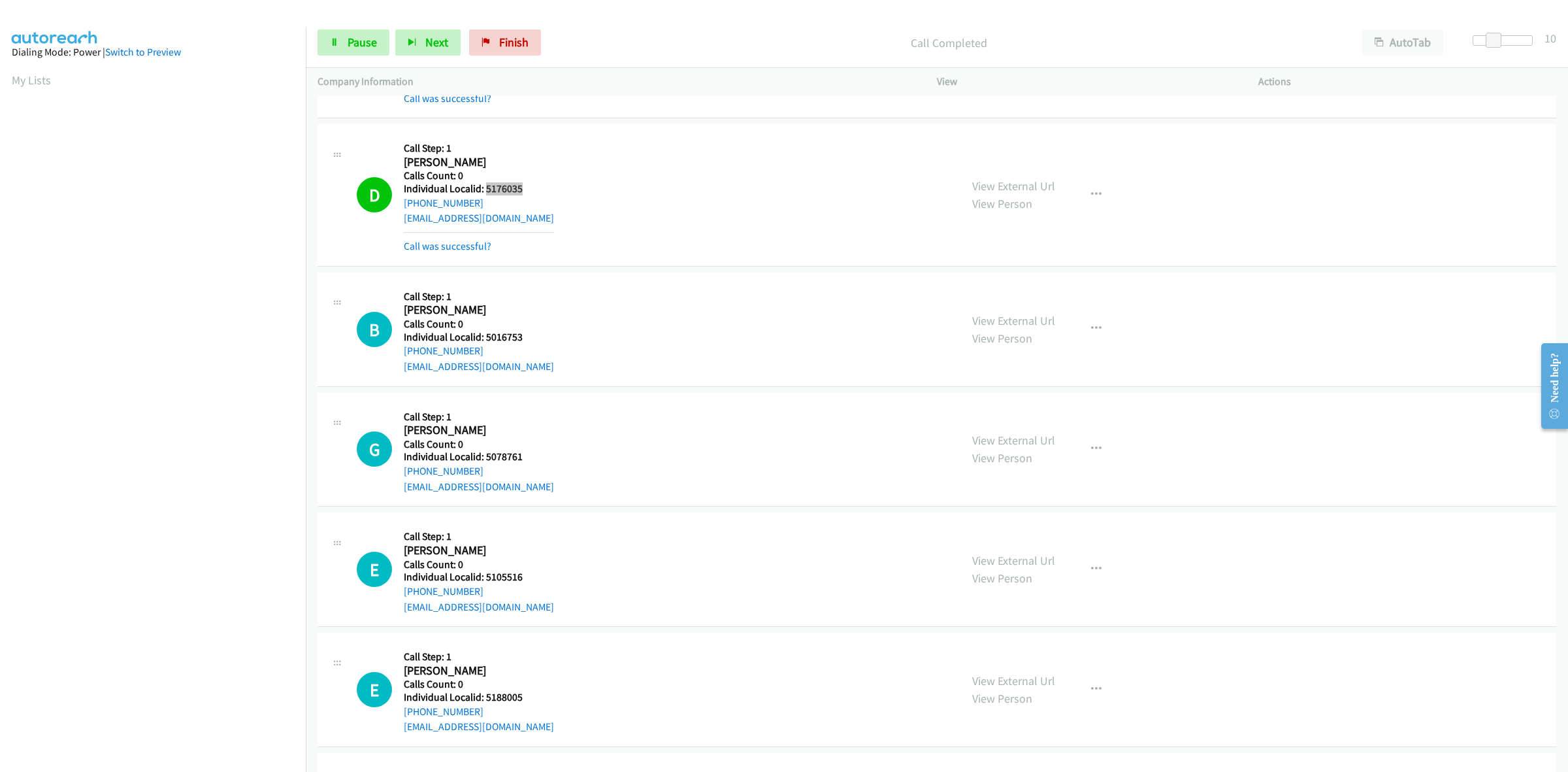
scroll to position [1450, 0]
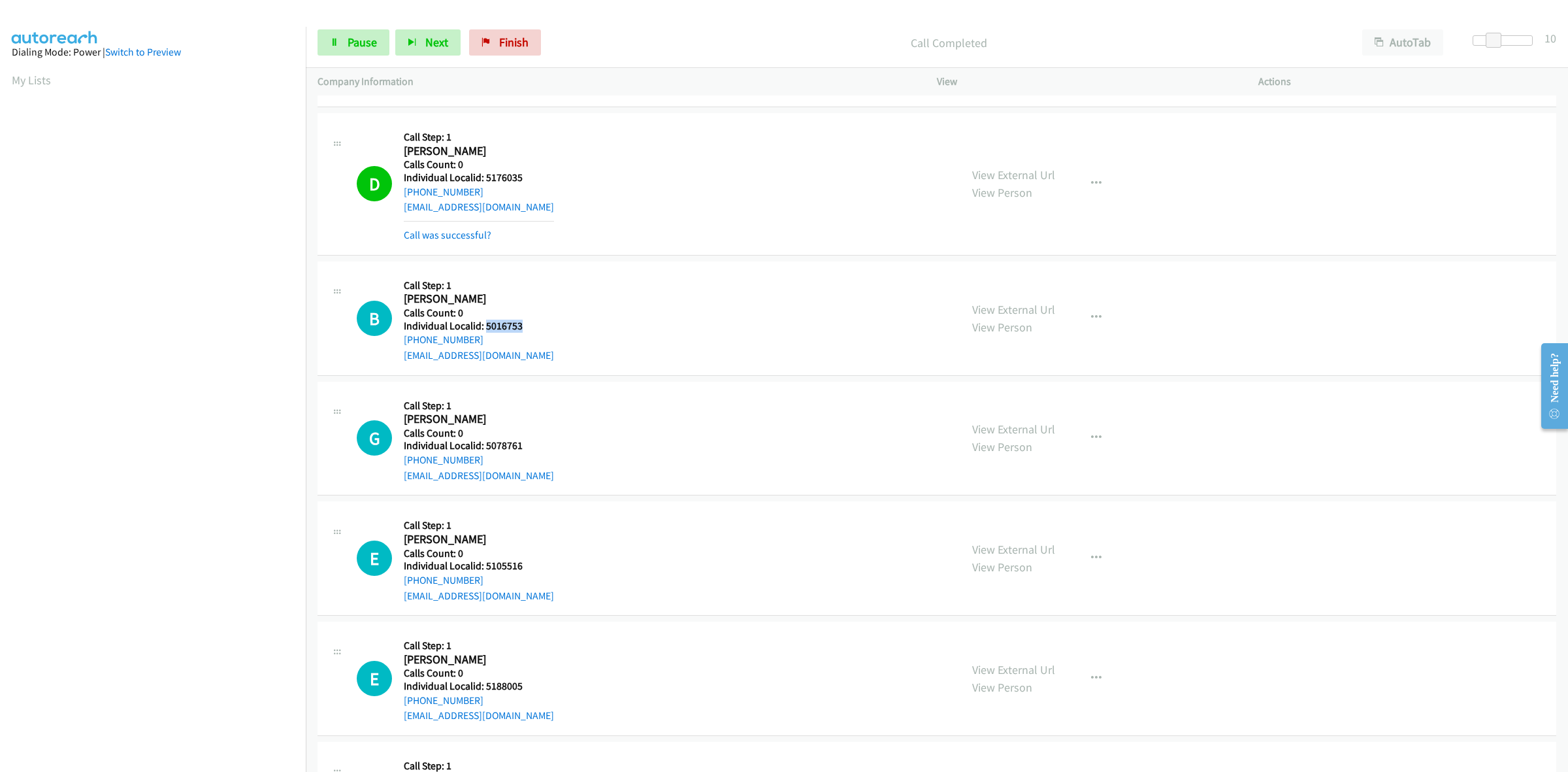
drag, startPoint x: 526, startPoint y: 326, endPoint x: 485, endPoint y: 328, distance: 41.0
click at [485, 328] on h5 "Individual Localid: 5016753" at bounding box center [479, 326] width 150 height 13
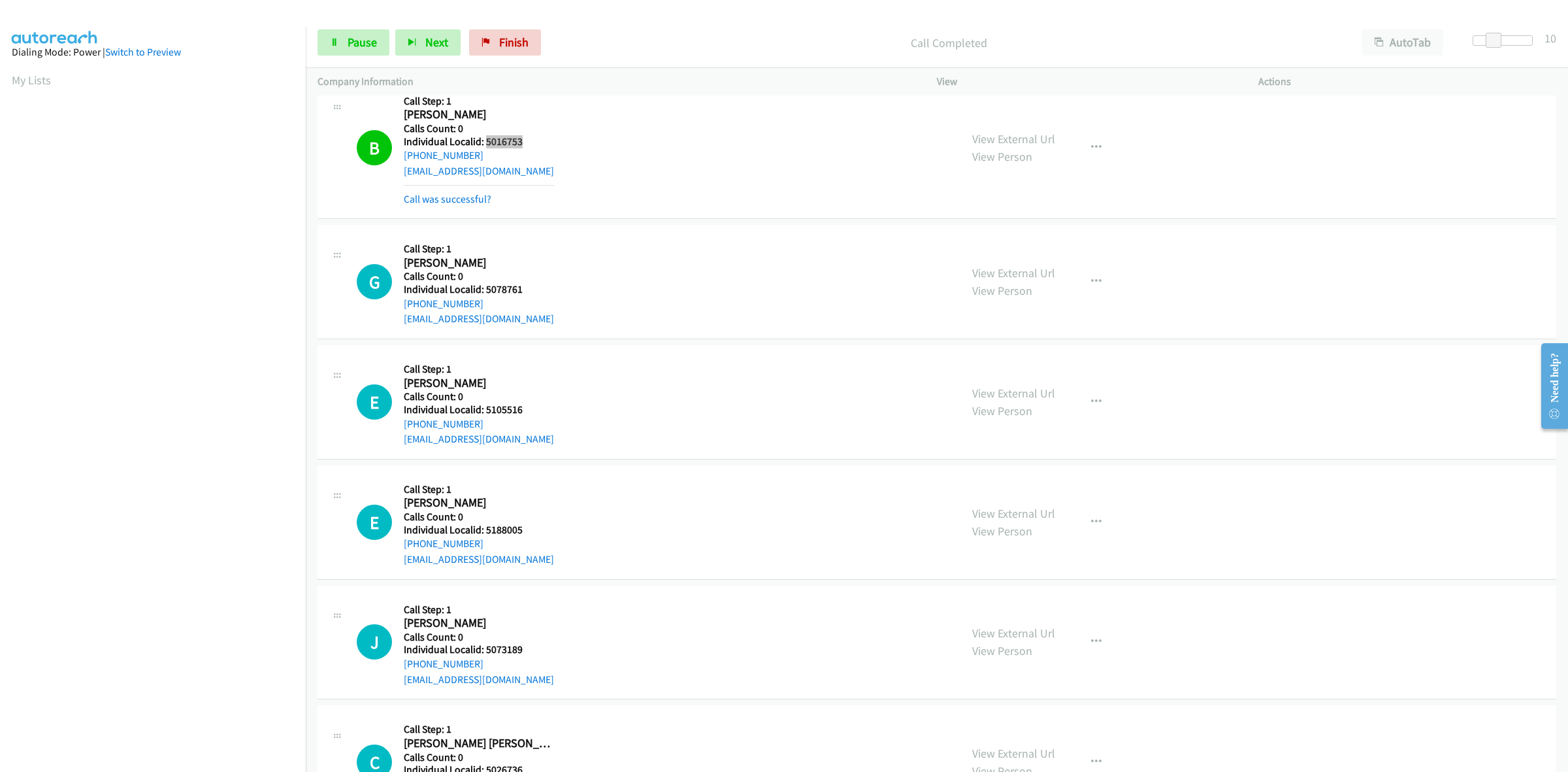
scroll to position [1654, 0]
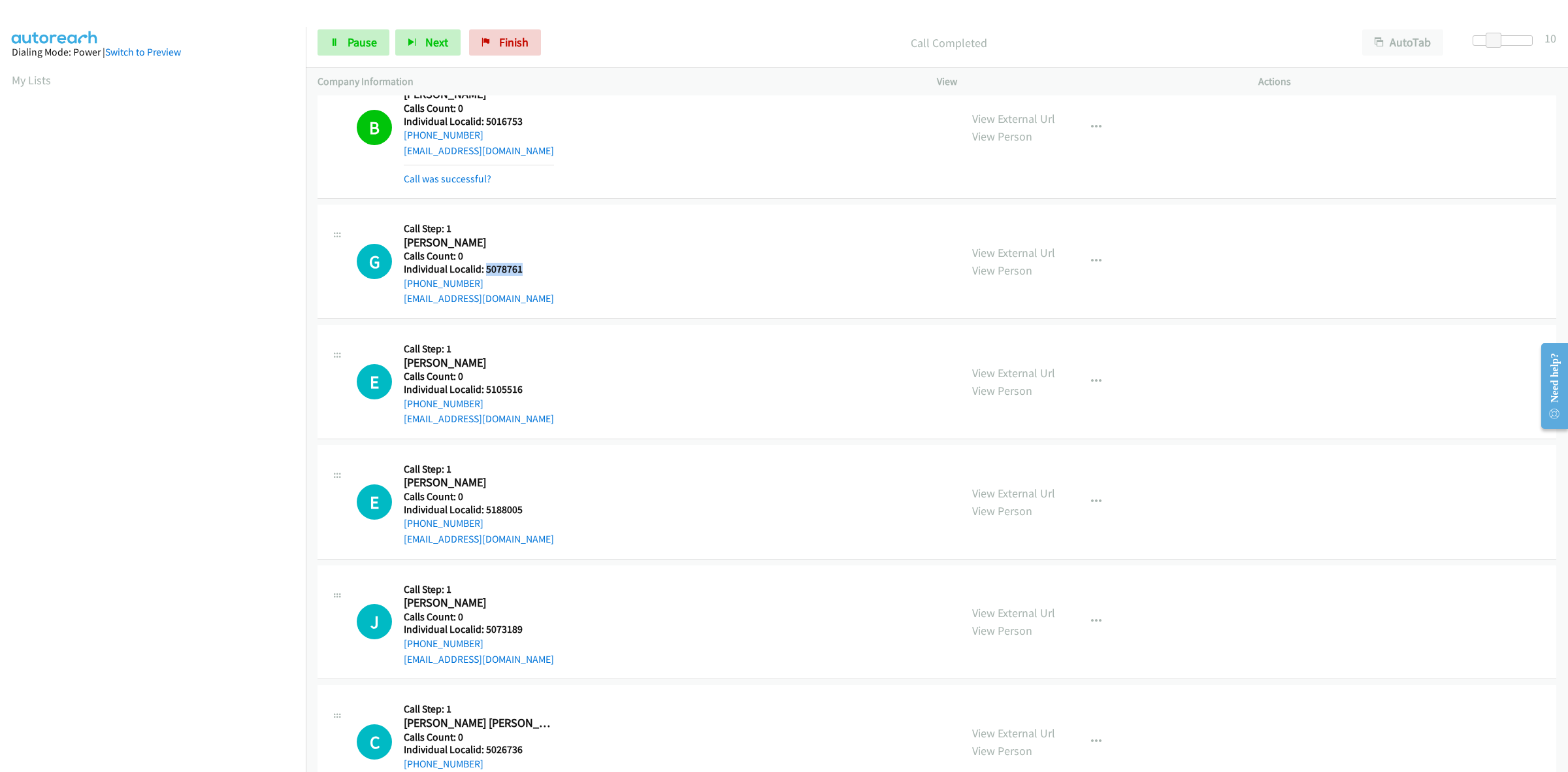
drag, startPoint x: 507, startPoint y: 270, endPoint x: 485, endPoint y: 273, distance: 22.2
click at [485, 273] on h5 "Individual Localid: 5078761" at bounding box center [479, 269] width 150 height 13
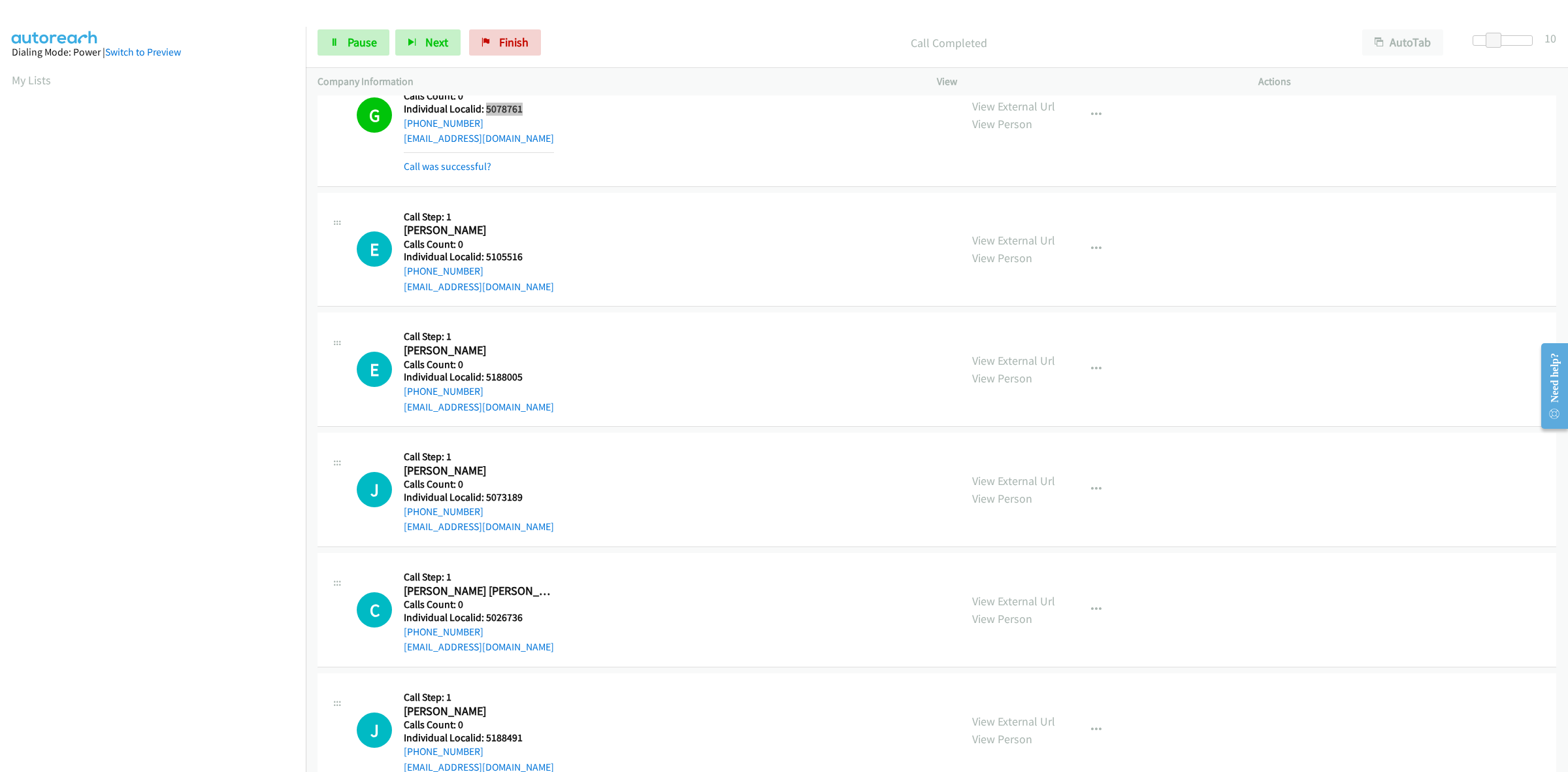
scroll to position [1858, 0]
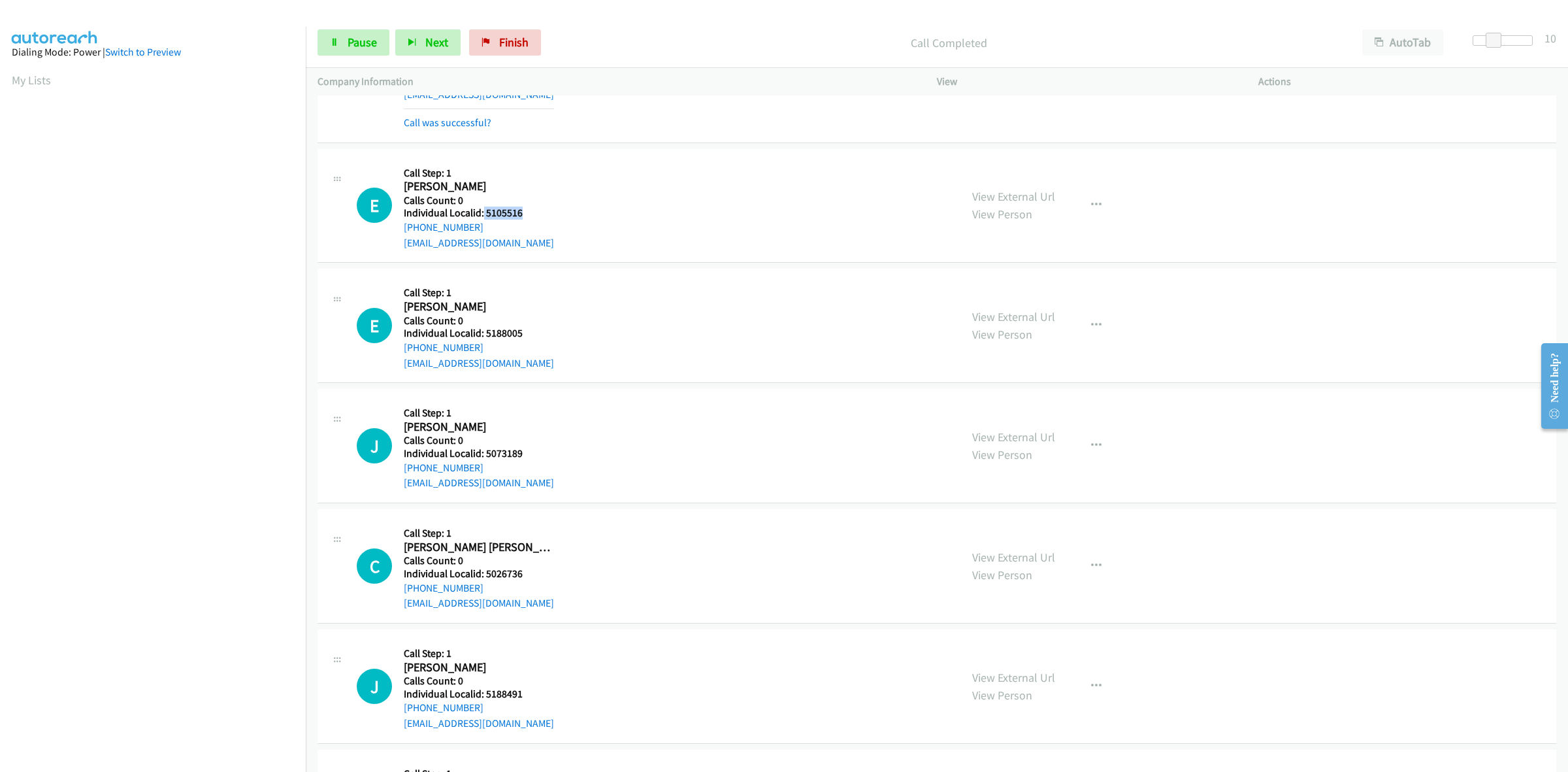
drag, startPoint x: 524, startPoint y: 213, endPoint x: 482, endPoint y: 215, distance: 42.0
click at [482, 215] on h5 "Individual Localid: 5105516" at bounding box center [479, 213] width 150 height 13
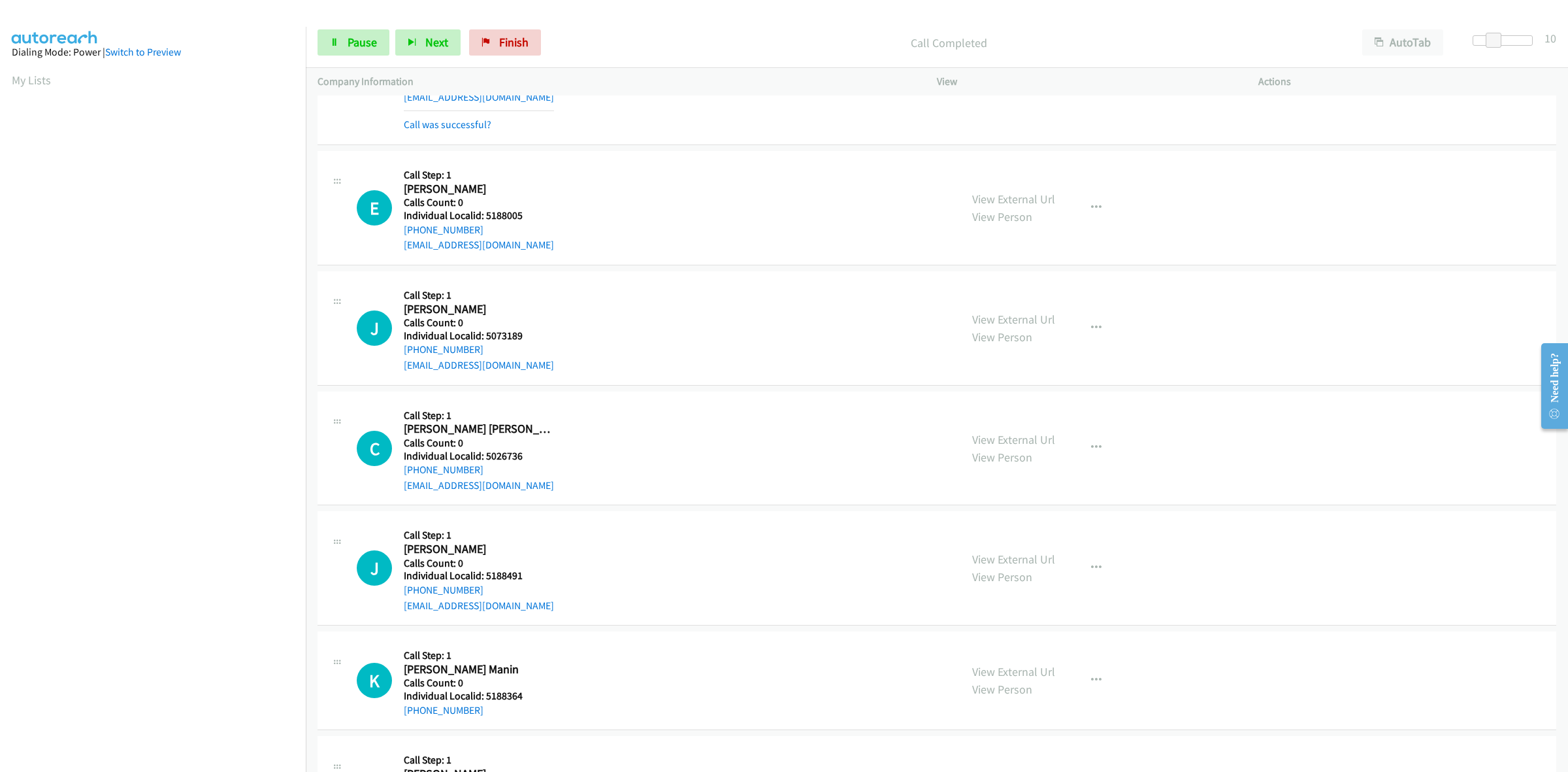
scroll to position [2063, 0]
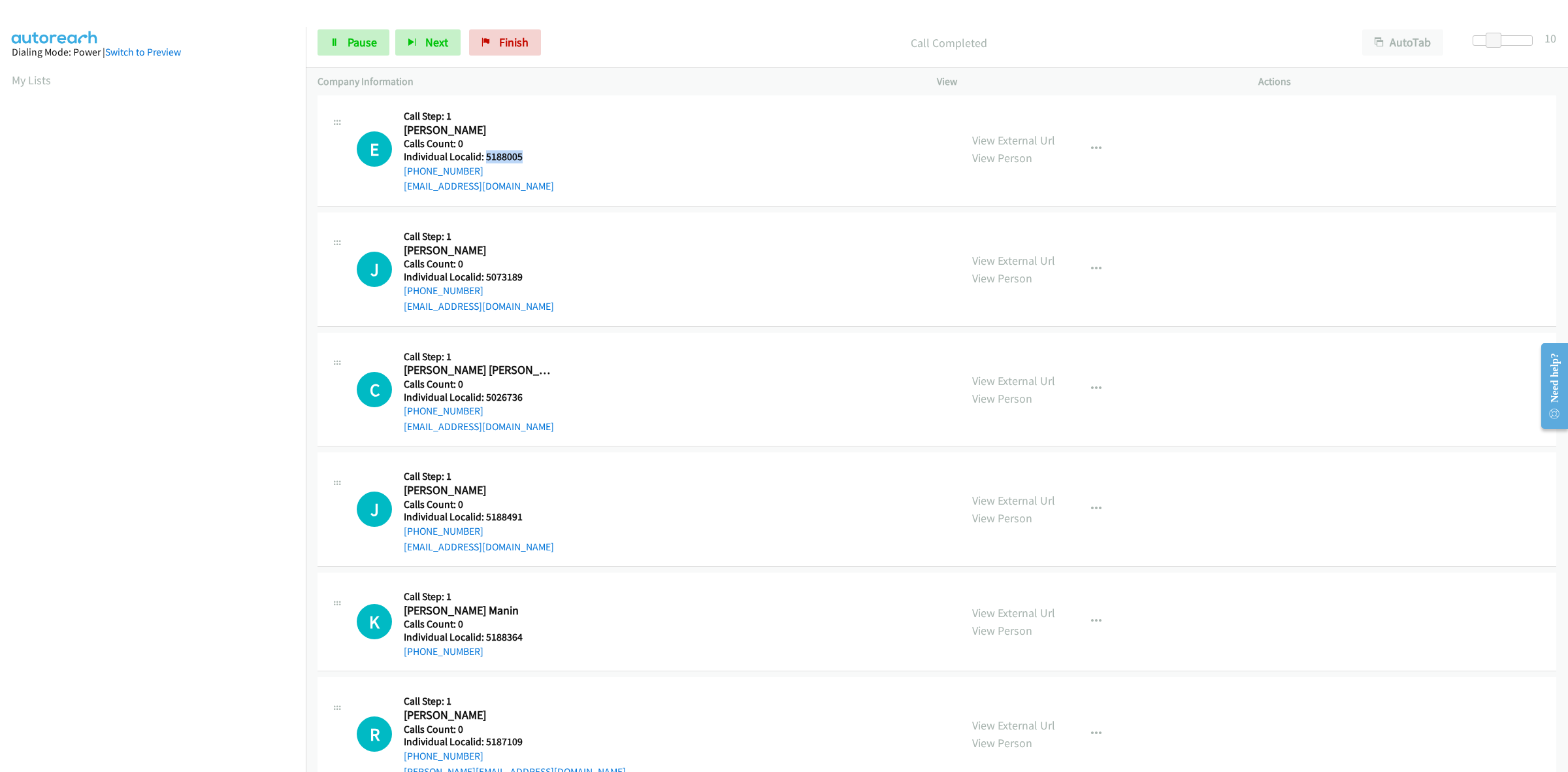
drag, startPoint x: 522, startPoint y: 157, endPoint x: 484, endPoint y: 160, distance: 38.1
click at [484, 160] on h5 "Individual Localid: 5188005" at bounding box center [479, 157] width 150 height 13
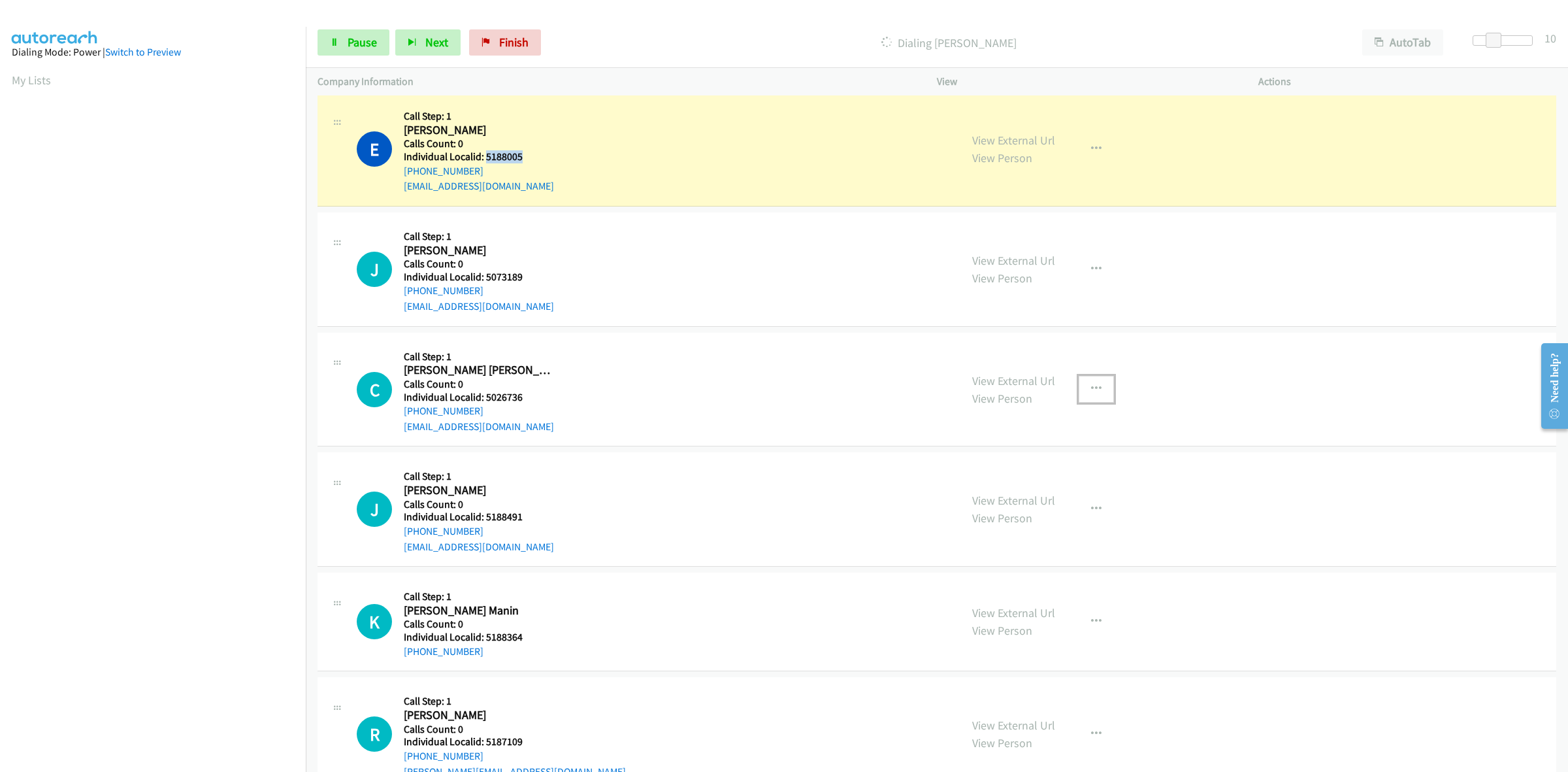
click at [1091, 394] on icon "button" at bounding box center [1096, 389] width 11 height 11
click at [1030, 485] on link "Skip Call" at bounding box center [1026, 474] width 174 height 26
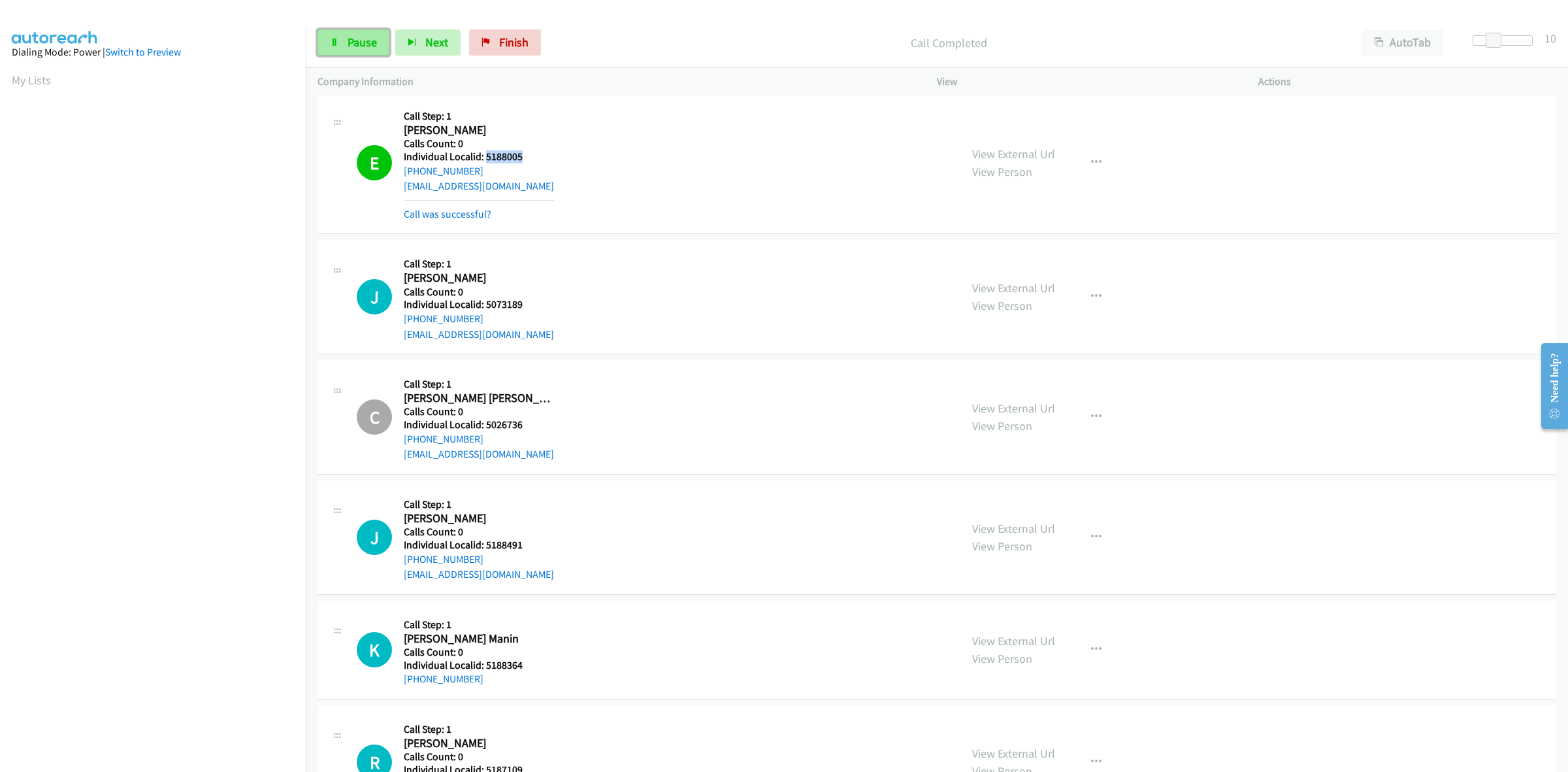
click at [371, 43] on span "Pause" at bounding box center [362, 42] width 29 height 15
click at [384, 49] on span "Start Calls" at bounding box center [373, 42] width 51 height 15
drag, startPoint x: 512, startPoint y: 305, endPoint x: 485, endPoint y: 306, distance: 27.0
click at [485, 306] on h5 "Individual Localid: 5073189" at bounding box center [479, 305] width 150 height 13
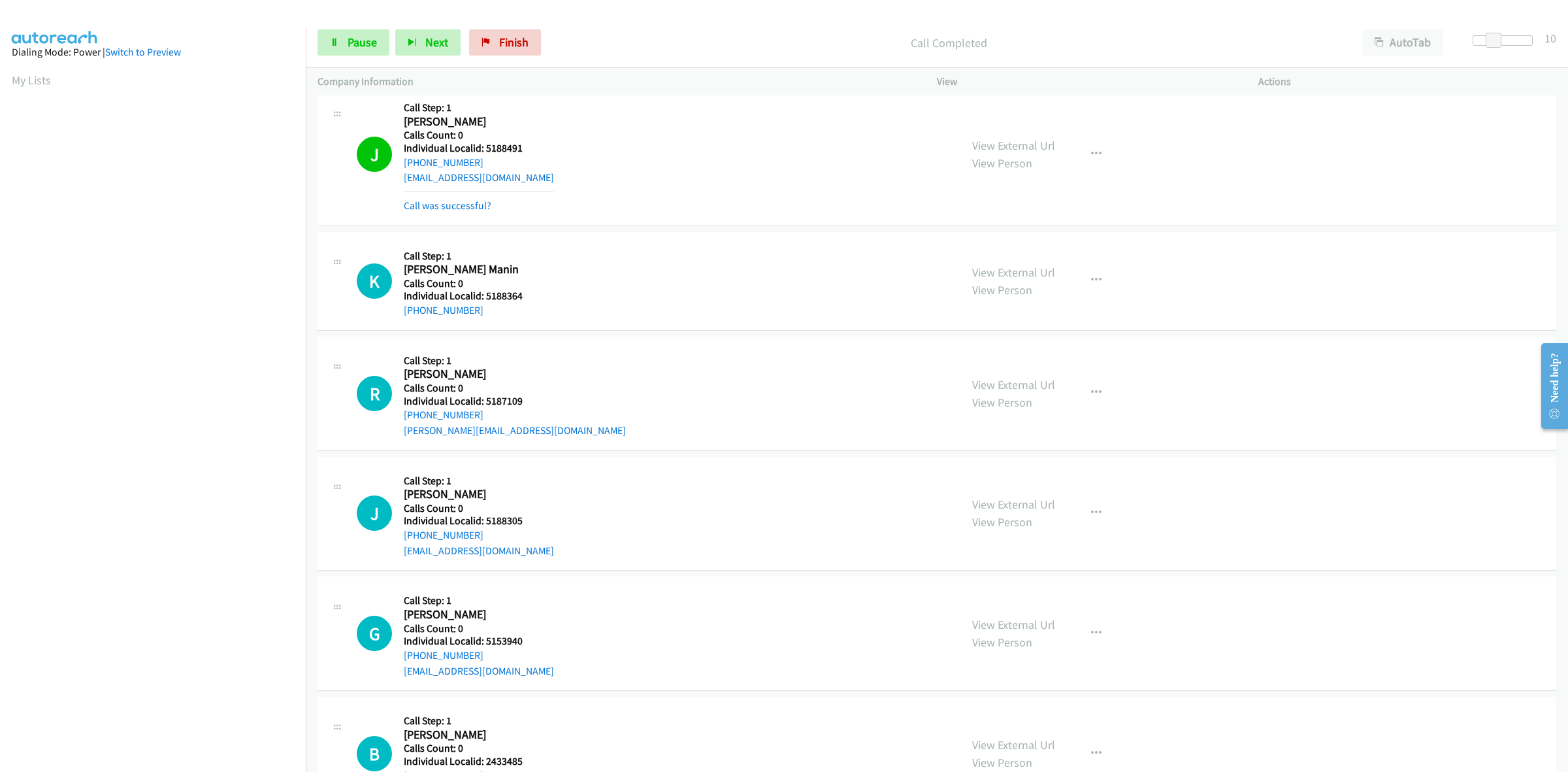
scroll to position [2492, 0]
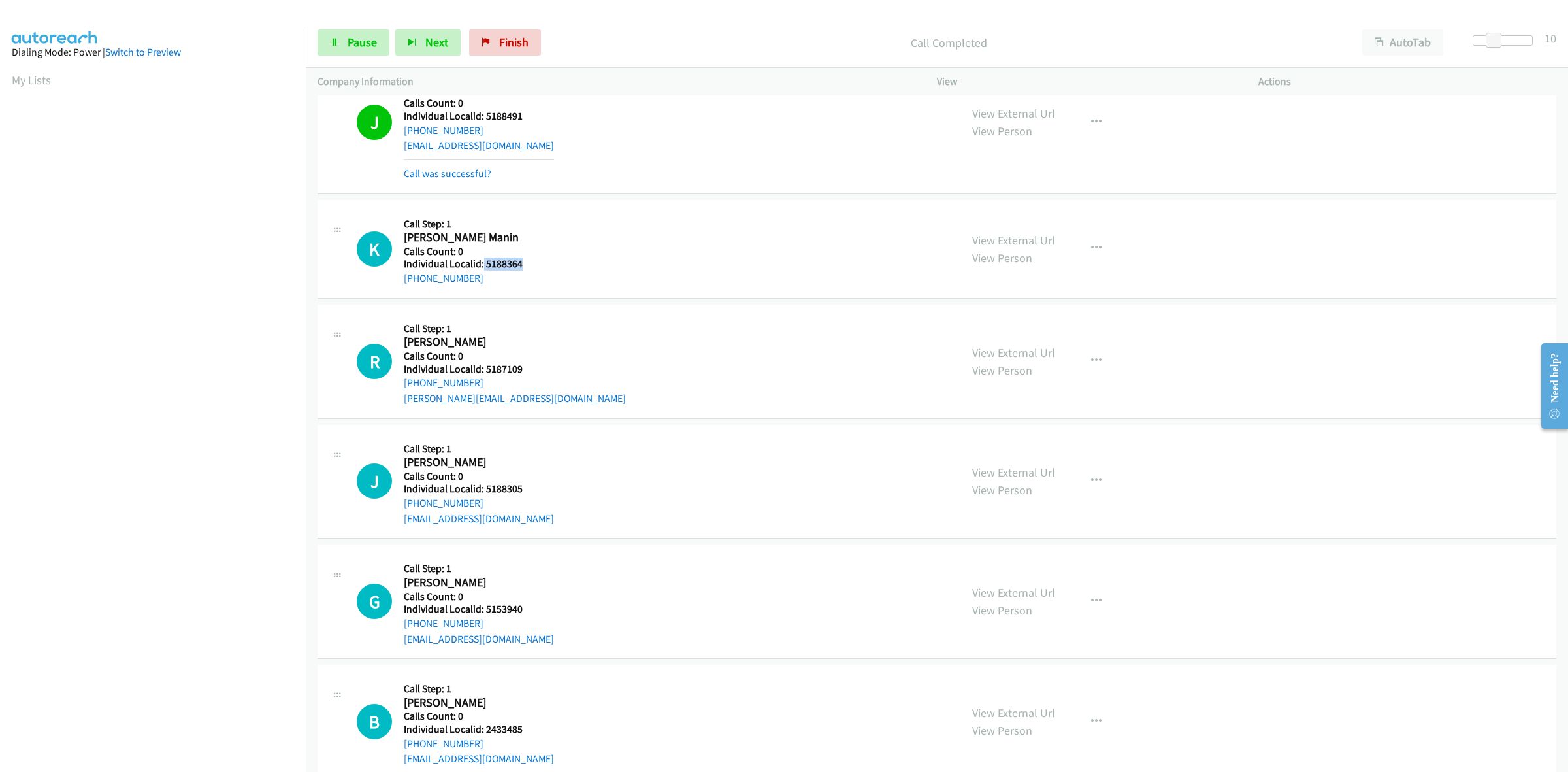
drag, startPoint x: 520, startPoint y: 269, endPoint x: 481, endPoint y: 269, distance: 39.0
click at [481, 269] on h5 "Individual Localid: 5188364" at bounding box center [479, 264] width 150 height 13
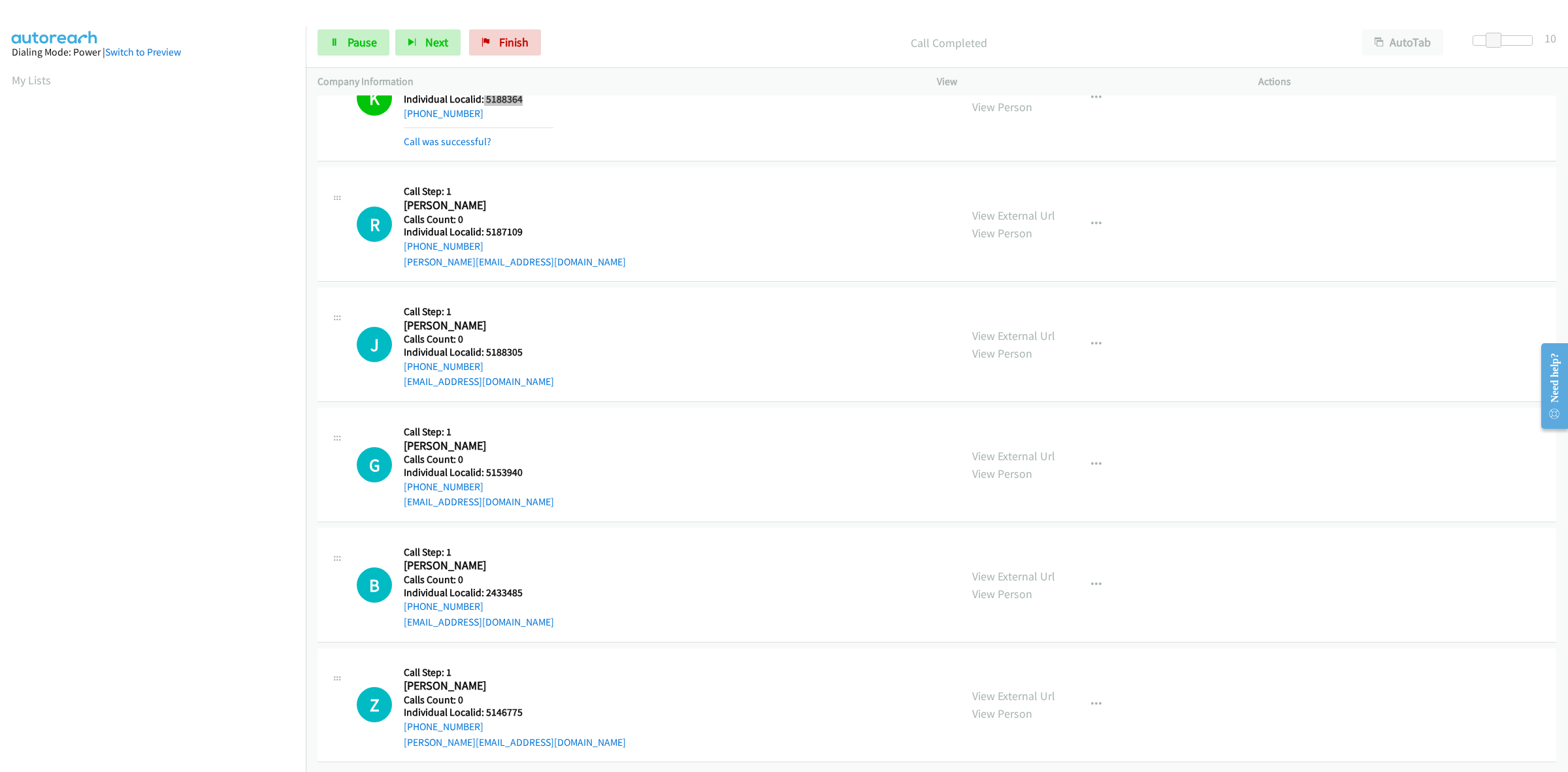
scroll to position [2672, 0]
drag, startPoint x: 520, startPoint y: 216, endPoint x: 485, endPoint y: 217, distance: 35.0
click at [485, 225] on h5 "Individual Localid: 5187109" at bounding box center [515, 232] width 222 height 13
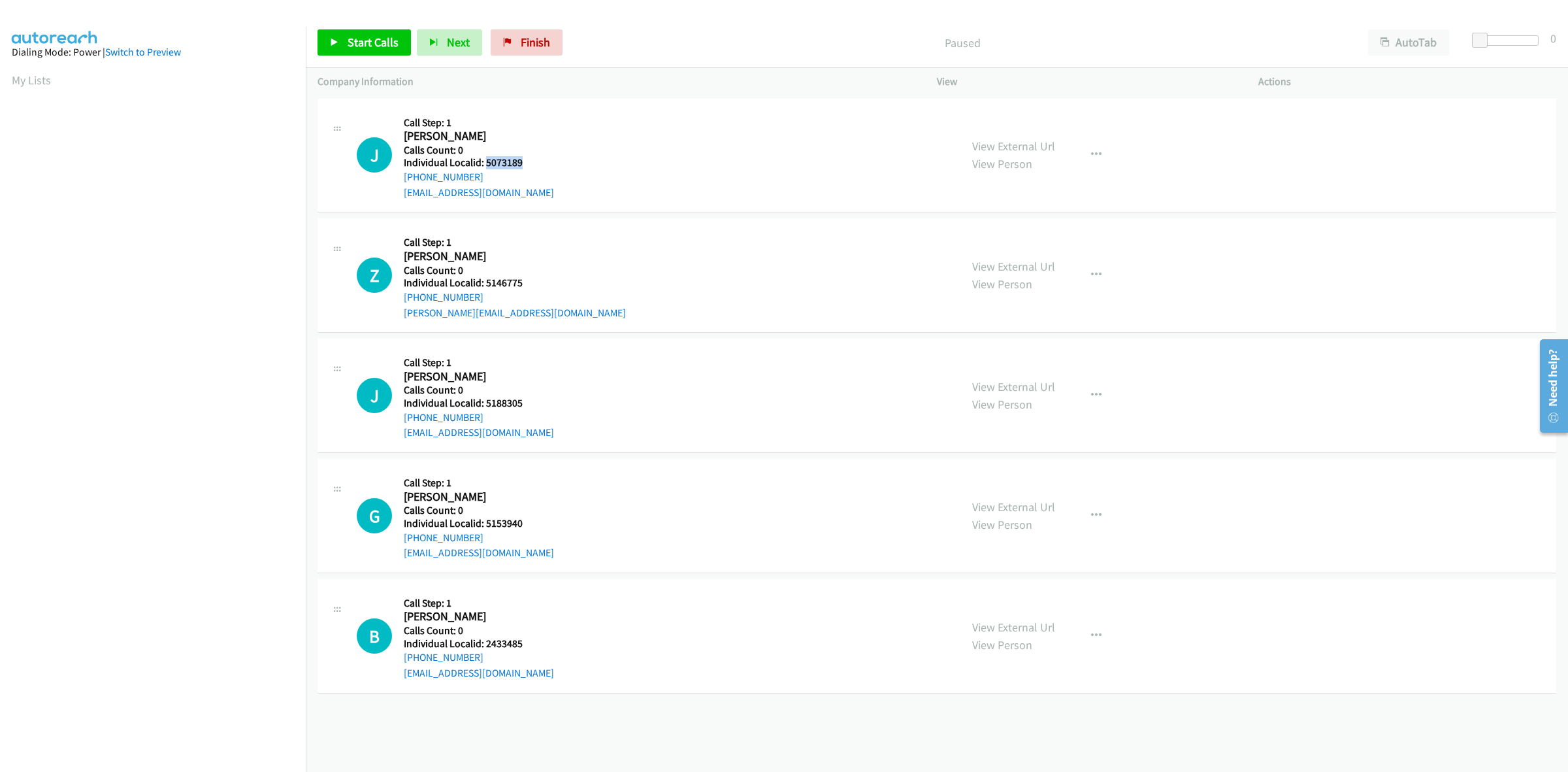
drag, startPoint x: 530, startPoint y: 166, endPoint x: 484, endPoint y: 157, distance: 46.9
click at [484, 157] on h5 "Individual Localid: 5073189" at bounding box center [479, 162] width 150 height 13
copy h5 "5073189"
click at [1091, 158] on icon "button" at bounding box center [1096, 155] width 11 height 11
click at [1055, 242] on link "Skip Call" at bounding box center [1026, 240] width 174 height 26
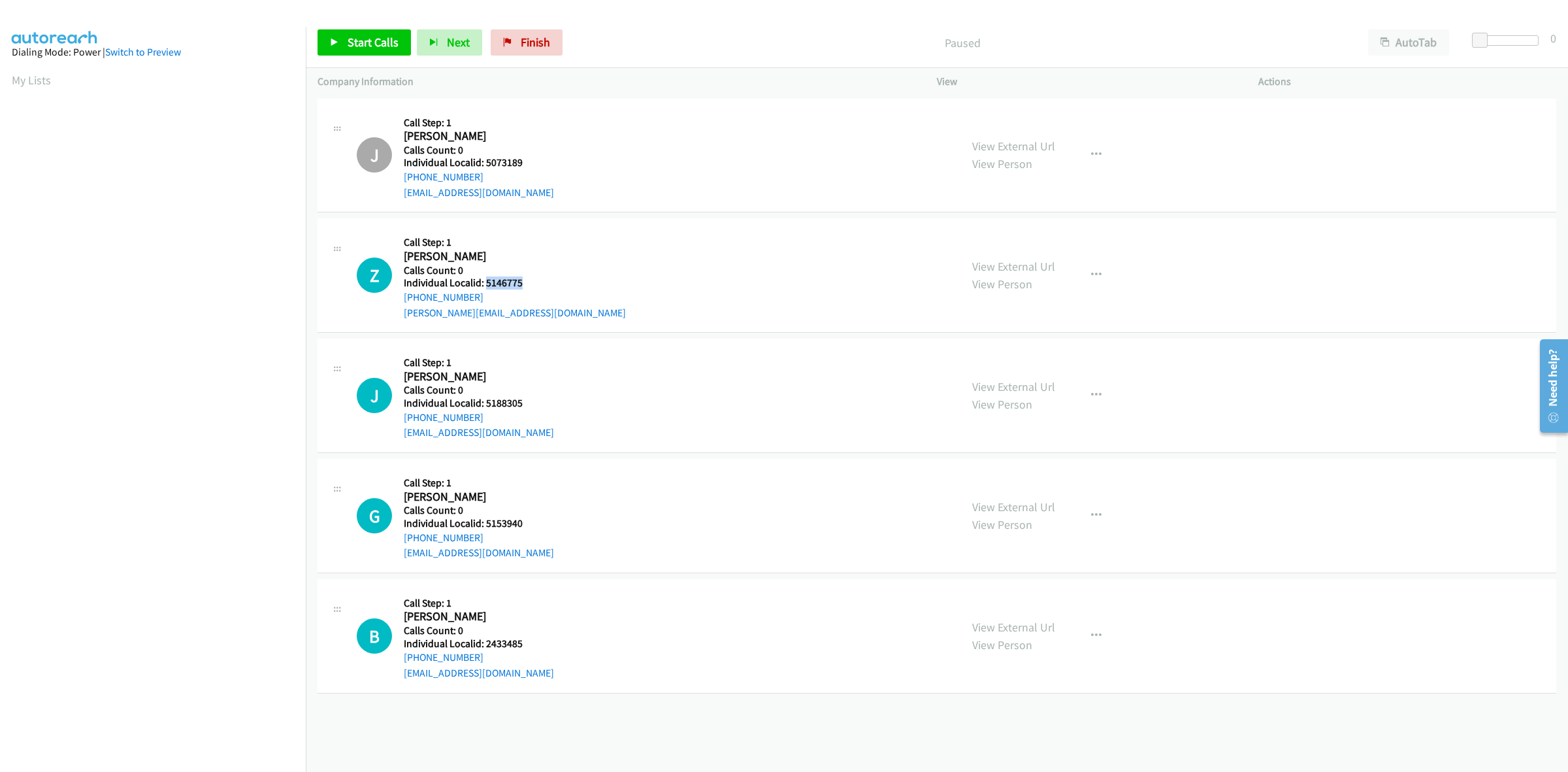
drag, startPoint x: 530, startPoint y: 283, endPoint x: 484, endPoint y: 287, distance: 46.2
click at [484, 287] on h5 "Individual Localid: 5146775" at bounding box center [515, 283] width 222 height 13
copy h5 "5146775"
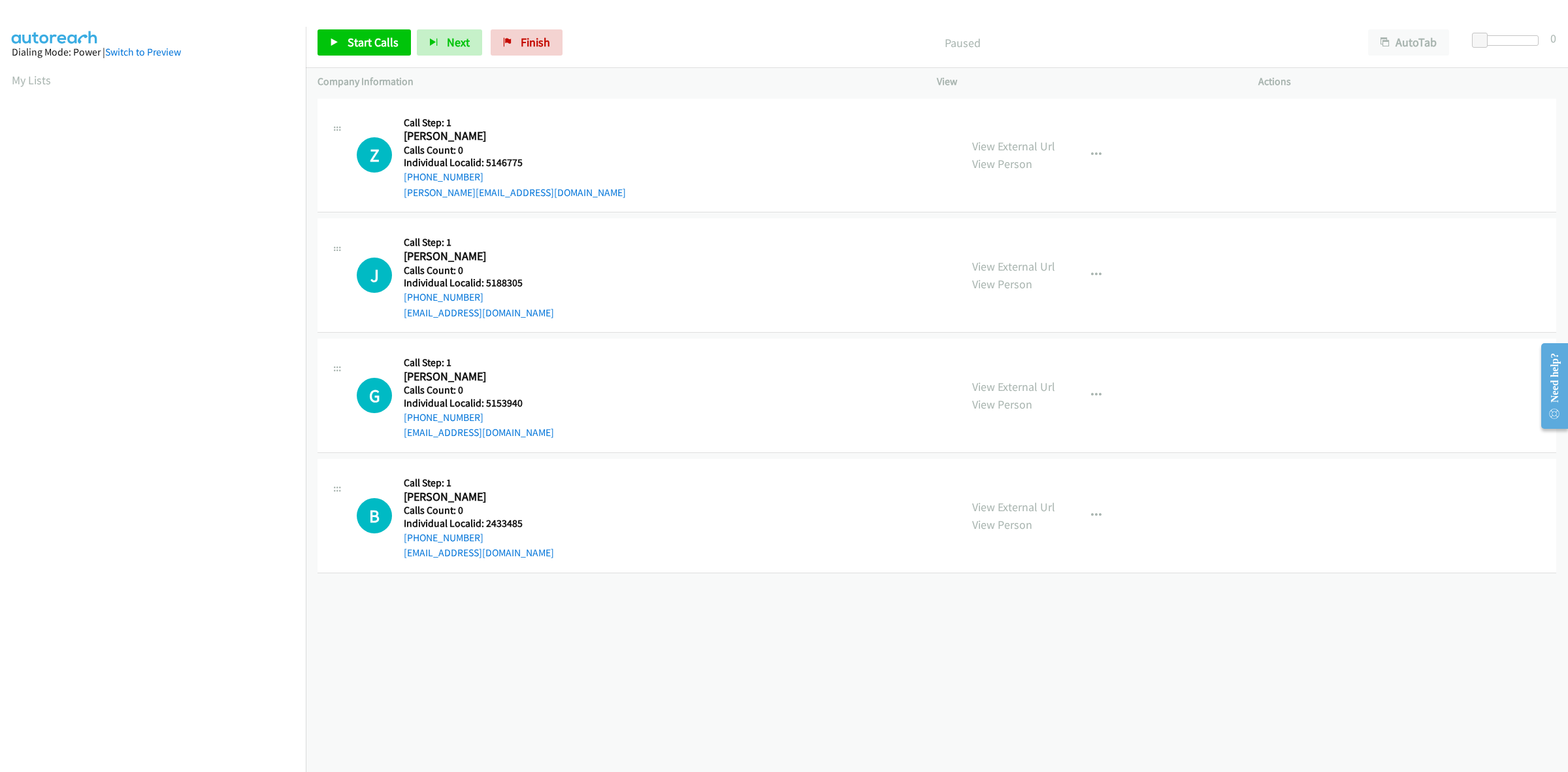
drag, startPoint x: 483, startPoint y: 178, endPoint x: 402, endPoint y: 181, distance: 81.1
click at [402, 181] on div "Z Callback Scheduled Call Step: 1 Zooey Taylor America/Chicago Calls Count: 0 I…" at bounding box center [652, 155] width 592 height 90
copy link "+1 432-208-2326"
click at [1100, 161] on button "button" at bounding box center [1096, 154] width 36 height 26
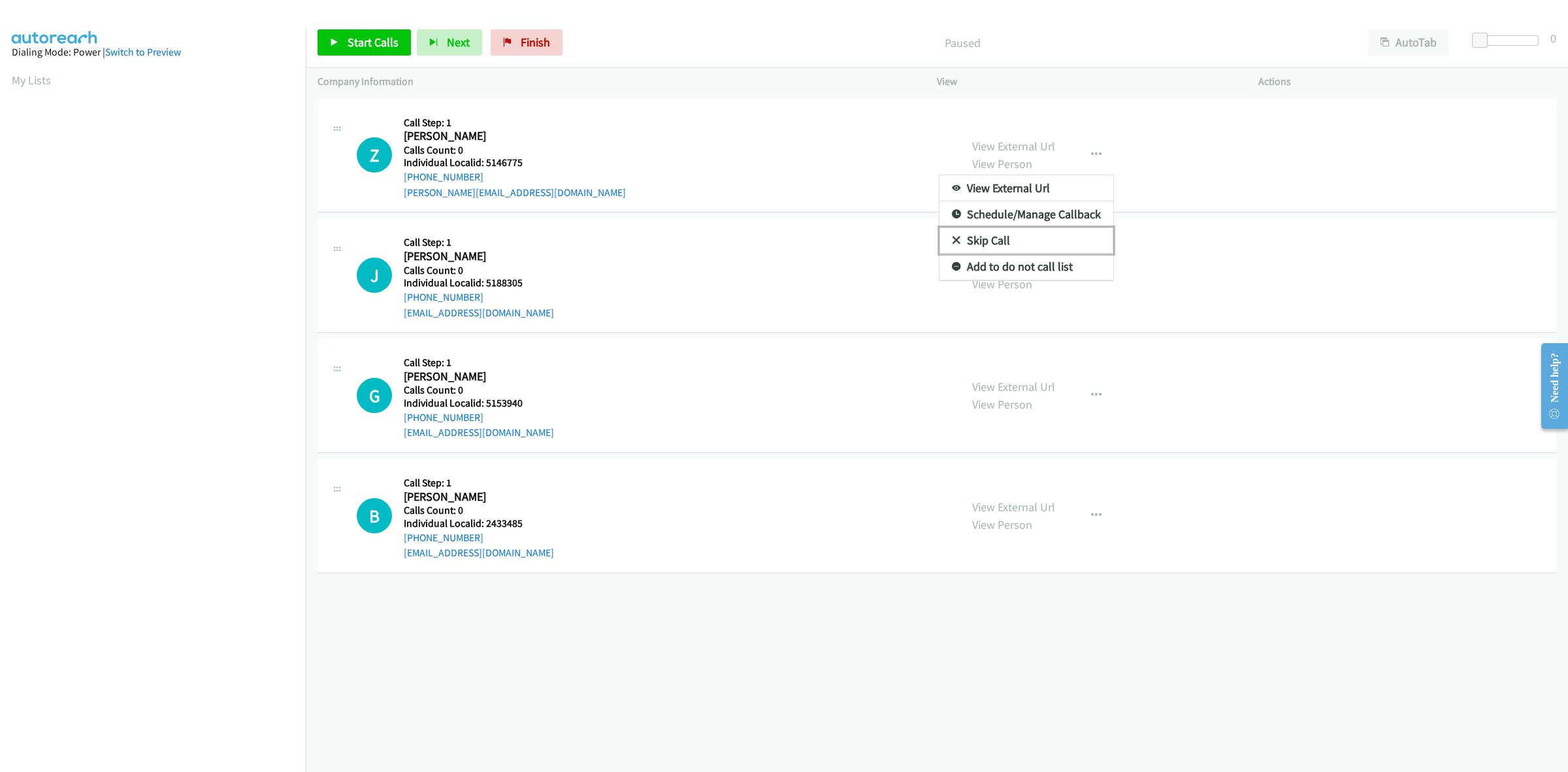
click at [1001, 240] on link "Skip Call" at bounding box center [1026, 240] width 174 height 26
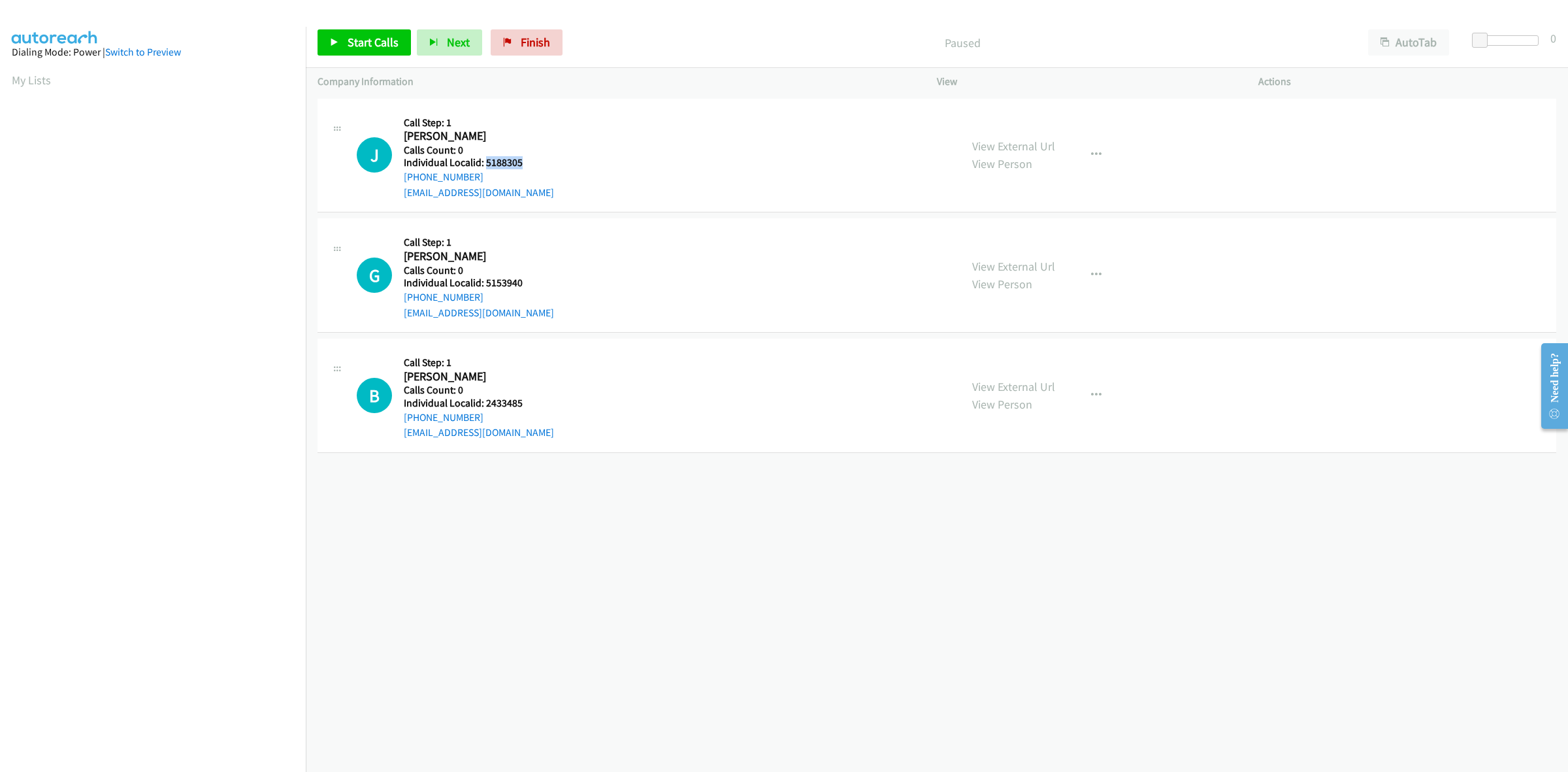
drag, startPoint x: 521, startPoint y: 161, endPoint x: 485, endPoint y: 160, distance: 36.0
click at [485, 160] on h5 "Individual Localid: 5188305" at bounding box center [479, 162] width 150 height 13
copy h5 "5188305"
click at [1091, 154] on icon "button" at bounding box center [1096, 155] width 11 height 11
click at [1016, 235] on link "Skip Call" at bounding box center [1026, 240] width 174 height 26
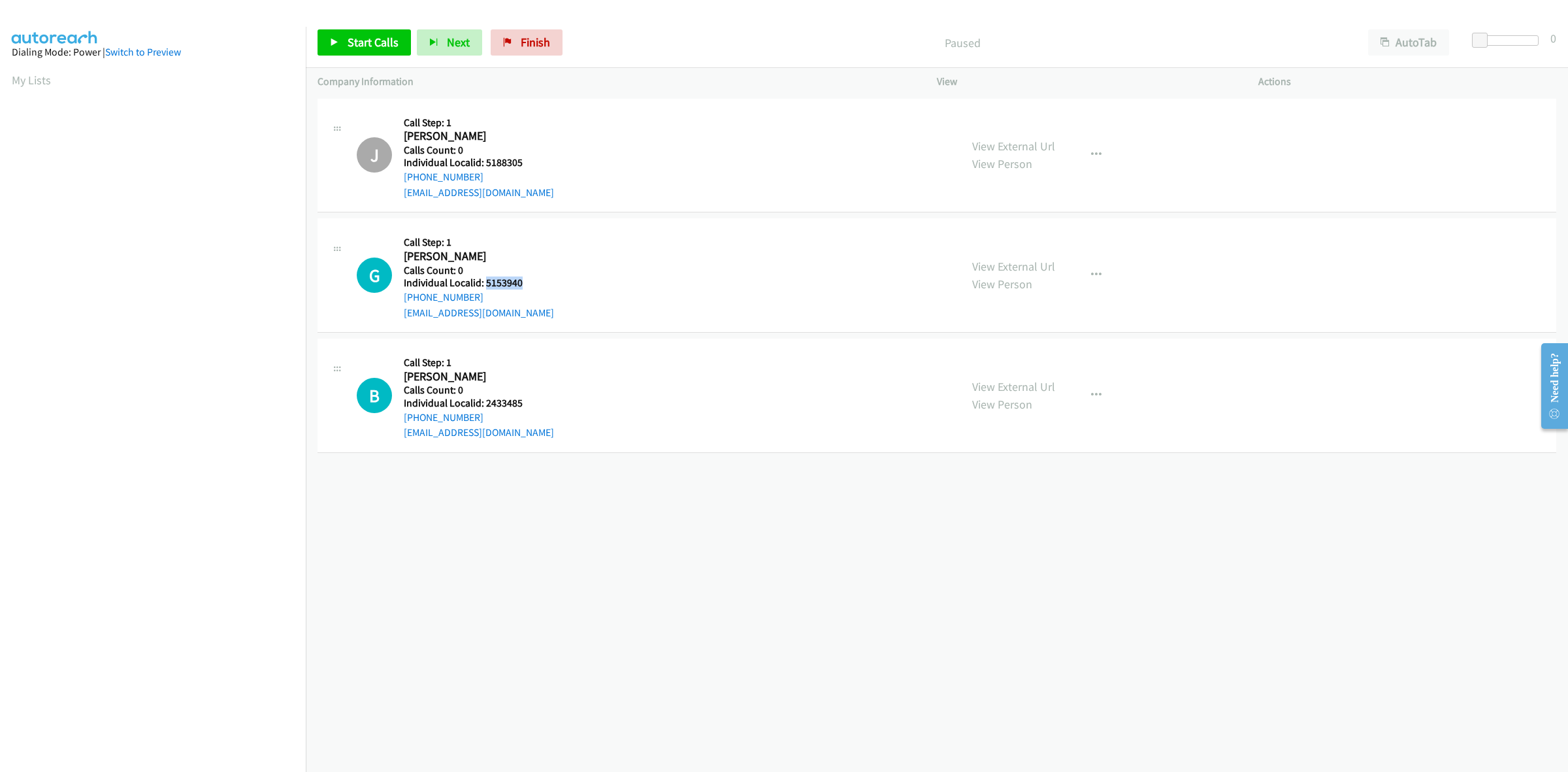
drag, startPoint x: 527, startPoint y: 281, endPoint x: 485, endPoint y: 279, distance: 42.0
click at [485, 279] on h5 "Individual Localid: 5153940" at bounding box center [479, 283] width 150 height 13
copy h5 "5153940"
click at [1087, 267] on button "button" at bounding box center [1096, 274] width 36 height 26
drag, startPoint x: 1032, startPoint y: 365, endPoint x: 902, endPoint y: 354, distance: 130.5
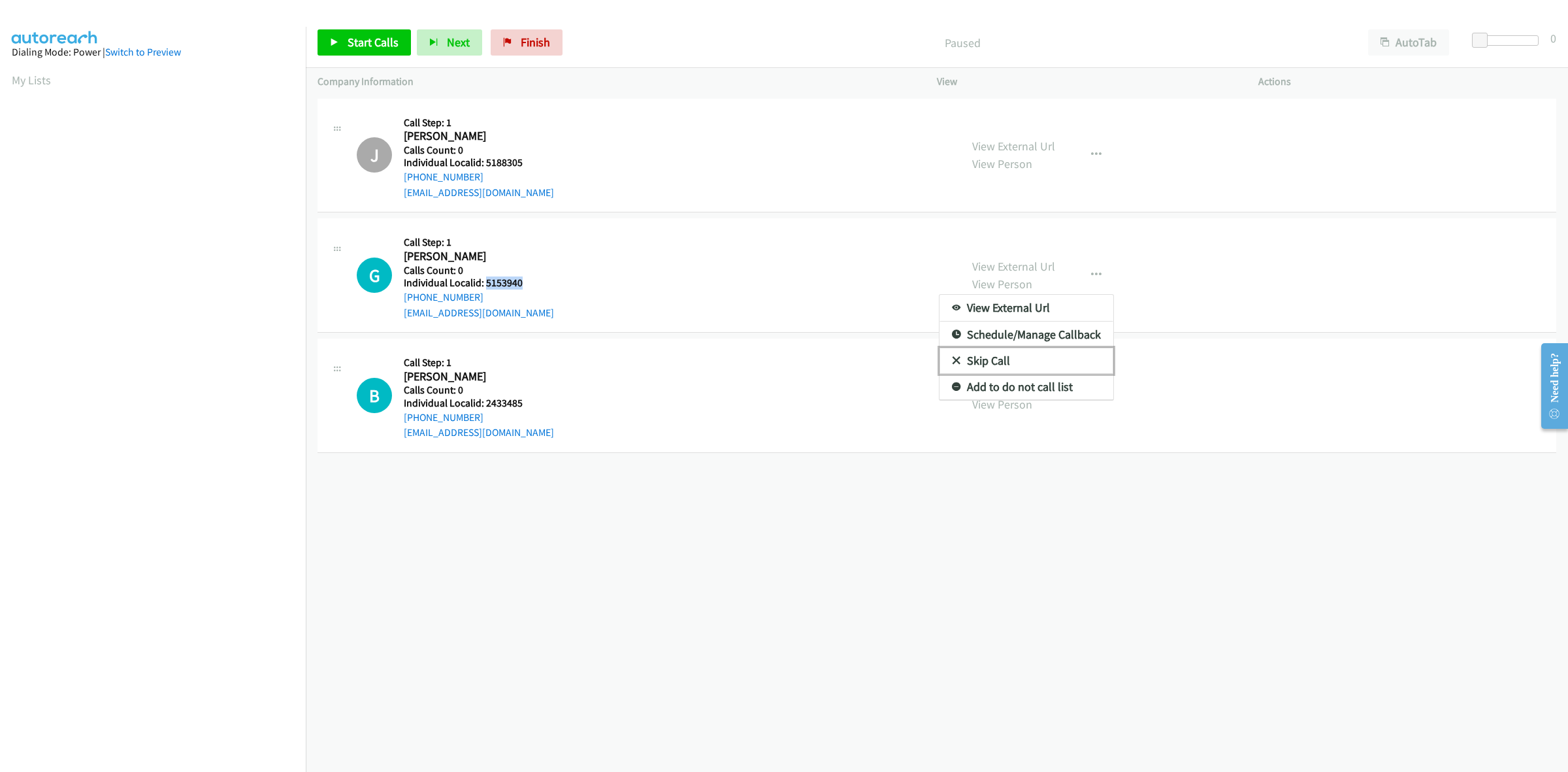
click at [1032, 365] on link "Skip Call" at bounding box center [1026, 361] width 174 height 26
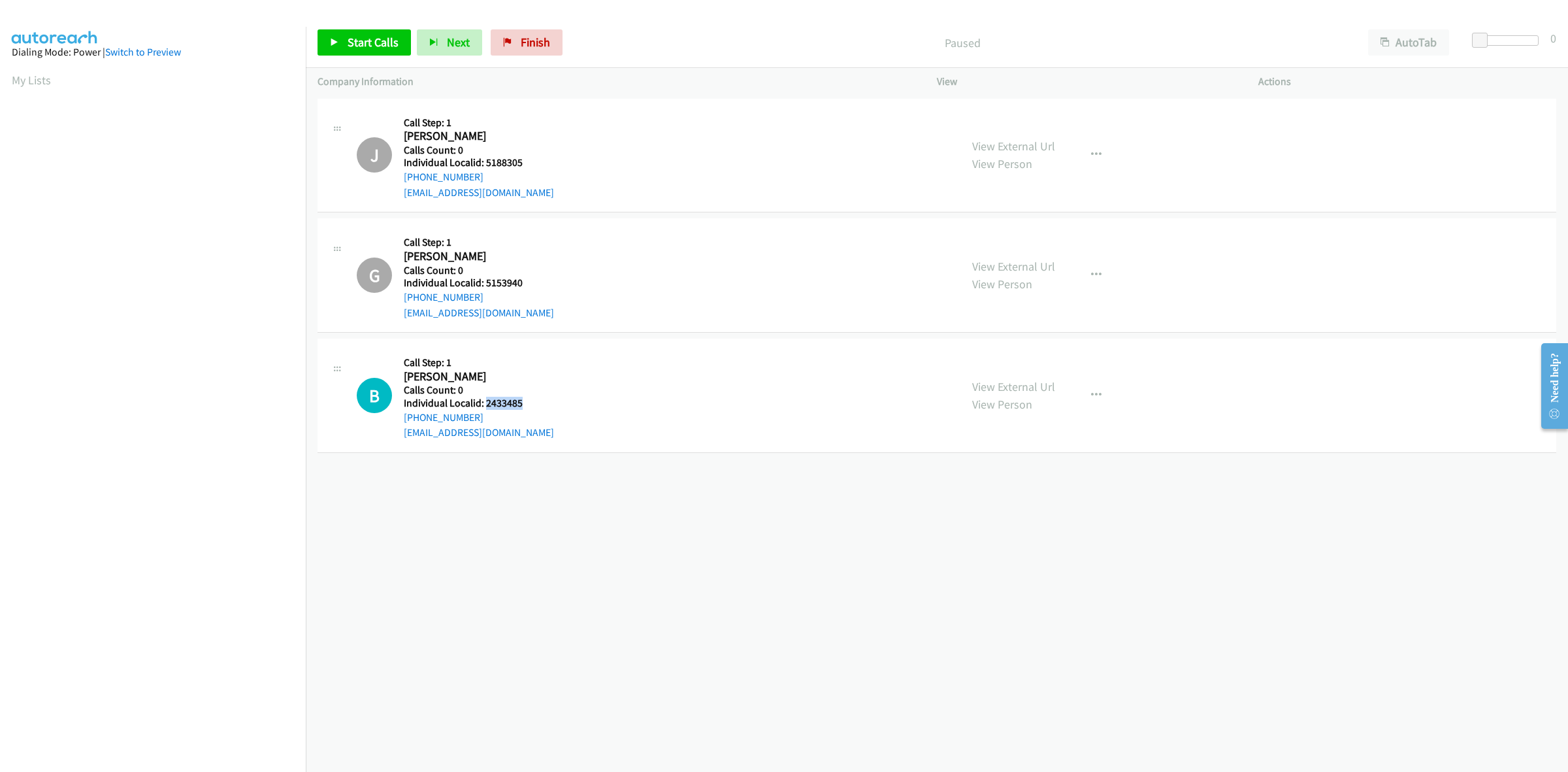
drag, startPoint x: 523, startPoint y: 405, endPoint x: 485, endPoint y: 402, distance: 38.1
click at [485, 402] on h5 "Individual Localid: 2433485" at bounding box center [479, 403] width 150 height 13
copy h5 "2433485"
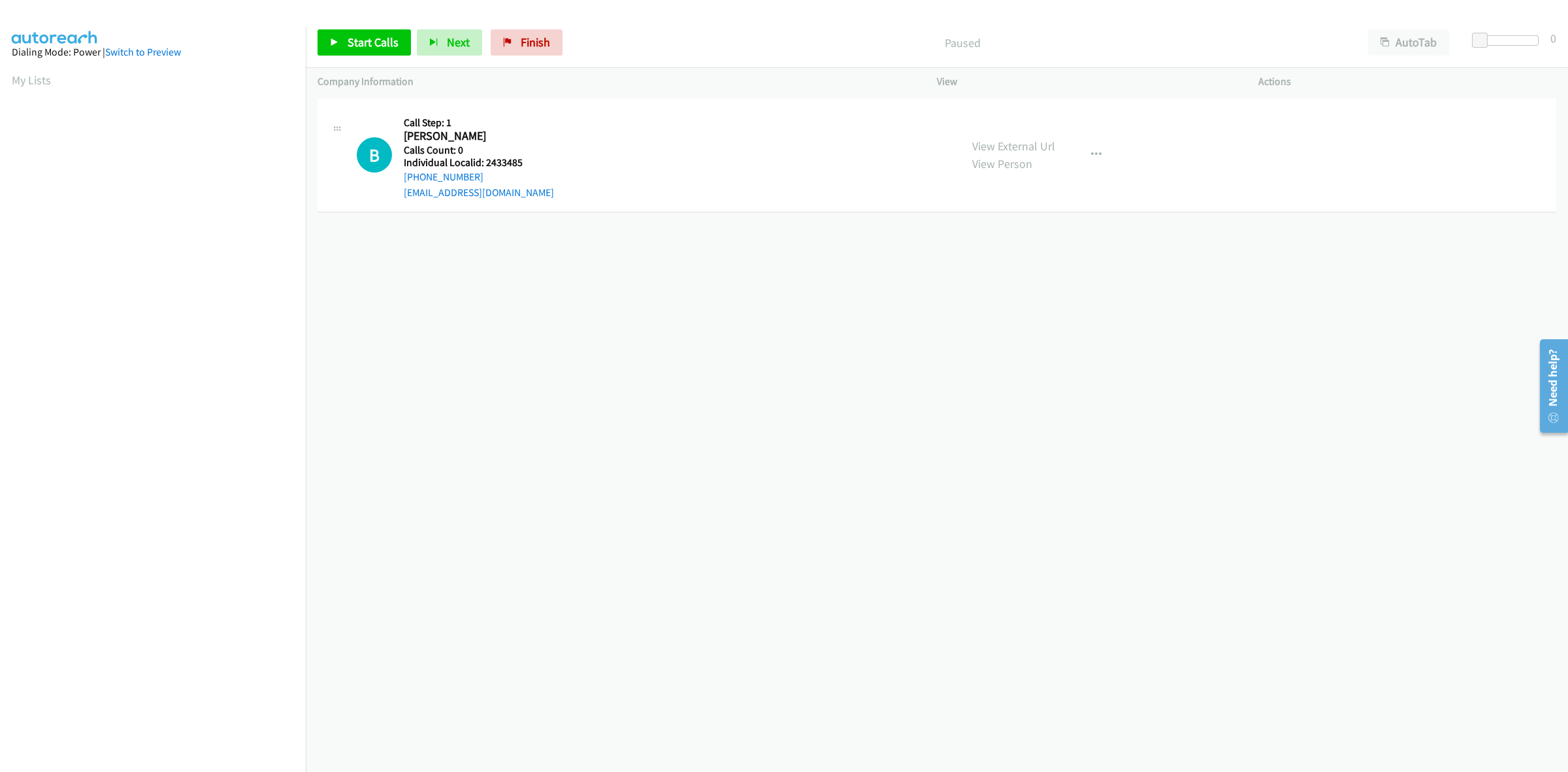
drag, startPoint x: 475, startPoint y: 178, endPoint x: 397, endPoint y: 178, distance: 78.0
click at [397, 178] on div "B Callback Scheduled Call Step: 1 [PERSON_NAME] [GEOGRAPHIC_DATA]/[GEOGRAPHIC_D…" at bounding box center [652, 155] width 592 height 90
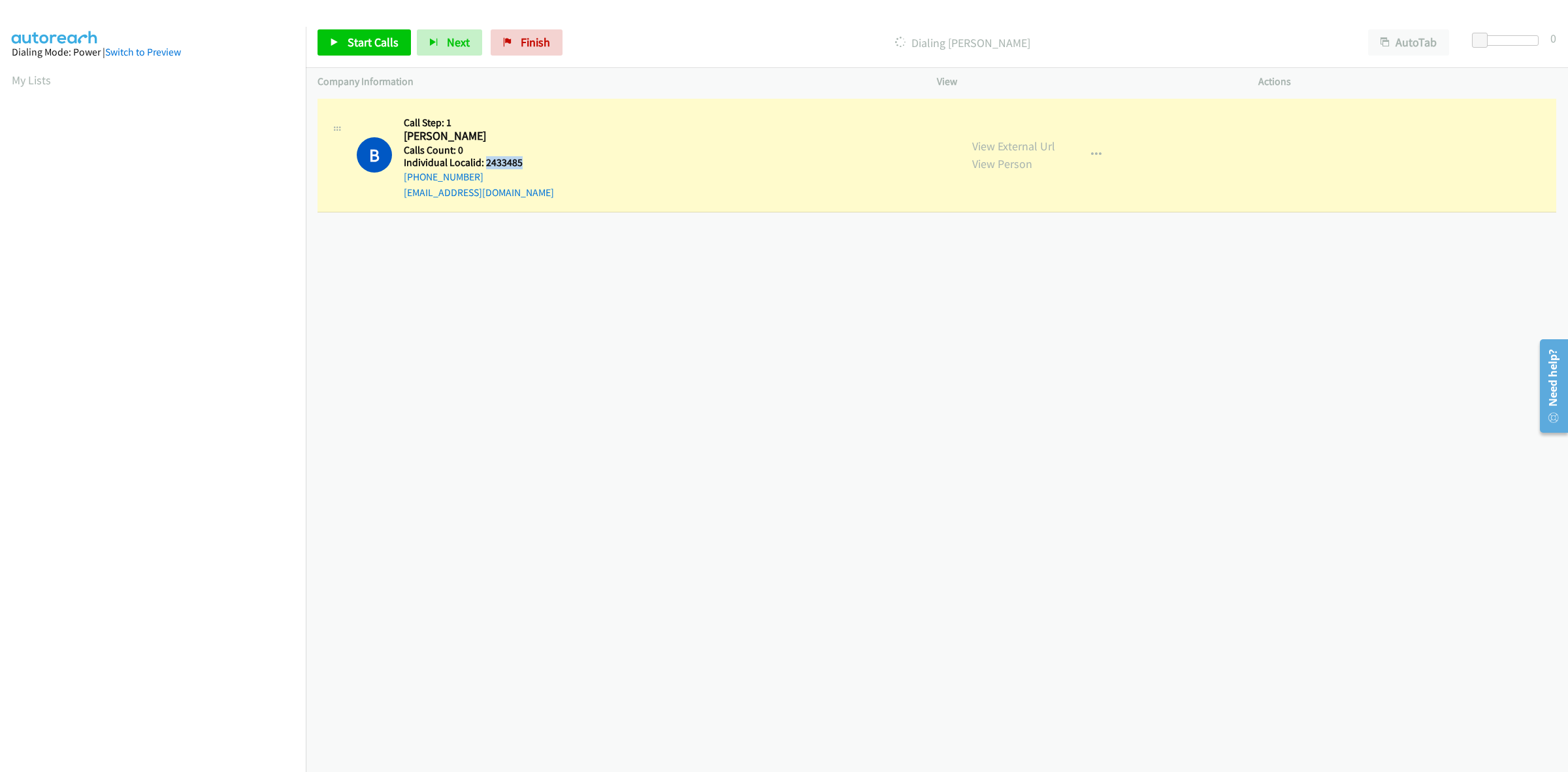
drag, startPoint x: 521, startPoint y: 158, endPoint x: 485, endPoint y: 161, distance: 36.1
click at [485, 161] on h5 "Individual Localid: 2433485" at bounding box center [479, 162] width 150 height 13
copy h5 "2433485"
